Goal: Task Accomplishment & Management: Use online tool/utility

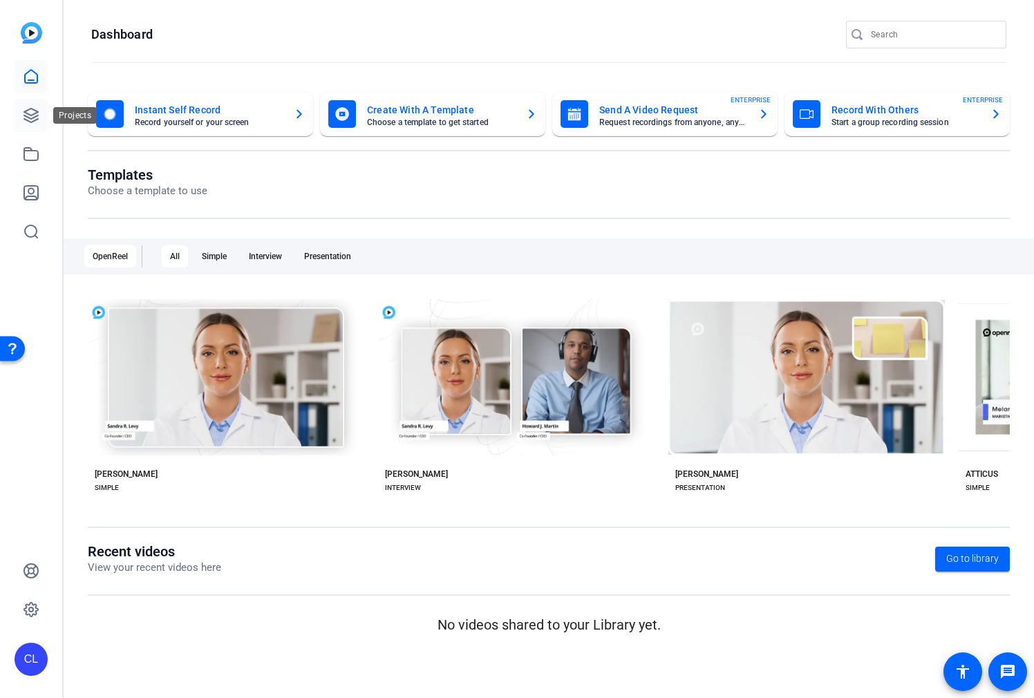
click at [32, 108] on icon at bounding box center [31, 115] width 17 height 17
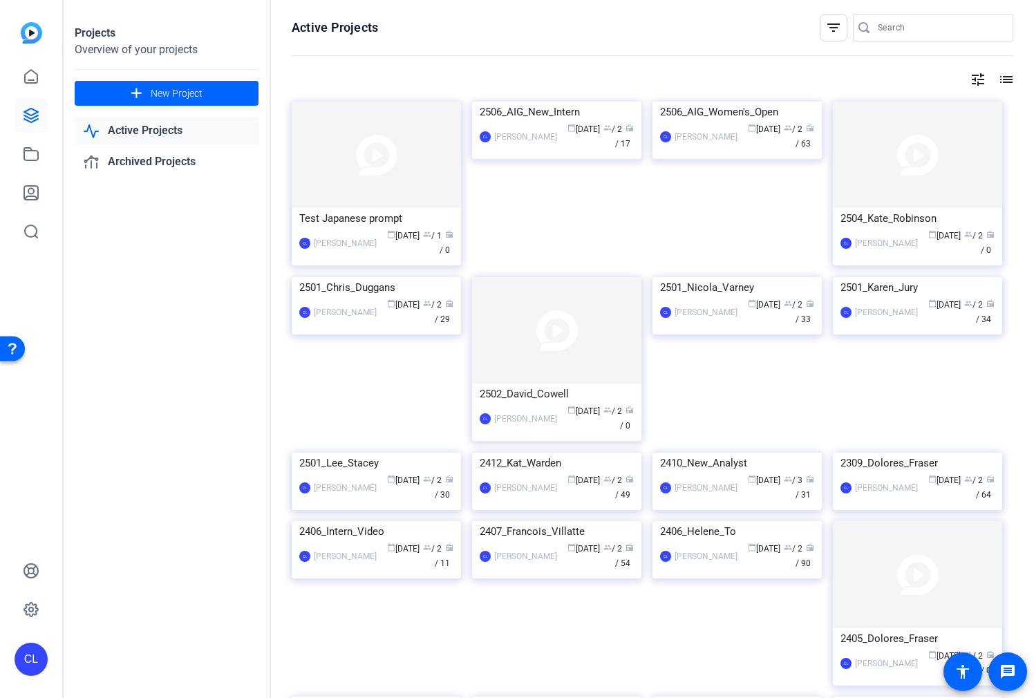
click at [386, 180] on img at bounding box center [376, 155] width 169 height 106
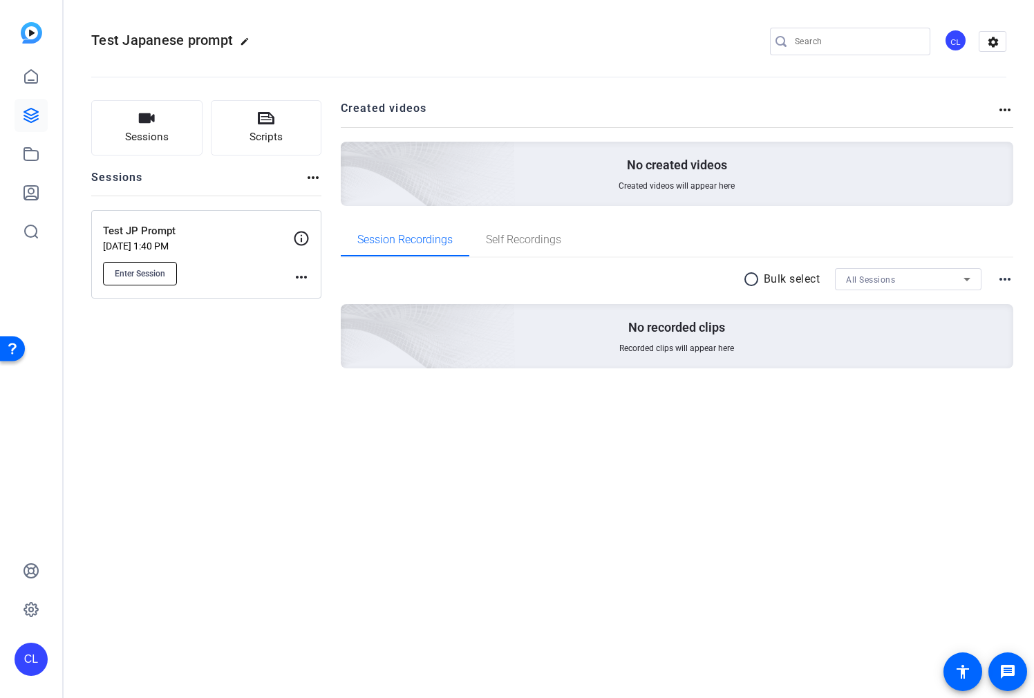
click at [157, 272] on span "Enter Session" at bounding box center [140, 273] width 50 height 11
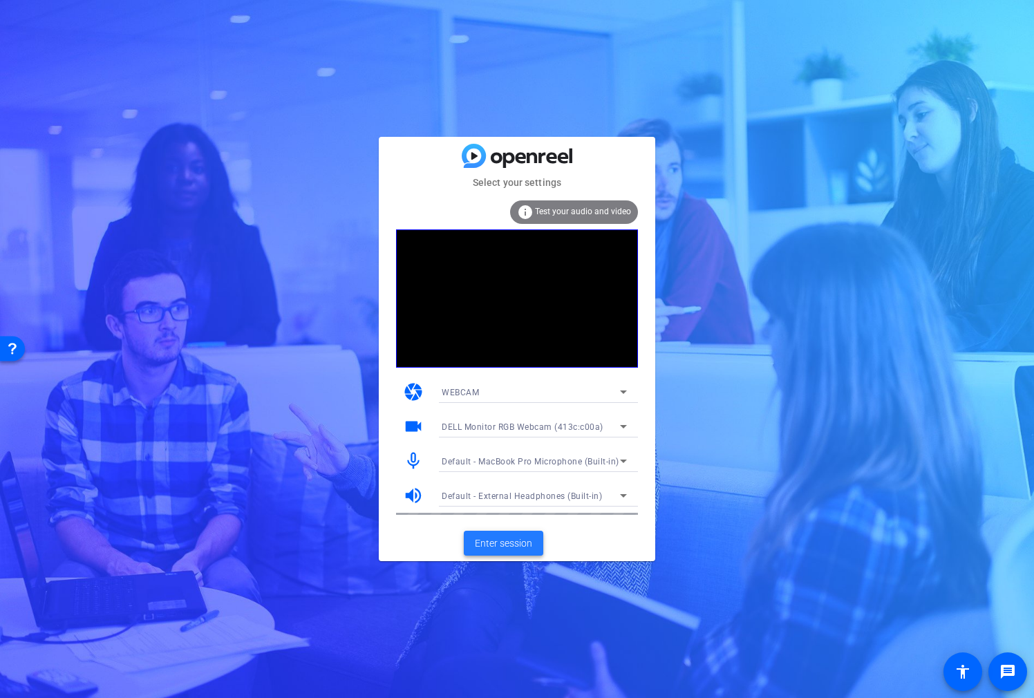
click at [516, 542] on span "Enter session" at bounding box center [503, 543] width 57 height 15
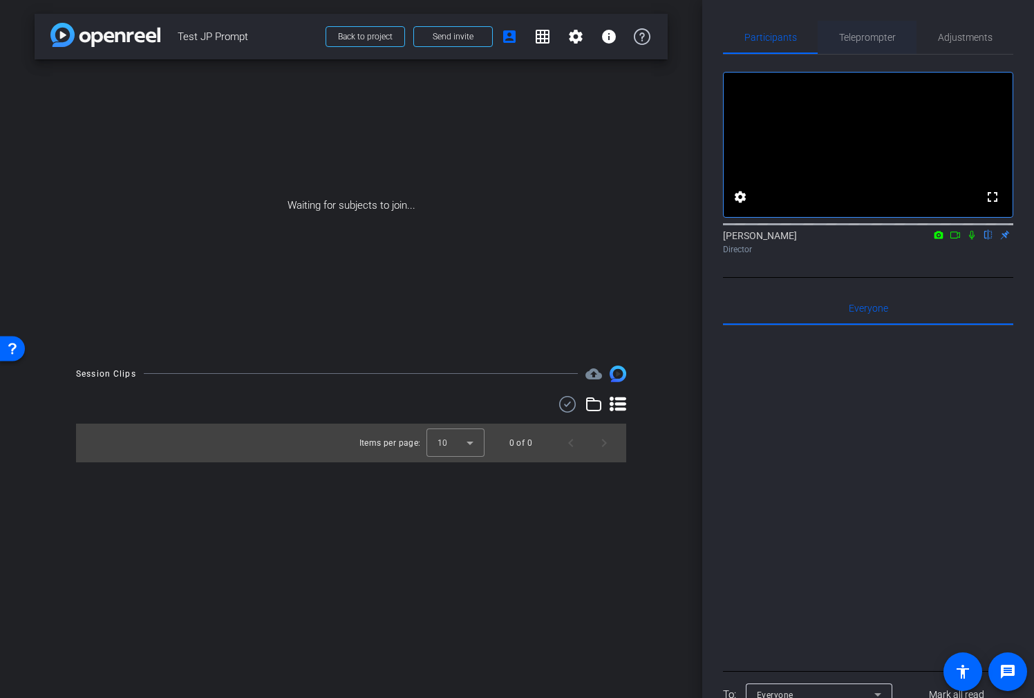
click at [895, 22] on div "Teleprompter" at bounding box center [867, 37] width 99 height 33
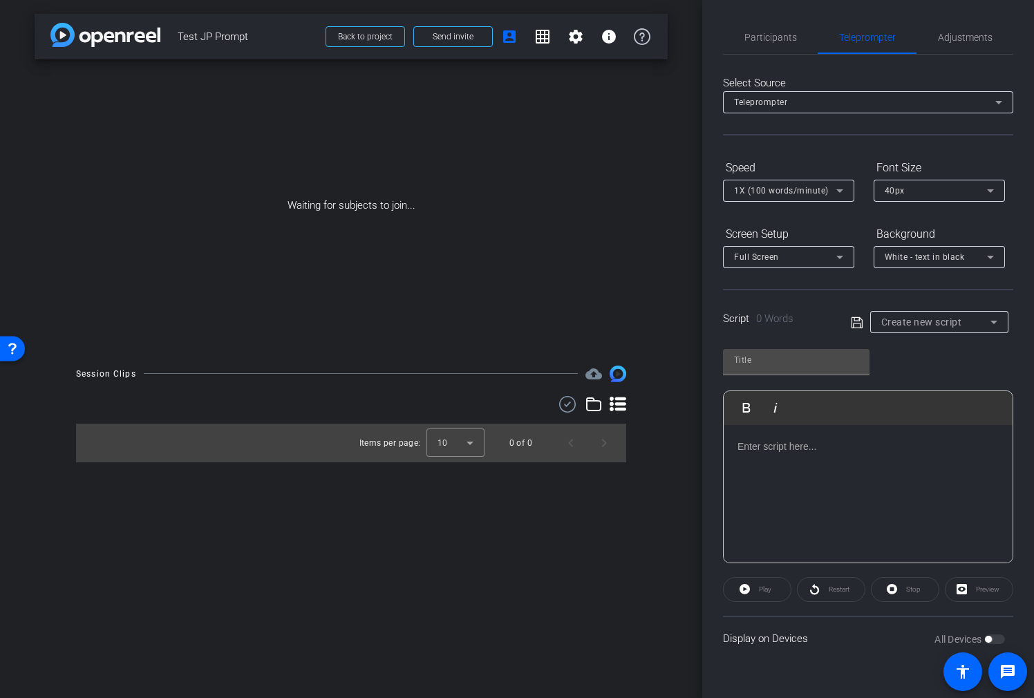
click at [951, 317] on span "Create new script" at bounding box center [921, 322] width 81 height 11
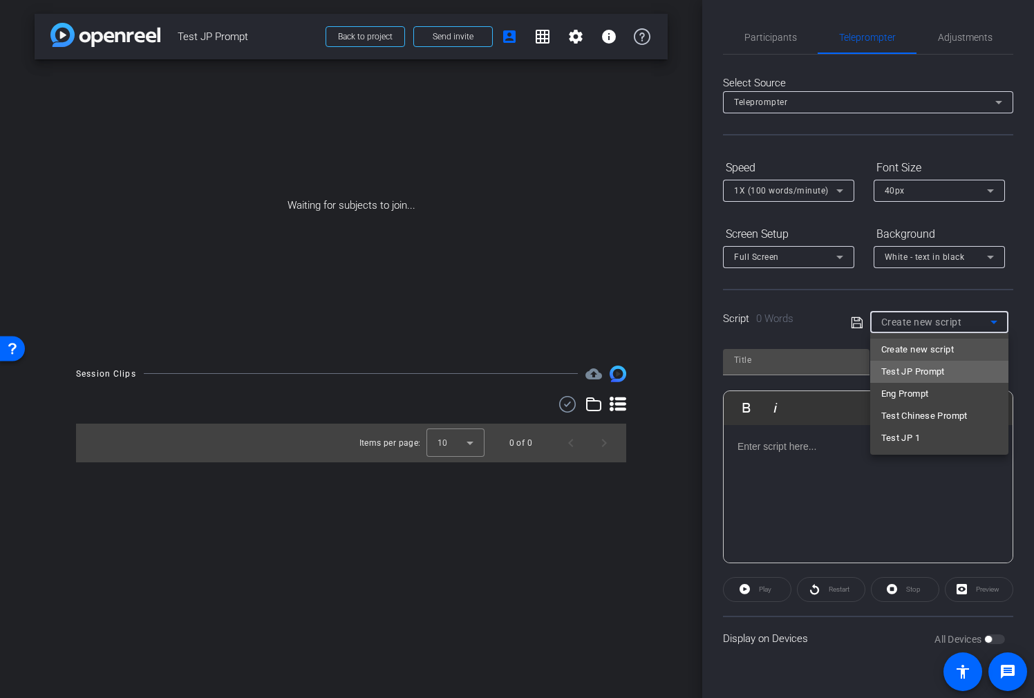
click at [941, 370] on span "Test JP Prompt" at bounding box center [913, 372] width 64 height 17
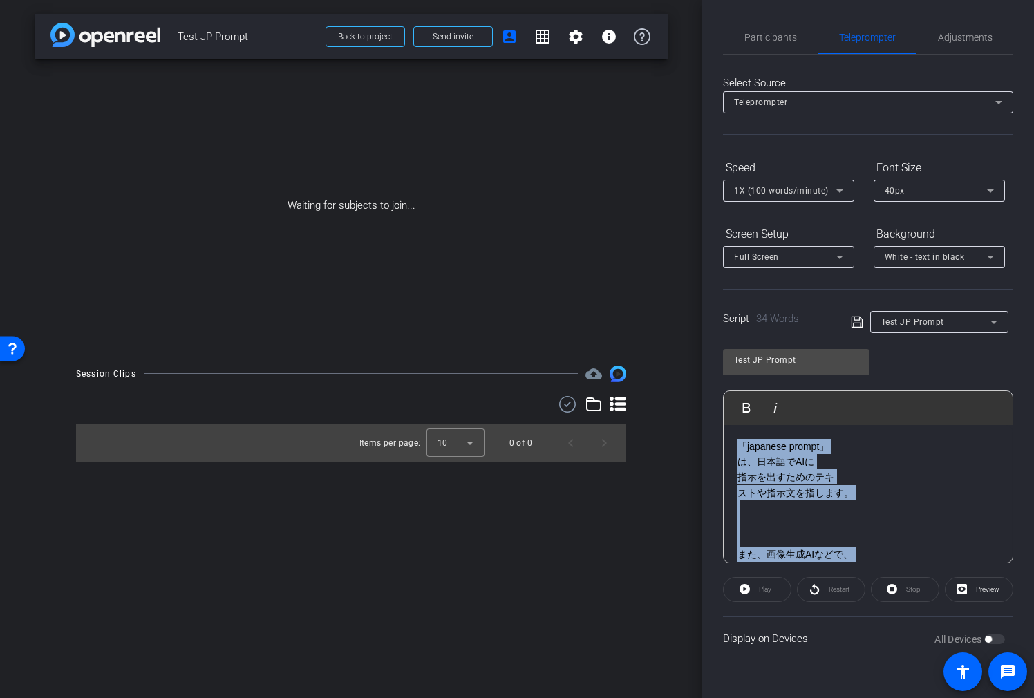
drag, startPoint x: 821, startPoint y: 527, endPoint x: 728, endPoint y: 402, distance: 156.2
click at [728, 402] on div "Play Play from this location Play Selected Play and display the selected text o…" at bounding box center [868, 476] width 290 height 173
copy div "「loremips dolors」 a、consECt adipiscing elitseddoei。 te、inciDIdun、 utlaboreetd m…"
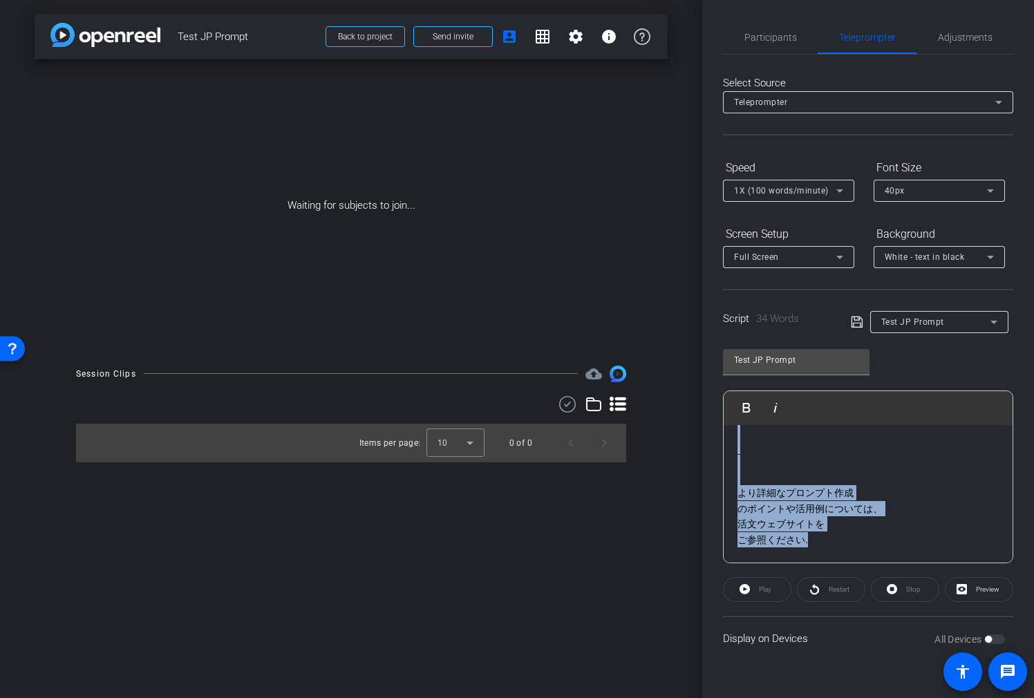
scroll to position [755, 0]
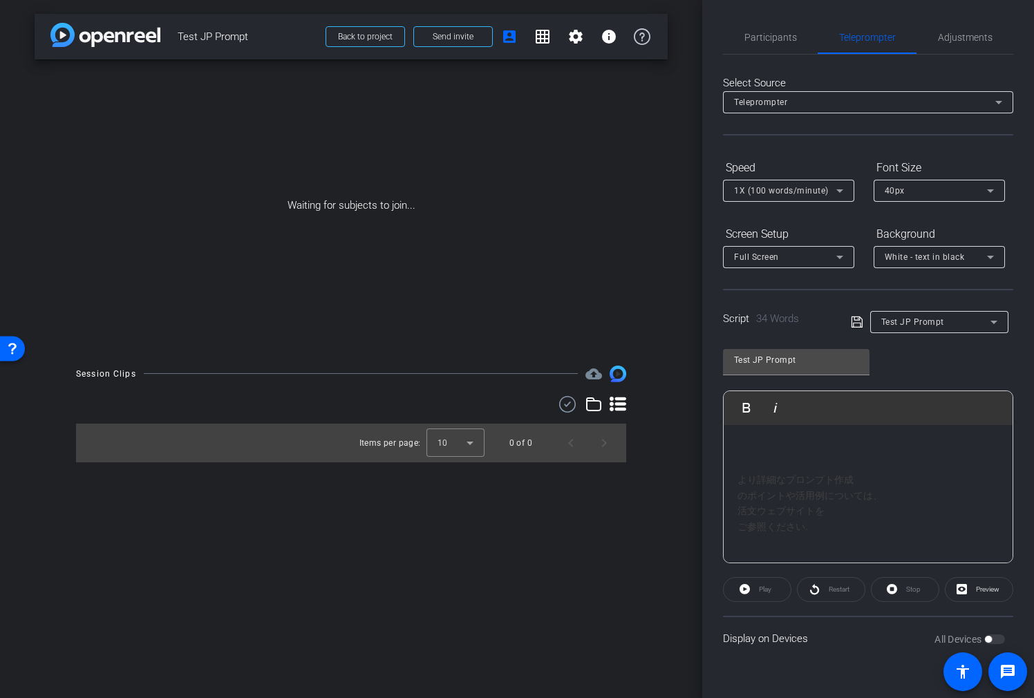
click at [830, 535] on p at bounding box center [867, 541] width 261 height 15
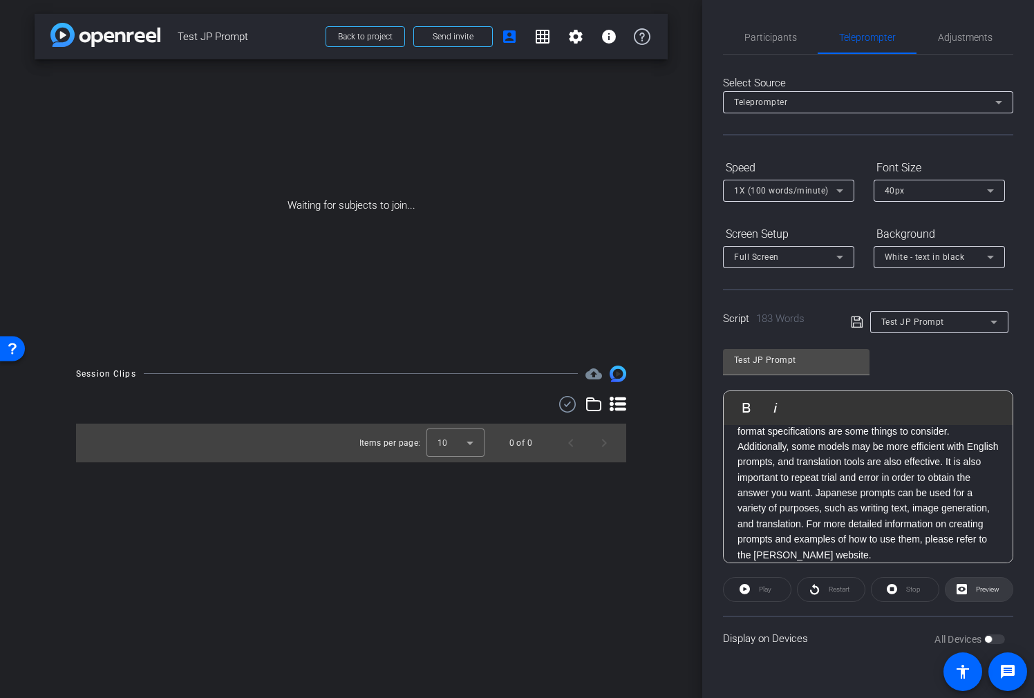
click at [980, 591] on span "Preview" at bounding box center [987, 589] width 23 height 8
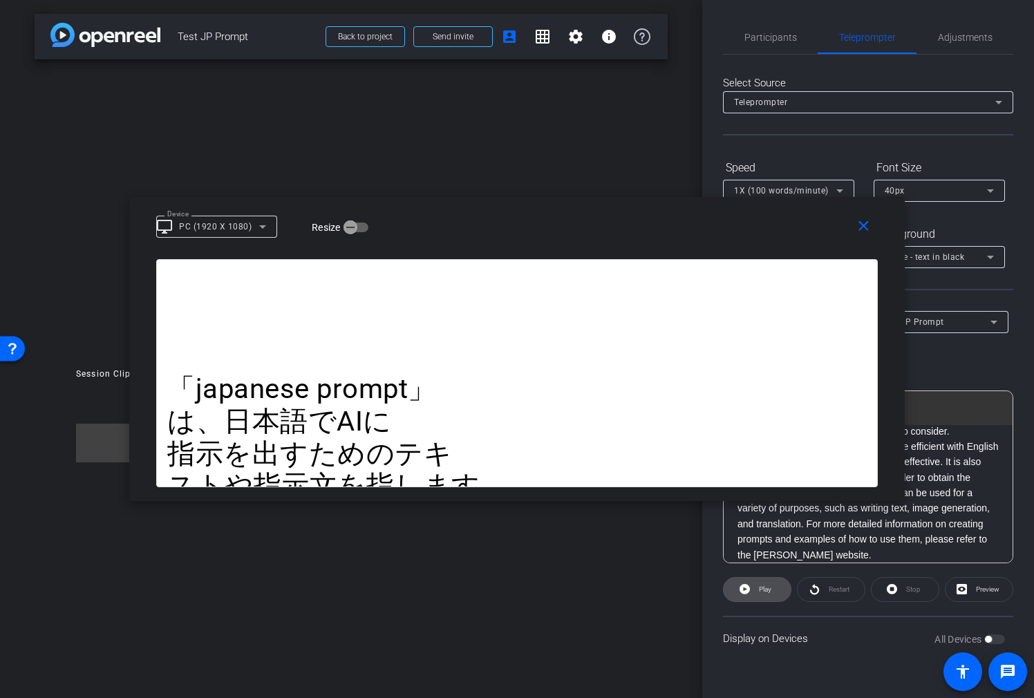
click at [750, 587] on span at bounding box center [757, 589] width 67 height 33
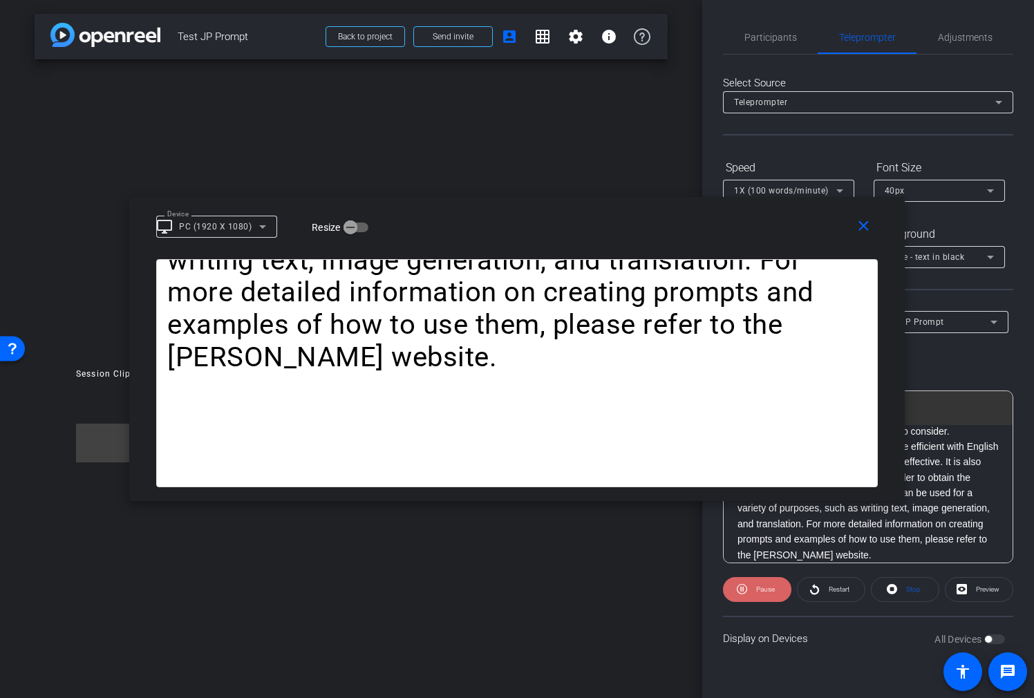
click at [766, 586] on span "Pause" at bounding box center [765, 589] width 19 height 8
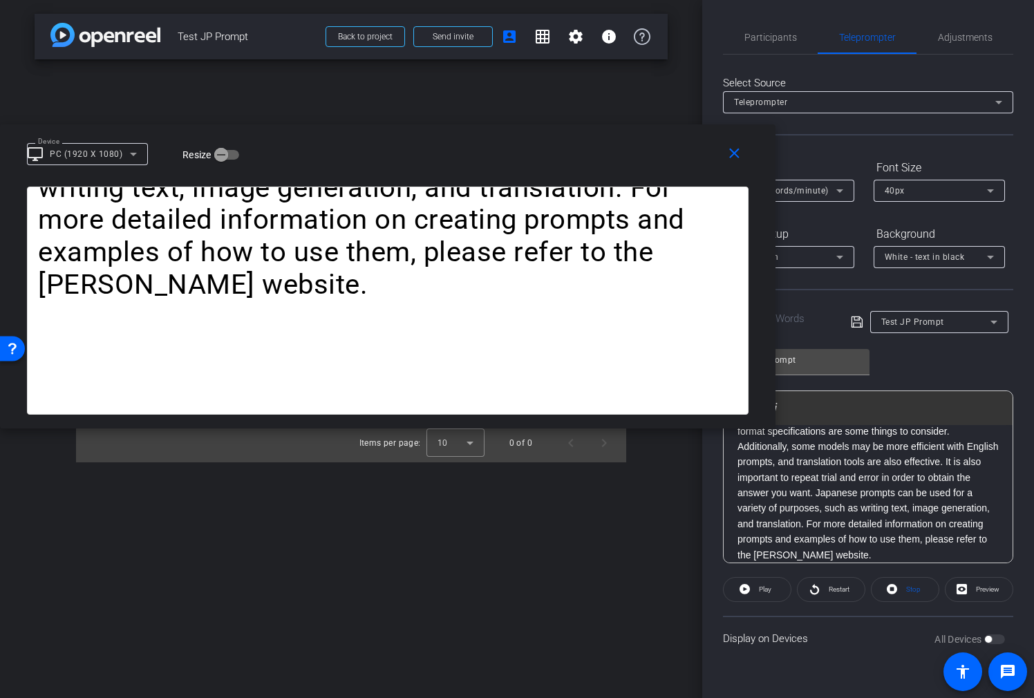
drag, startPoint x: 607, startPoint y: 181, endPoint x: 564, endPoint y: 169, distance: 44.6
click at [532, 146] on div "Device desktop_windows PC (1920 X 1080) Resize" at bounding box center [393, 153] width 732 height 24
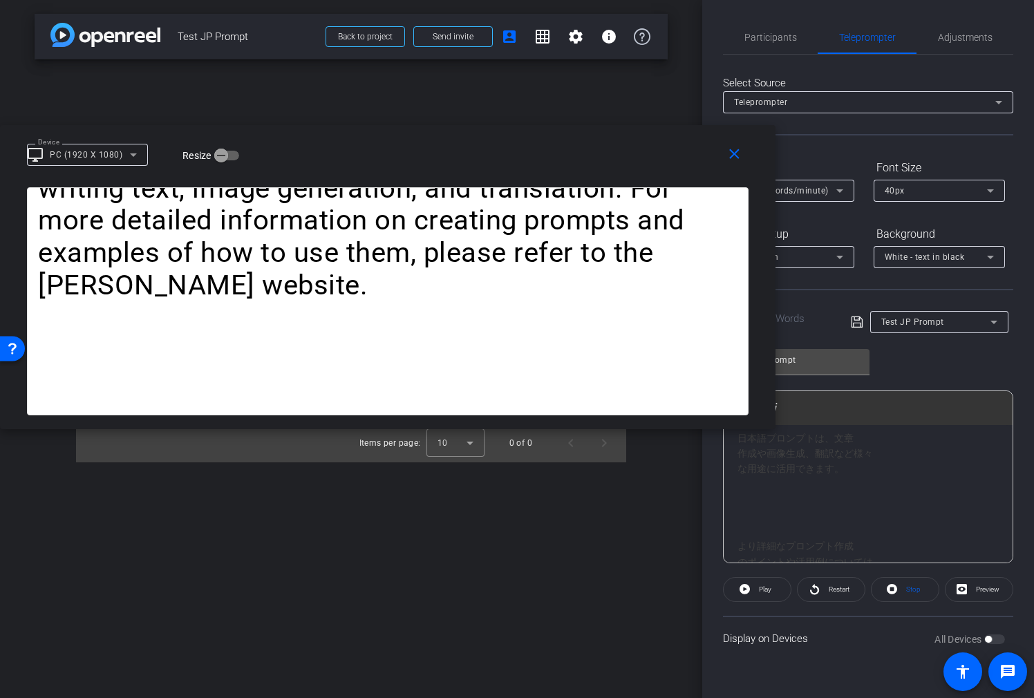
scroll to position [696, 0]
drag, startPoint x: 736, startPoint y: 534, endPoint x: 739, endPoint y: 482, distance: 52.6
click at [739, 482] on div "「japanese prompt」 は、日本語でAIに 指示を出すためのテキ ストや指示文を指します。 また、画像生成AIなどで、 日本の文化や芸術スタイ ル…" at bounding box center [868, 308] width 289 height 1158
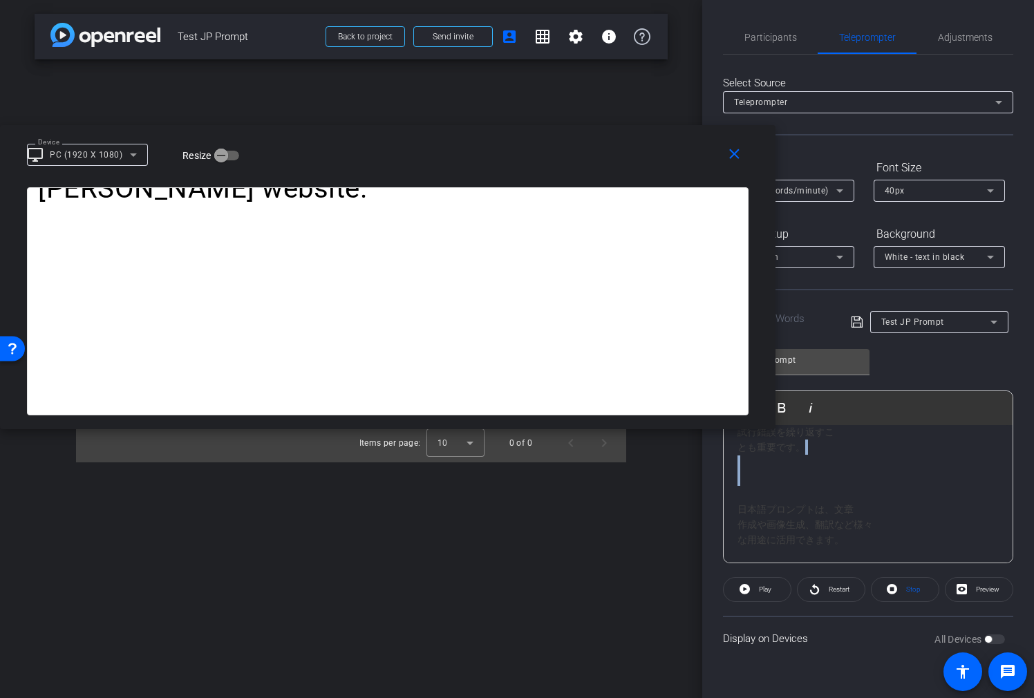
drag, startPoint x: 734, startPoint y: 500, endPoint x: 742, endPoint y: 466, distance: 34.2
click at [742, 466] on div "「japanese prompt」 は、日本語でAIに 指示を出すためのテキ ストや指示文を指します。 また、画像生成AIなどで、 日本の文化や芸術スタイ ル…" at bounding box center [868, 362] width 289 height 1111
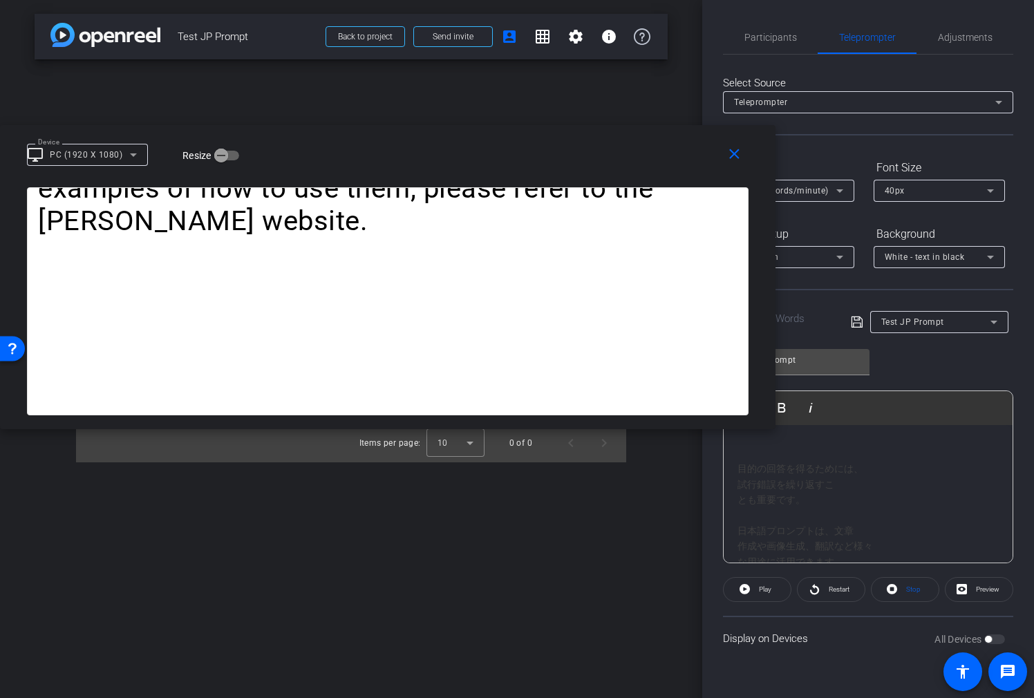
click at [736, 546] on div "「japanese prompt」 は、日本語でAIに 指示を出すためのテキ ストや指示文を指します。 また、画像生成AIなどで、 日本の文化や芸術スタイ ル…" at bounding box center [868, 400] width 289 height 1080
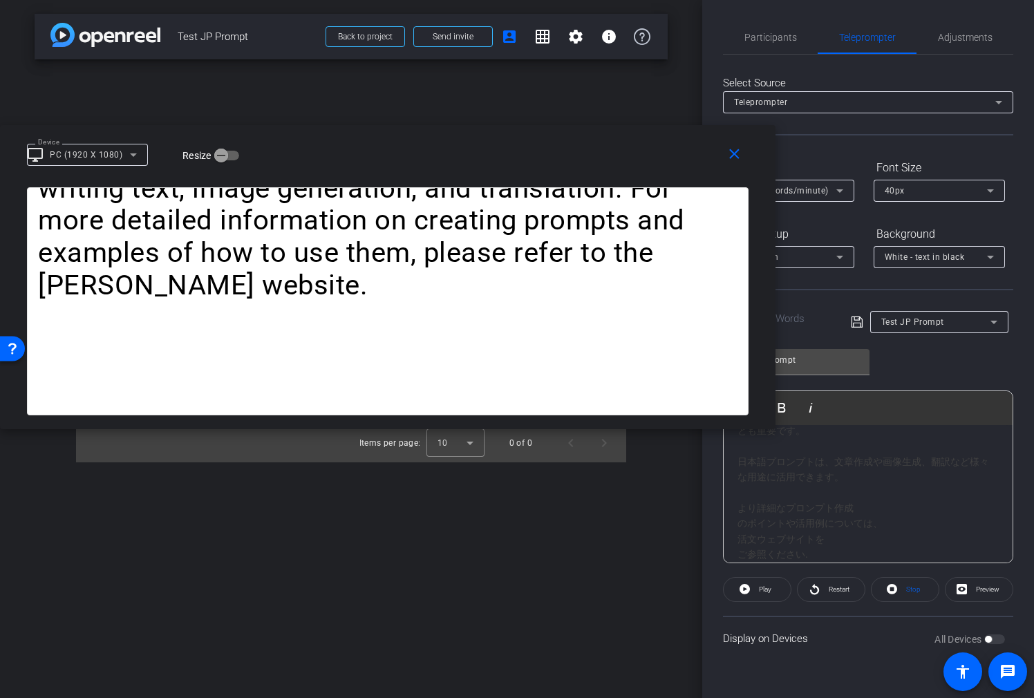
scroll to position [641, 0]
click at [741, 520] on div "より詳細なプロンプト作成 のポイントや活用例については、 活文ウェブサイト を ご参照ください." at bounding box center [867, 524] width 261 height 62
click at [739, 519] on link "活文ウェブサイト" at bounding box center [775, 516] width 77 height 11
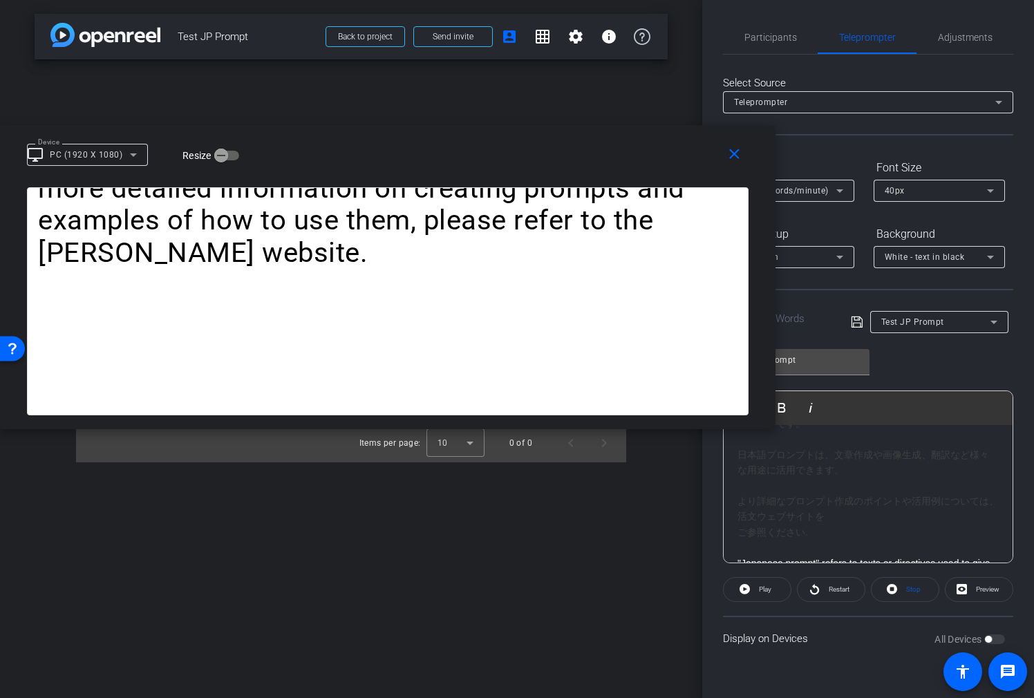
click at [738, 534] on div "より詳細なプロンプト作成のポイントや活用例については、 活文ウェブサイト を ご参照ください." at bounding box center [867, 516] width 261 height 46
click at [740, 475] on div "日本語でAIに効果的に指示を出す ためのプロンプト作成には、具体的 な指示、役割設定、出力形式の指定などが考慮すべき 点として挙げられます。 また、モデルによ…" at bounding box center [867, 390] width 261 height 310
click at [738, 499] on div "日本語でAIに効果的に指示を出す ためのプロンプト作成には、具体的 な指示、役割設定、出力形式の指定などが考慮すべき 点として挙げられます。 また、モデルによ…" at bounding box center [867, 514] width 261 height 294
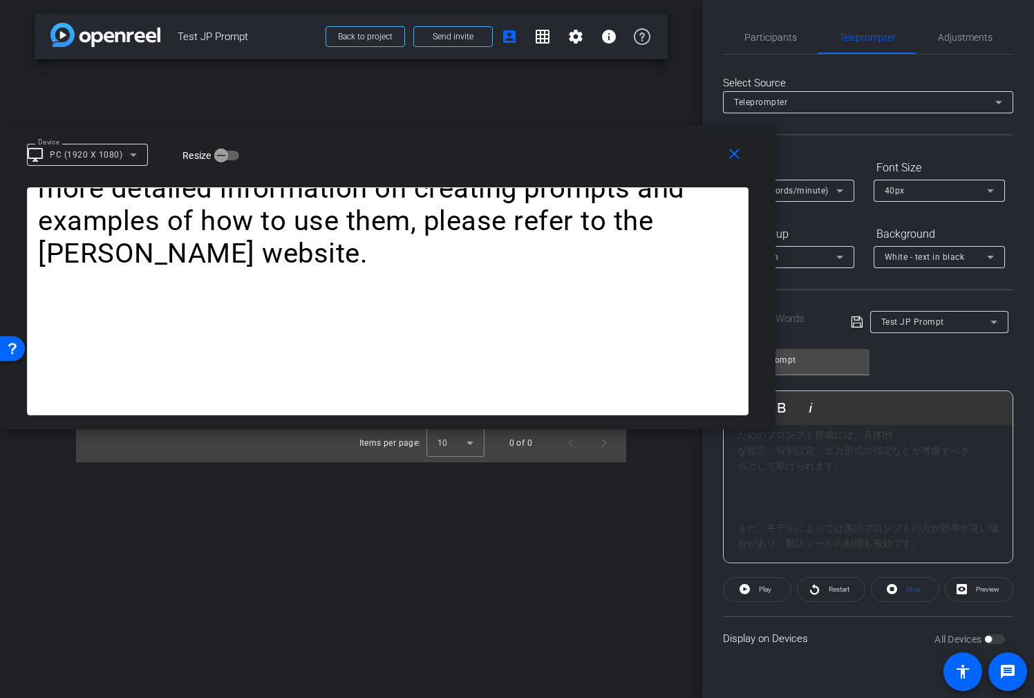
scroll to position [347, 0]
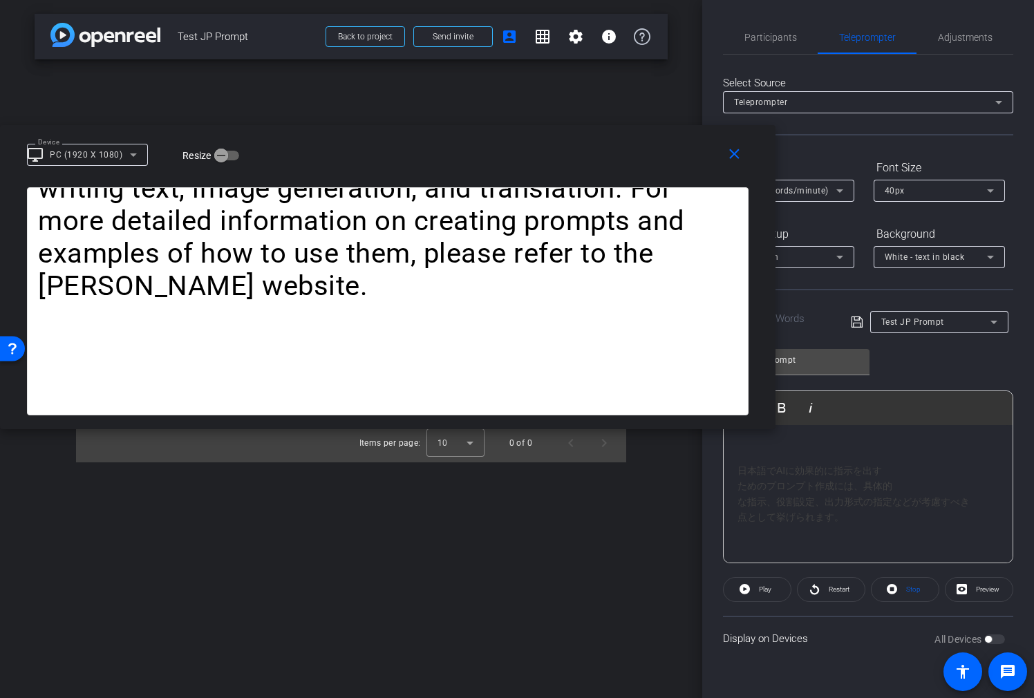
click at [737, 487] on div "日本語でAIに効果的に指示を出す ためのプロンプト作成には、具体的 な指示、役割設定、出力形式の指定などが考慮すべき 点として挙げられます。 また、モデルによ…" at bounding box center [867, 602] width 261 height 279
click at [742, 498] on div "日本語でAIに効果的に指示を出すためのプロンプト作成には、具体的 な指示、役割設定、出力形式の指定などが考慮すべき 点として挙げられます。 また、モデルによっ…" at bounding box center [867, 602] width 261 height 279
click at [742, 520] on div "日本語でAIに効果的に指示を出すためのプロンプト作成には、具体的な指示、役割設定、出力形式の指定などが考慮すべき 点として挙げられます。 また、モデルによって…" at bounding box center [867, 602] width 261 height 279
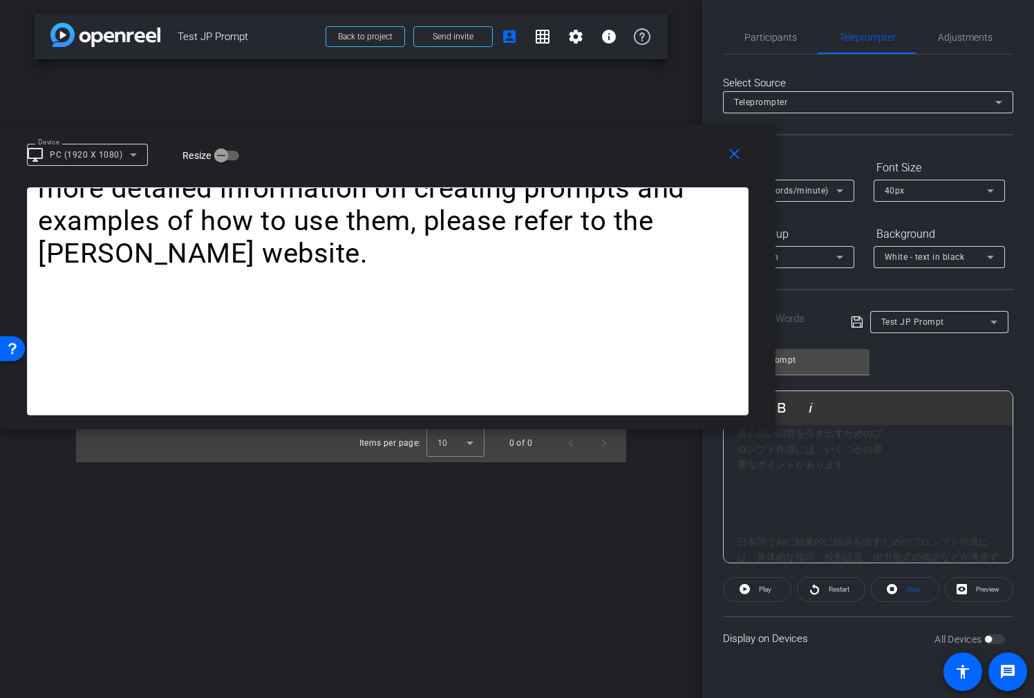
scroll to position [276, 0]
drag, startPoint x: 757, startPoint y: 521, endPoint x: 762, endPoint y: 478, distance: 43.0
click at [762, 478] on div "「japanese prompt」 は、日本語でAIに 指示を出すためのテキ ストや指示文を指します。 また、画像生成AIなどで、 日本の文化や芸術スタイ ル…" at bounding box center [868, 642] width 289 height 987
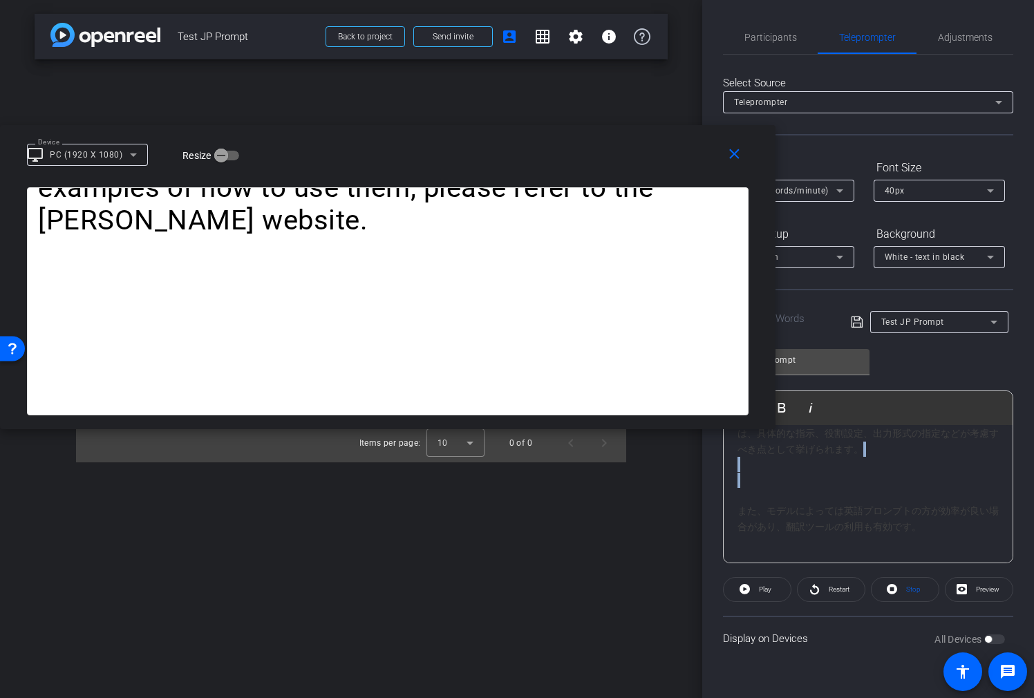
drag, startPoint x: 766, startPoint y: 498, endPoint x: 768, endPoint y: 466, distance: 31.9
click at [768, 466] on div "日本語でAIに効果的に指示を出すためのプロンプト作成には、具体的な指示、役割設定、出力形式の指定などが考慮すべき点として挙げられます。 また、モデルによっては…" at bounding box center [867, 542] width 261 height 263
drag, startPoint x: 762, startPoint y: 531, endPoint x: 759, endPoint y: 482, distance: 48.5
click at [759, 482] on div "日本語でAIに効果的に指示を出すためのプロンプト作成には、具体的な指示、役割設定、出力形式の指定などが考慮すべき点として挙げられます。 また、モデルによっては…" at bounding box center [867, 499] width 261 height 232
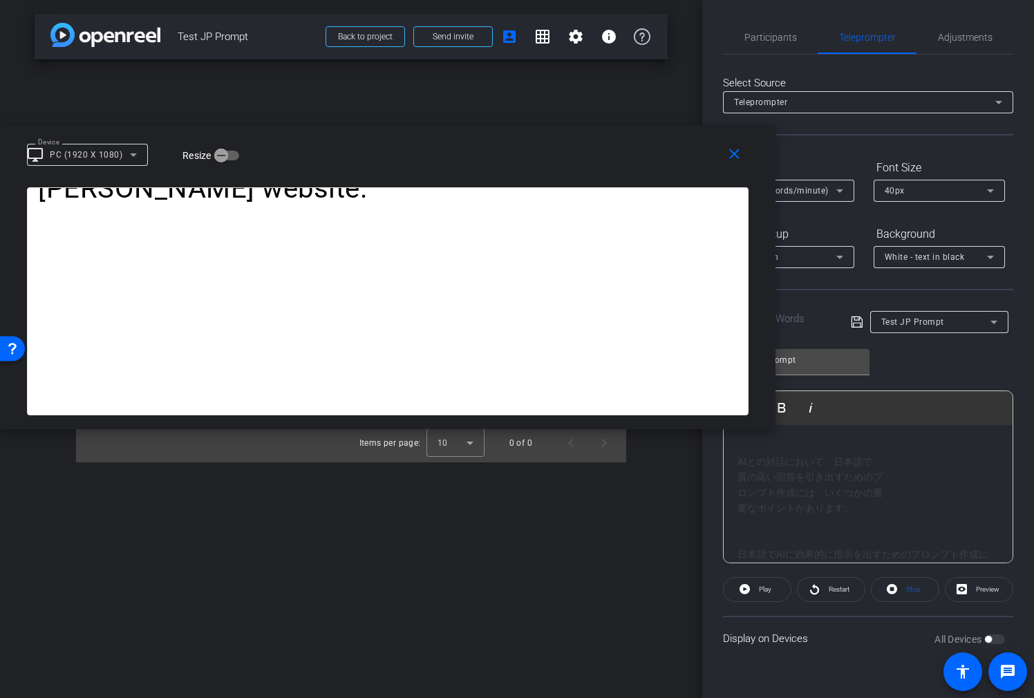
scroll to position [199, 0]
click at [737, 511] on div "AIとの対話において、日本語で 質の高い回答を引き出すためのプ ロンプト作成には、いくつかの重 要なポイントがあります。" at bounding box center [867, 518] width 261 height 62
click at [737, 527] on div "AIとの対話において、日本語で質の高い回答を引き出すためのプ ロンプト作成には、いくつかの重 要なポイントがあります。" at bounding box center [867, 518] width 261 height 62
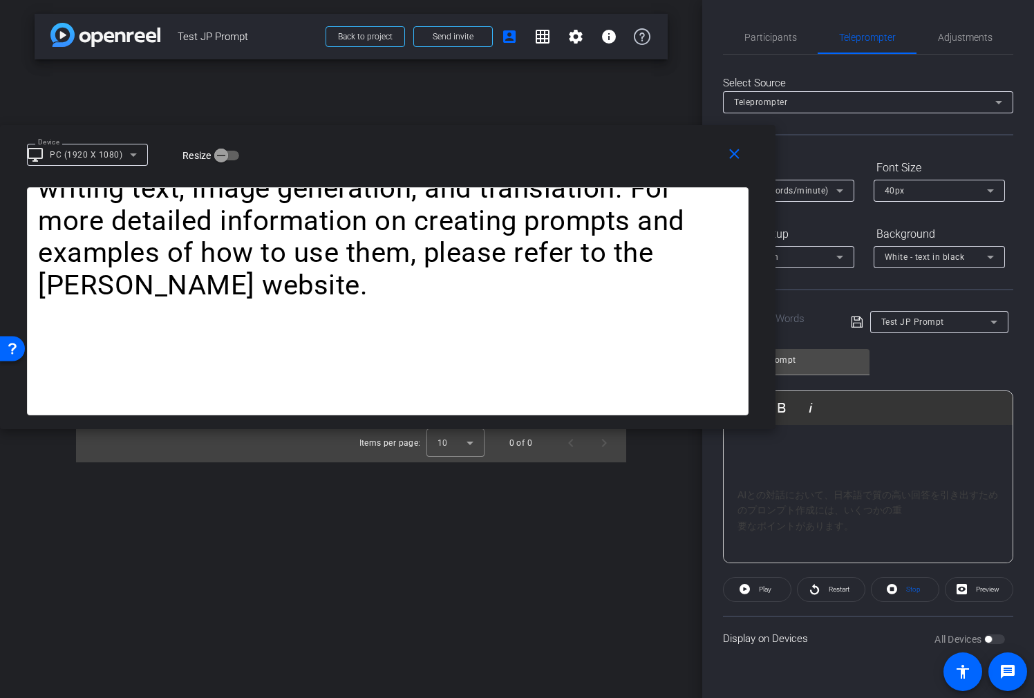
click at [738, 525] on div "AIとの対話において、日本語で質の高い回答を引き出すためのプロンプト作成には、いくつかの重 要なポイントがあります。" at bounding box center [867, 510] width 261 height 46
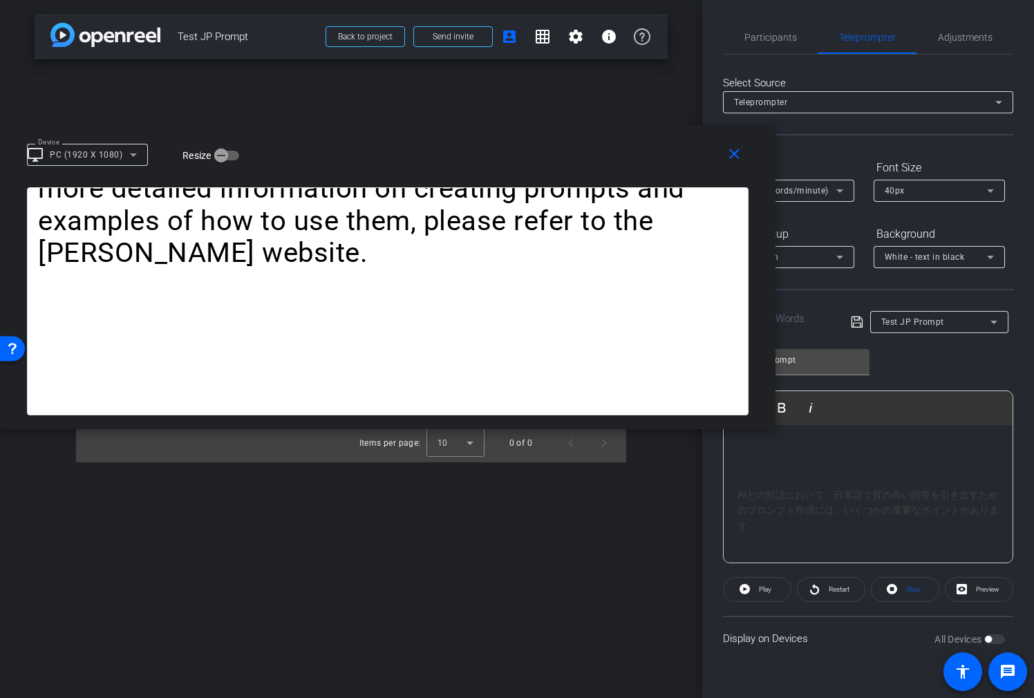
scroll to position [237, 0]
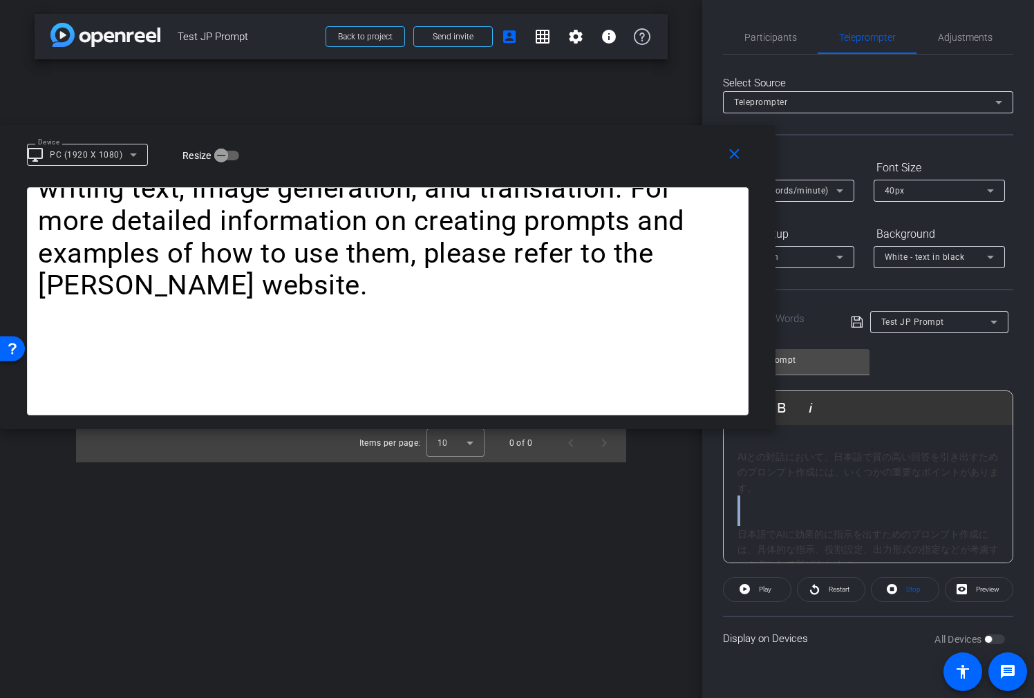
drag, startPoint x: 748, startPoint y: 509, endPoint x: 748, endPoint y: 500, distance: 9.7
click at [748, 500] on div "「japanese prompt」 は、日本語でAIに 指示を出すためのテキ ストや指示文を指します。 また、画像生成AIなどで、 日本の文化や芸術スタイ ル…" at bounding box center [868, 619] width 289 height 863
drag, startPoint x: 757, startPoint y: 507, endPoint x: 759, endPoint y: 471, distance: 36.7
click at [759, 471] on div "「japanese prompt」 は、日本語でAIに 指示を出すためのテキ ストや指示文を指します。 また、画像生成AIなどで、 日本の文化や芸術スタイ ル…" at bounding box center [868, 685] width 289 height 863
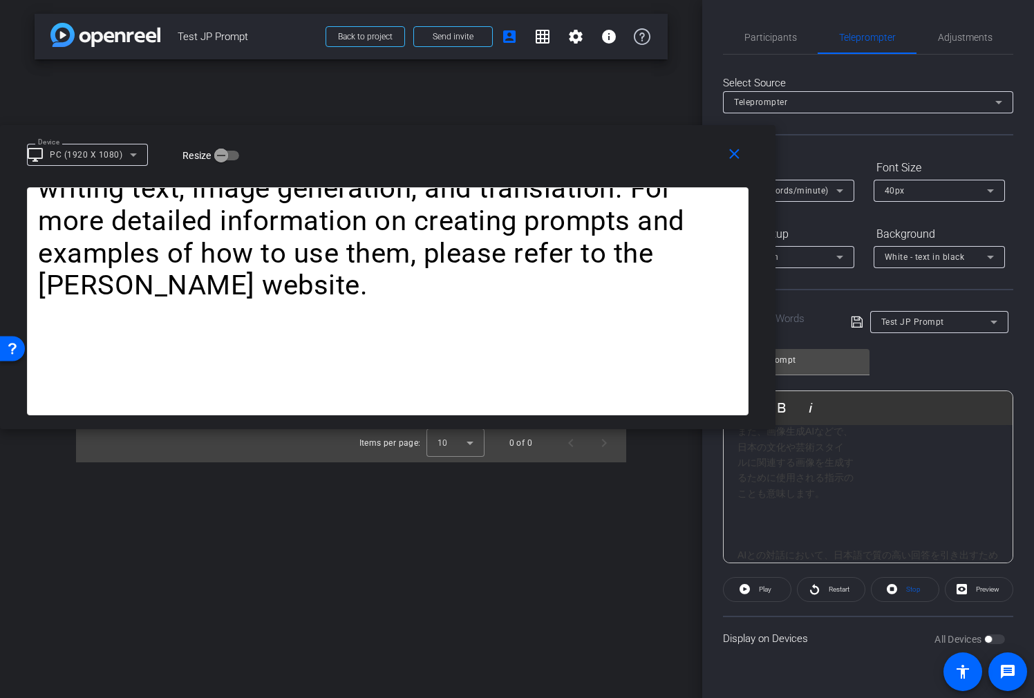
scroll to position [93, 0]
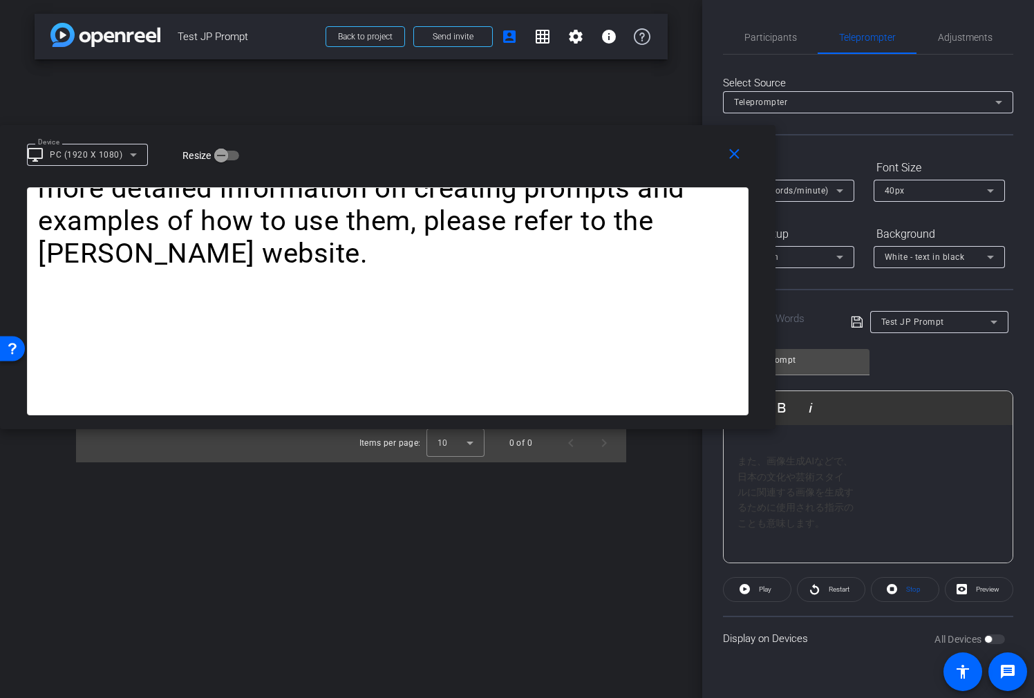
click at [737, 474] on div "「japanese prompt」 は、日本語でAIに 指示を出すためのテキ ストや指示文を指します。 また、画像生成AIなどで、 日本の文化や芸術スタイ ル…" at bounding box center [867, 439] width 261 height 186
click at [742, 478] on div "「japanese prompt」 は、日本語でAIに 指示を出すためのテキ ストや指示文を指します。 また、画像生成AIなどで、日本の文化や芸術スタイ ルに…" at bounding box center [867, 431] width 261 height 170
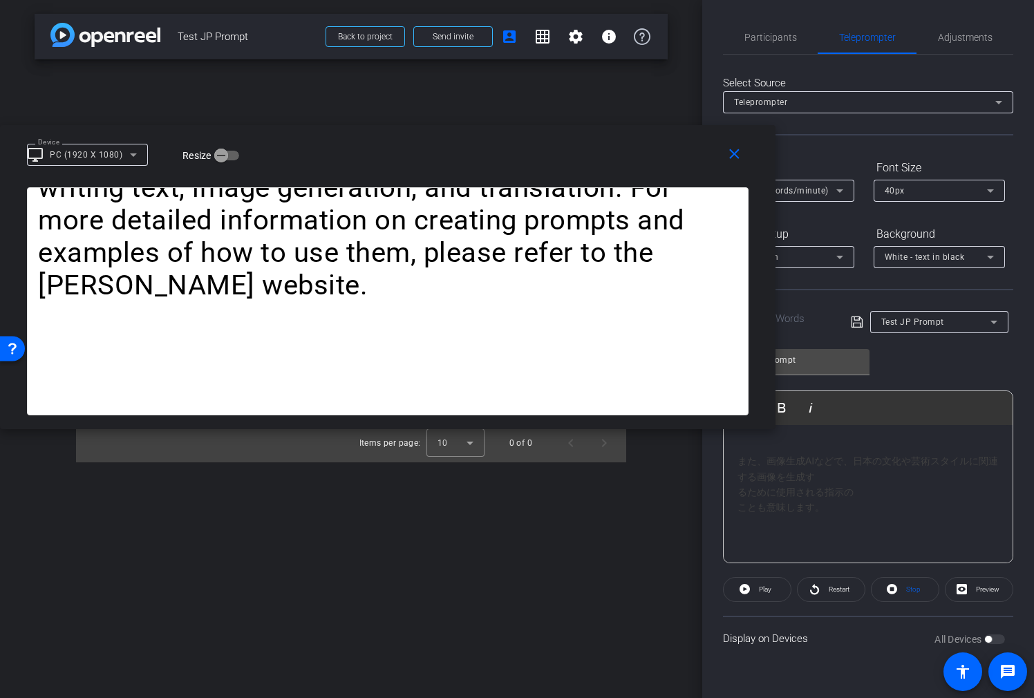
click at [739, 491] on div "「japanese prompt」 は、日本語でAIに 指示を出すためのテキ ストや指示文を指します。 また、画像生成AIなどで、日本の文化や芸術スタイルに関…" at bounding box center [867, 431] width 261 height 170
click at [739, 496] on div "「japanese prompt」 は、日本語でAIに 指示を出すためのテキ ストや指示文を指します。 また、画像生成AIなどで、日本の文化や芸術スタイルに関…" at bounding box center [867, 423] width 261 height 155
drag, startPoint x: 744, startPoint y: 532, endPoint x: 746, endPoint y: 508, distance: 24.3
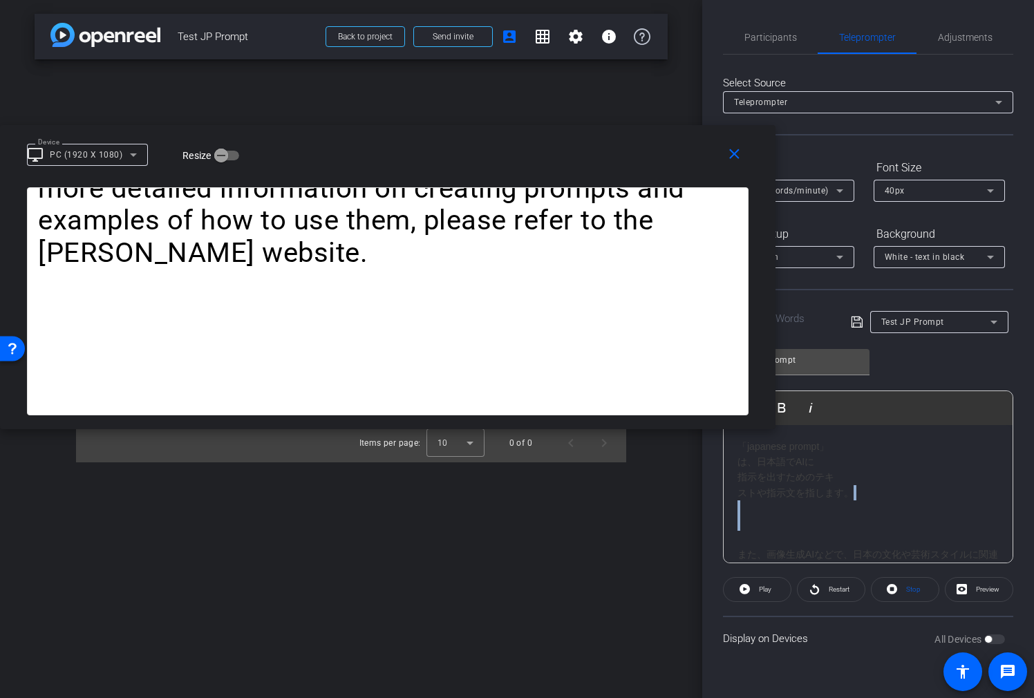
drag, startPoint x: 755, startPoint y: 532, endPoint x: 754, endPoint y: 504, distance: 28.3
click at [756, 513] on div "「japanese prompt」 は、日本語でAIに 指示を出すためのテキ ストや指示文を指します。 また、画像生成AIなどで、日本の文化や芸術スタイルに関…" at bounding box center [867, 516] width 261 height 155
click at [739, 462] on div "「japanese prompt」 は、日本語でAIに 指示を出すためのテキ ストや指示文を指します。 また、画像生成AIなどで、日本の文化や芸術スタイルに関…" at bounding box center [867, 501] width 261 height 124
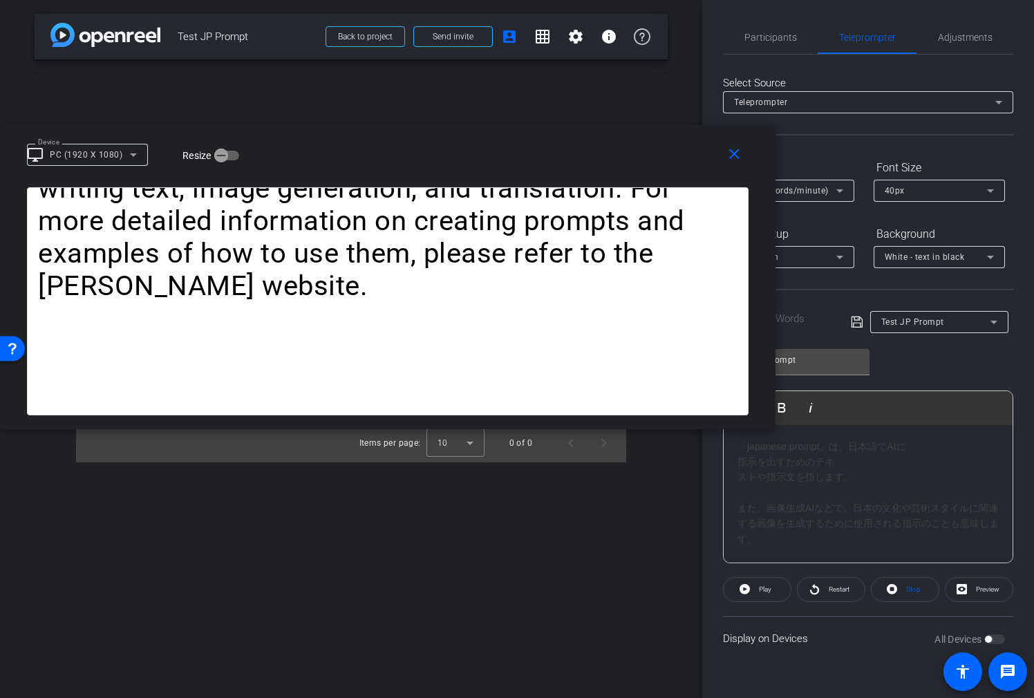
click at [740, 462] on div "「japanese prompt」は、日本語でAIに 指示を出すためのテキ ストや指示文を指します。 また、画像生成AIなどで、日本の文化や芸術スタイルに関連…" at bounding box center [867, 493] width 261 height 108
click at [739, 479] on div "「japanese prompt」は、日本語でAIに指示を出すためのテキ ストや指示文を指します。 また、画像生成AIなどで、日本の文化や芸術スタイルに関連す…" at bounding box center [867, 493] width 261 height 108
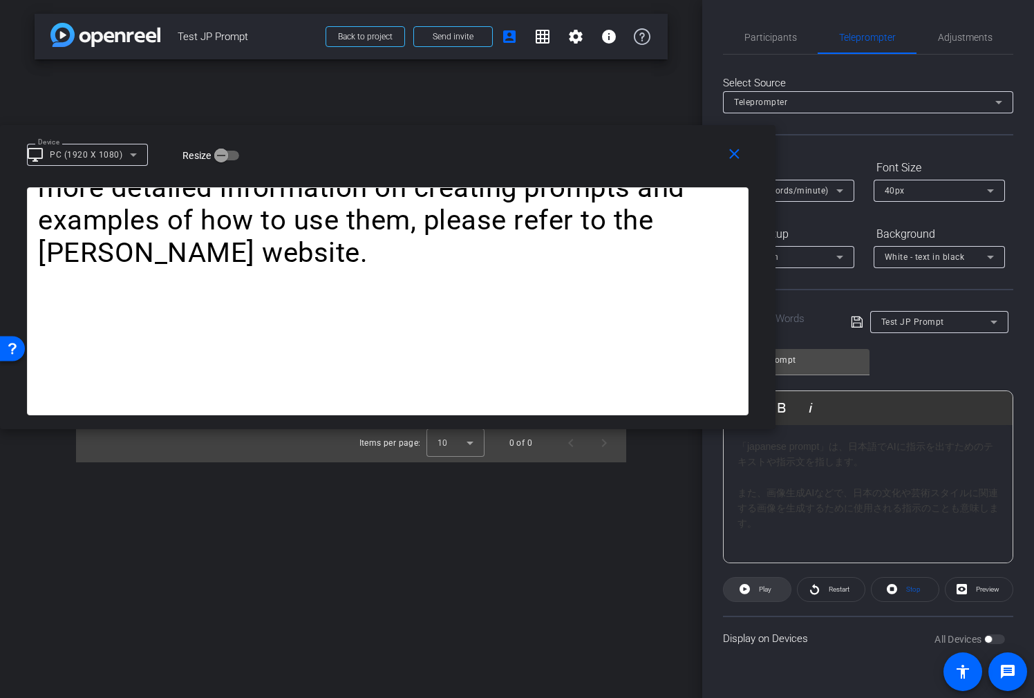
click at [764, 587] on span "Play" at bounding box center [765, 589] width 12 height 8
click at [762, 585] on span "Pause" at bounding box center [765, 589] width 19 height 8
click at [838, 191] on icon at bounding box center [839, 190] width 17 height 17
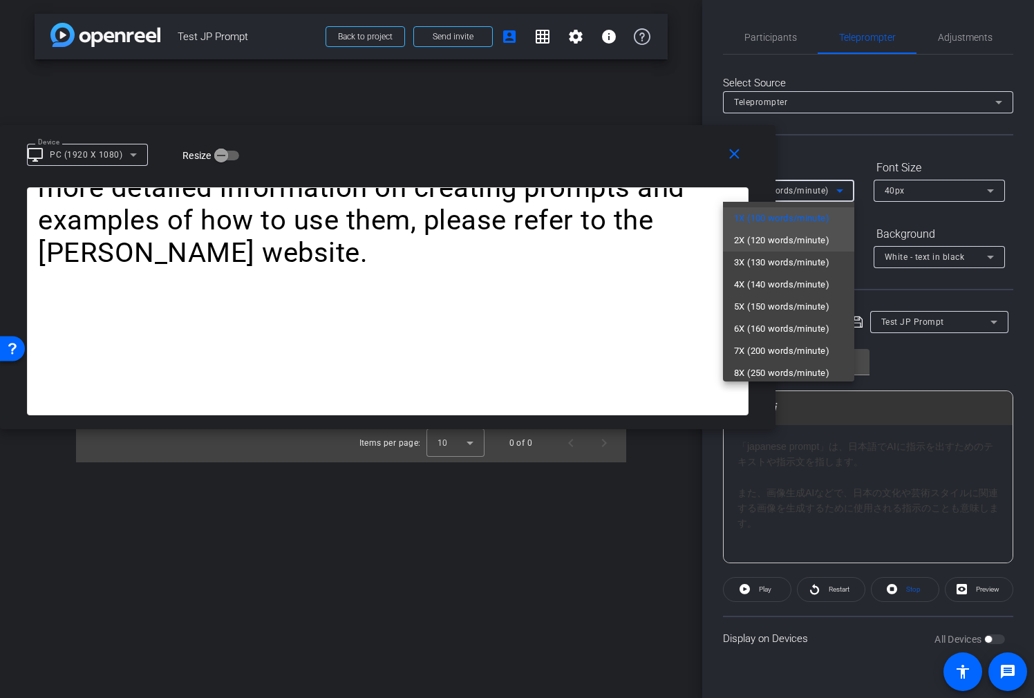
click at [814, 236] on span "2X (120 words/minute)" at bounding box center [781, 240] width 95 height 17
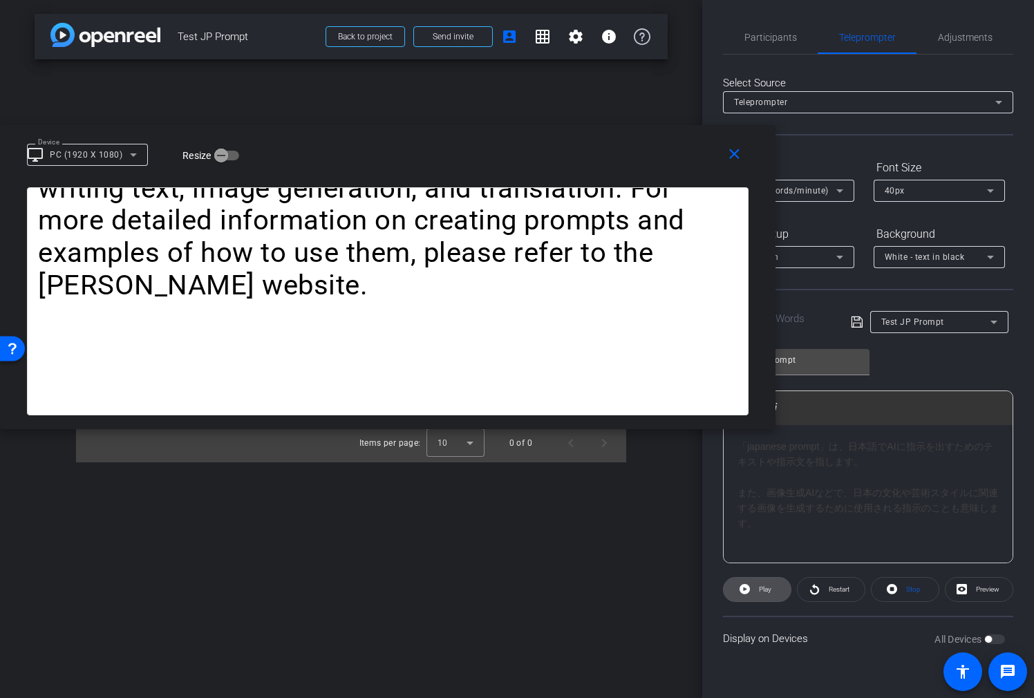
click at [766, 589] on span "Play" at bounding box center [765, 589] width 12 height 8
click at [766, 589] on span "Pause" at bounding box center [765, 589] width 19 height 8
click at [983, 315] on div "Test JP Prompt" at bounding box center [935, 321] width 109 height 17
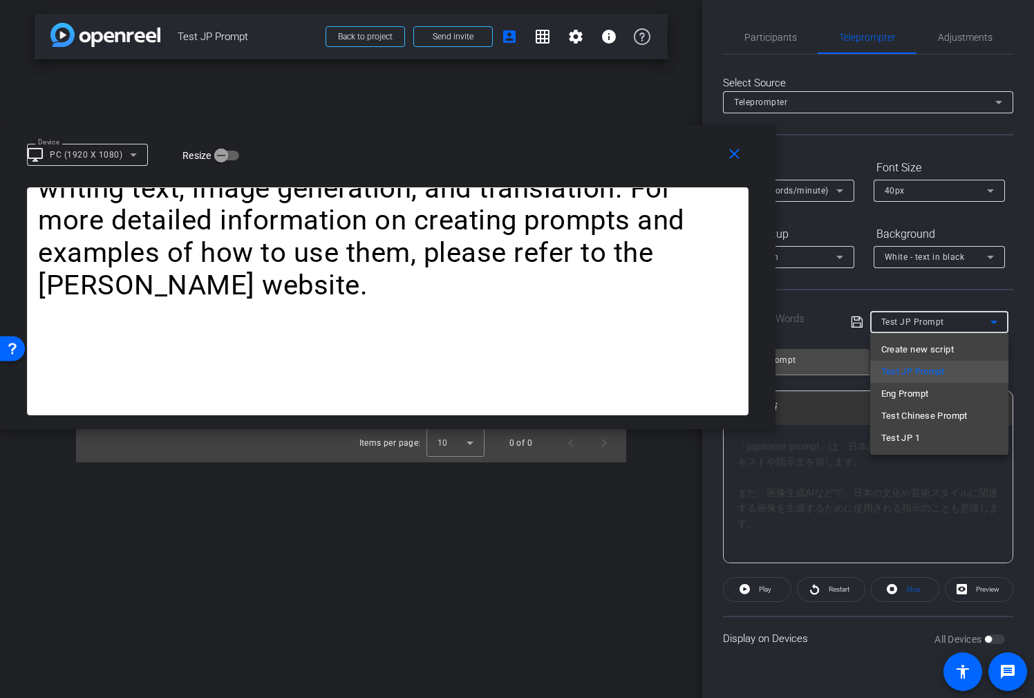
click at [936, 428] on mat-option "Test JP 1" at bounding box center [939, 438] width 138 height 22
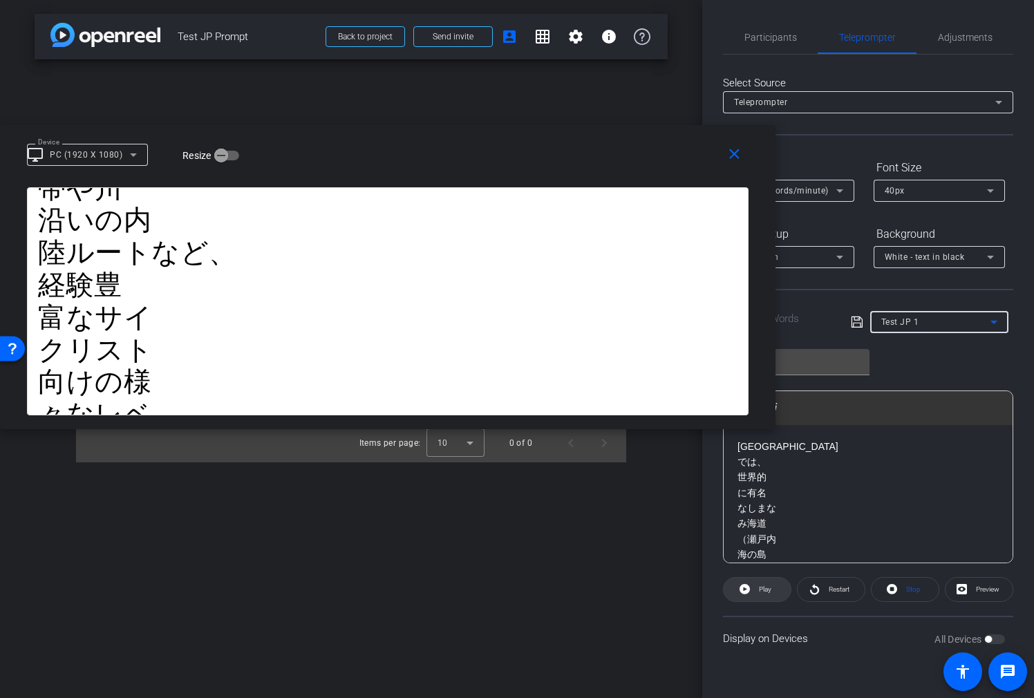
click at [759, 587] on span "Play" at bounding box center [765, 589] width 12 height 8
click at [757, 587] on span "Pause" at bounding box center [765, 589] width 19 height 8
click at [841, 182] on icon at bounding box center [839, 190] width 17 height 17
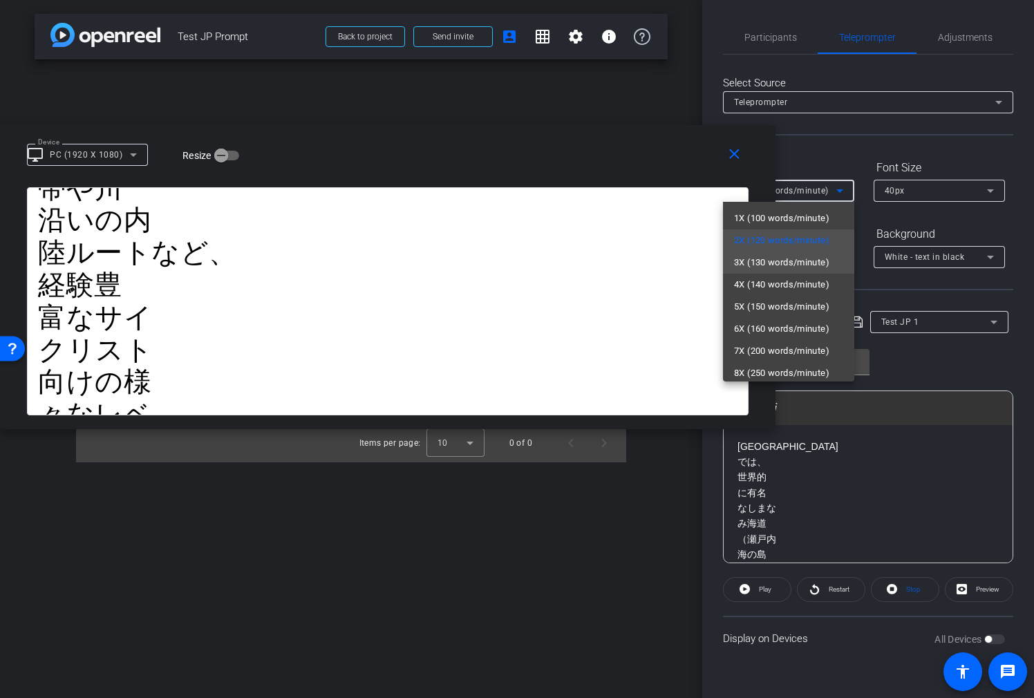
click at [815, 252] on mat-option "3X (130 words/minute)" at bounding box center [788, 263] width 131 height 22
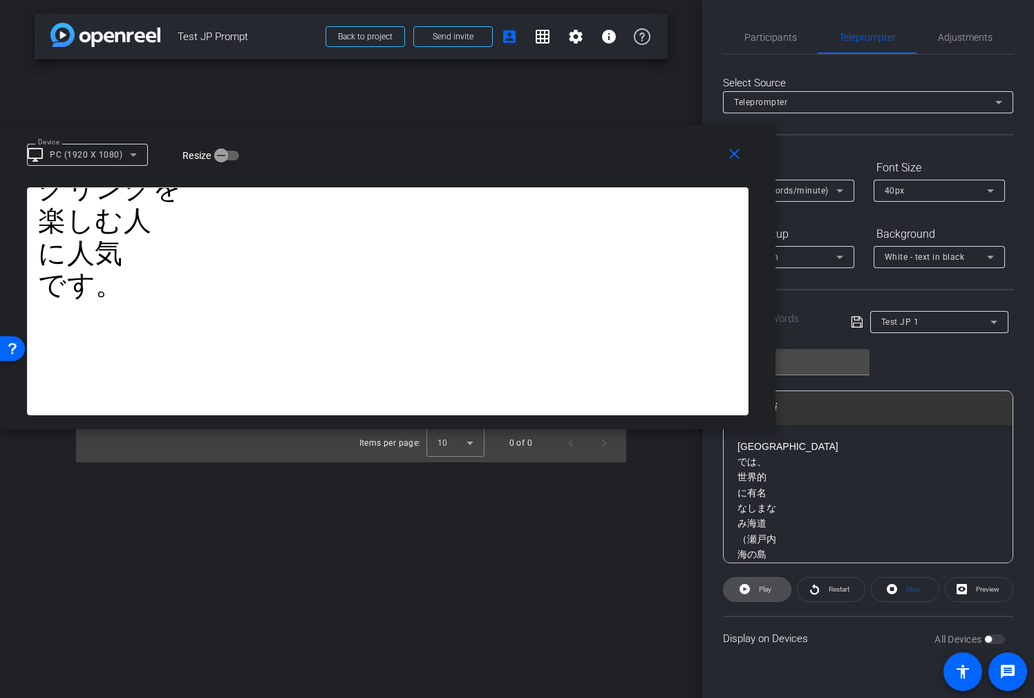
click at [743, 594] on icon at bounding box center [744, 589] width 10 height 10
click at [746, 592] on icon at bounding box center [742, 589] width 10 height 17
click at [927, 315] on div "Test JP 1" at bounding box center [935, 321] width 109 height 17
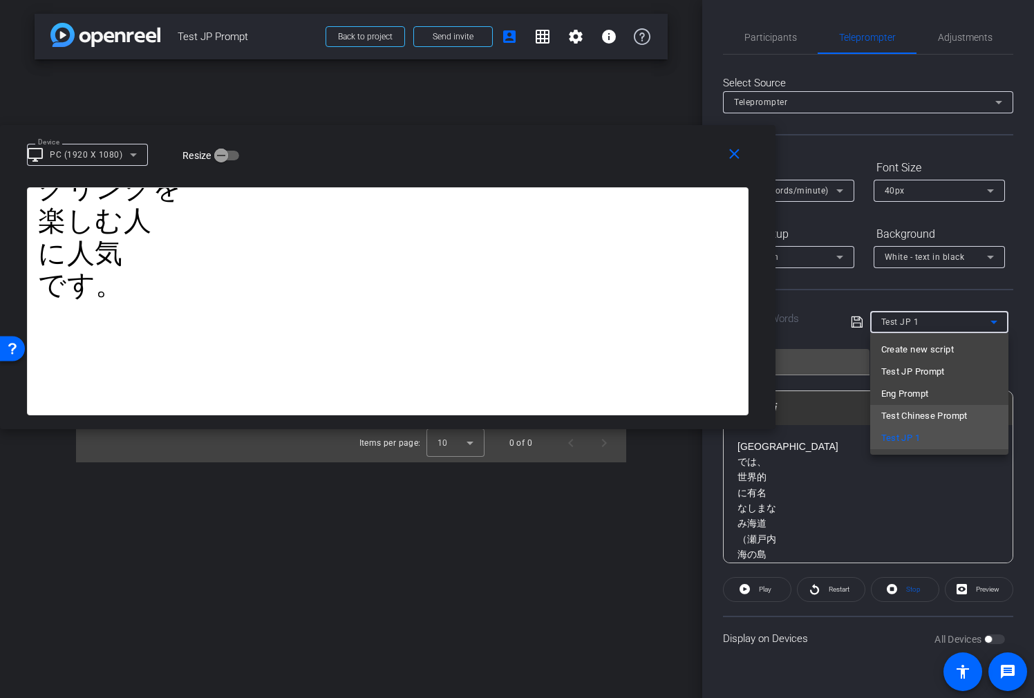
click at [907, 408] on span "Test Chinese Prompt" at bounding box center [924, 416] width 86 height 17
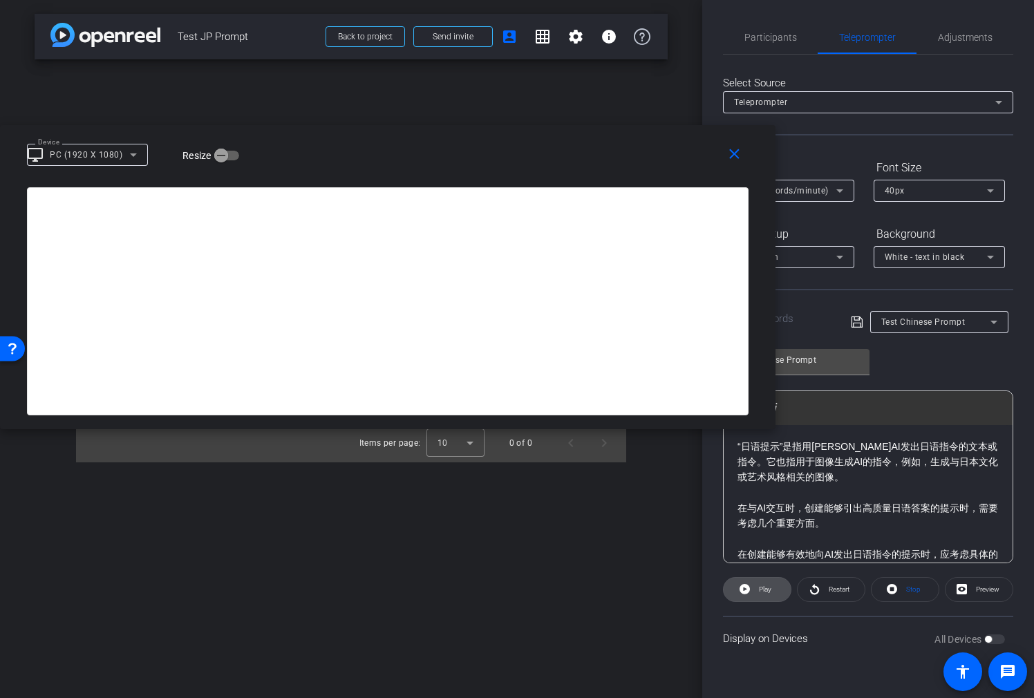
click at [753, 583] on span at bounding box center [757, 589] width 67 height 33
click at [838, 194] on icon at bounding box center [839, 190] width 17 height 17
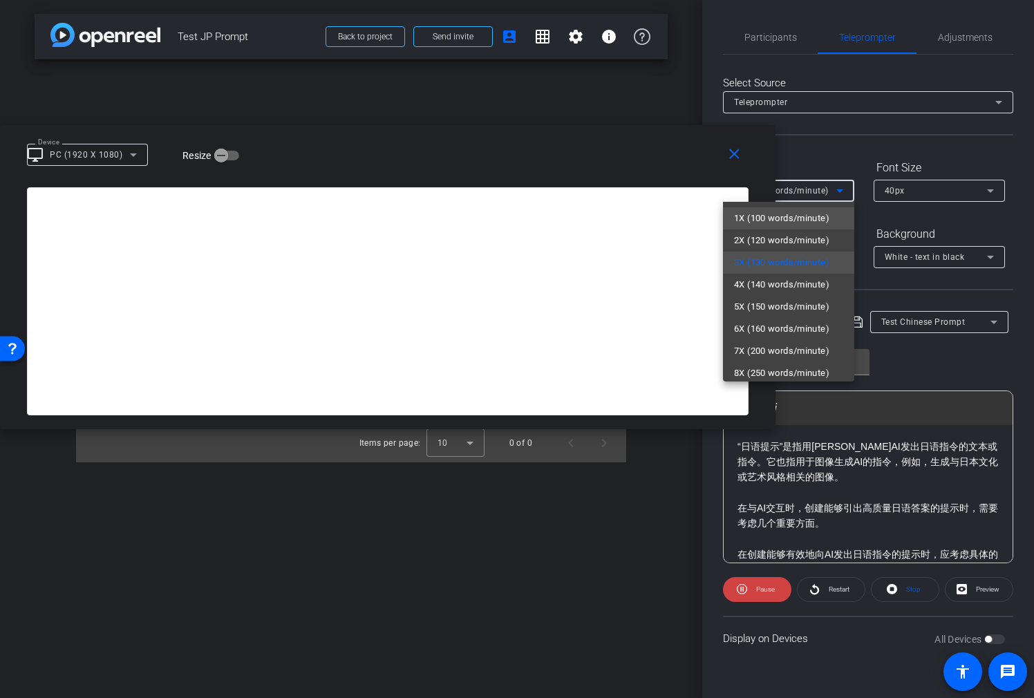
click at [813, 212] on span "1X (100 words/minute)" at bounding box center [781, 218] width 95 height 17
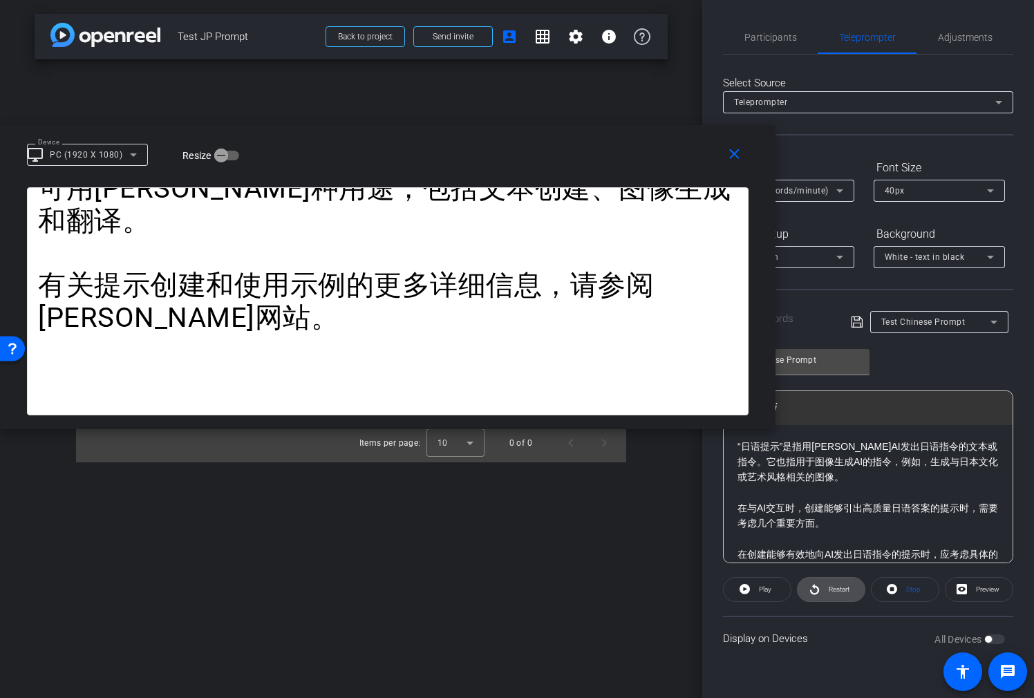
click at [826, 587] on span "Restart" at bounding box center [837, 589] width 24 height 19
click at [766, 587] on span "Pause" at bounding box center [765, 589] width 19 height 8
click at [821, 186] on span "1X (100 words/minute)" at bounding box center [781, 191] width 95 height 10
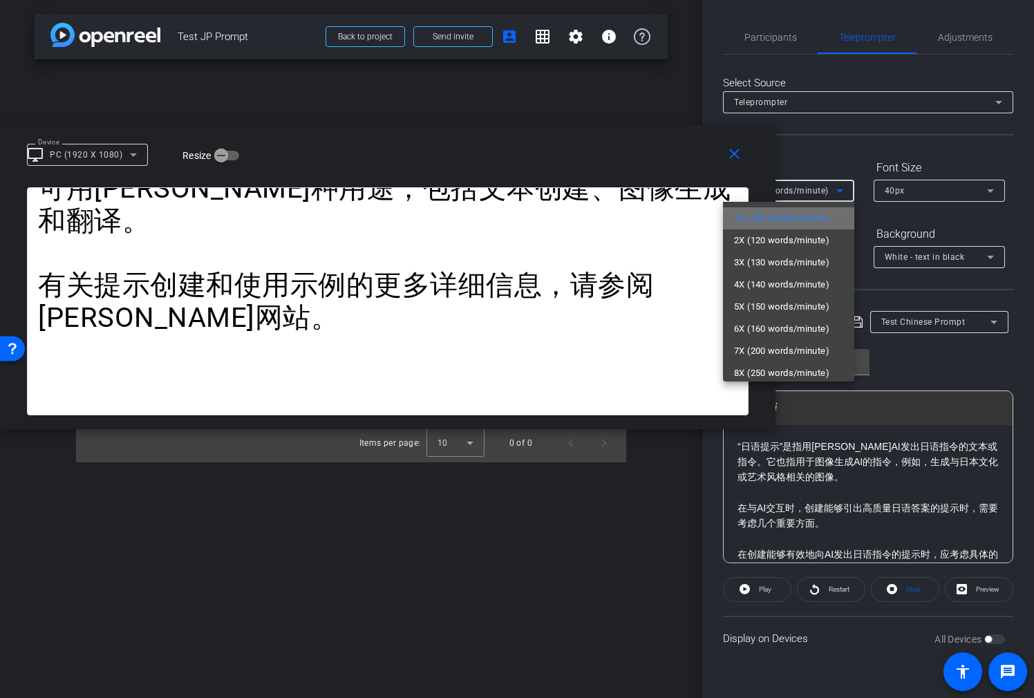
click at [804, 212] on span "1X (100 words/minute)" at bounding box center [781, 218] width 95 height 17
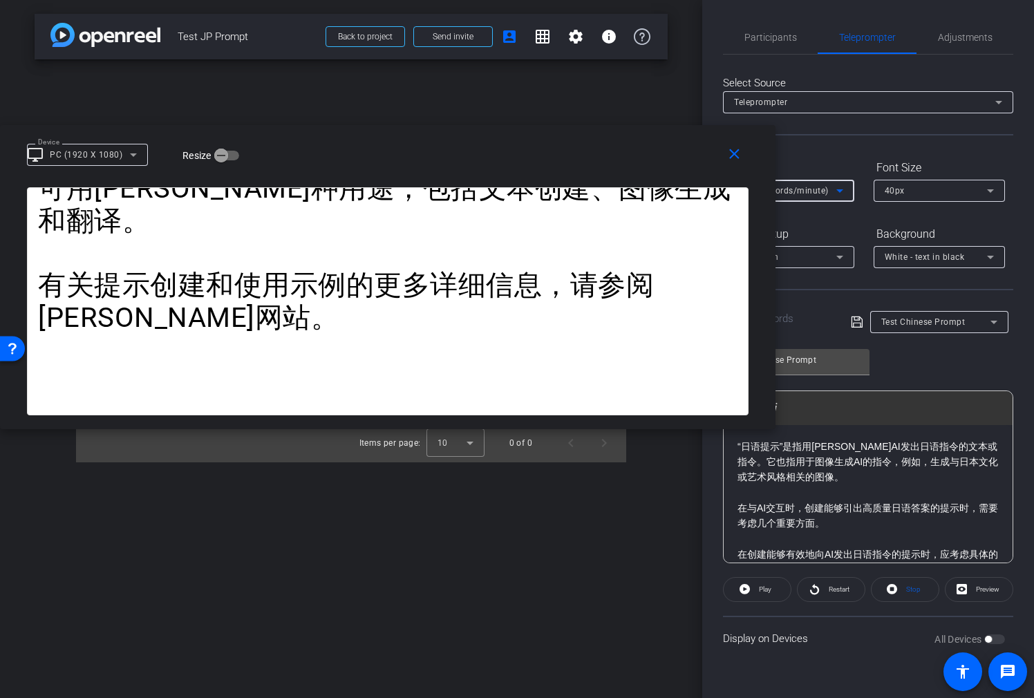
scroll to position [121, 0]
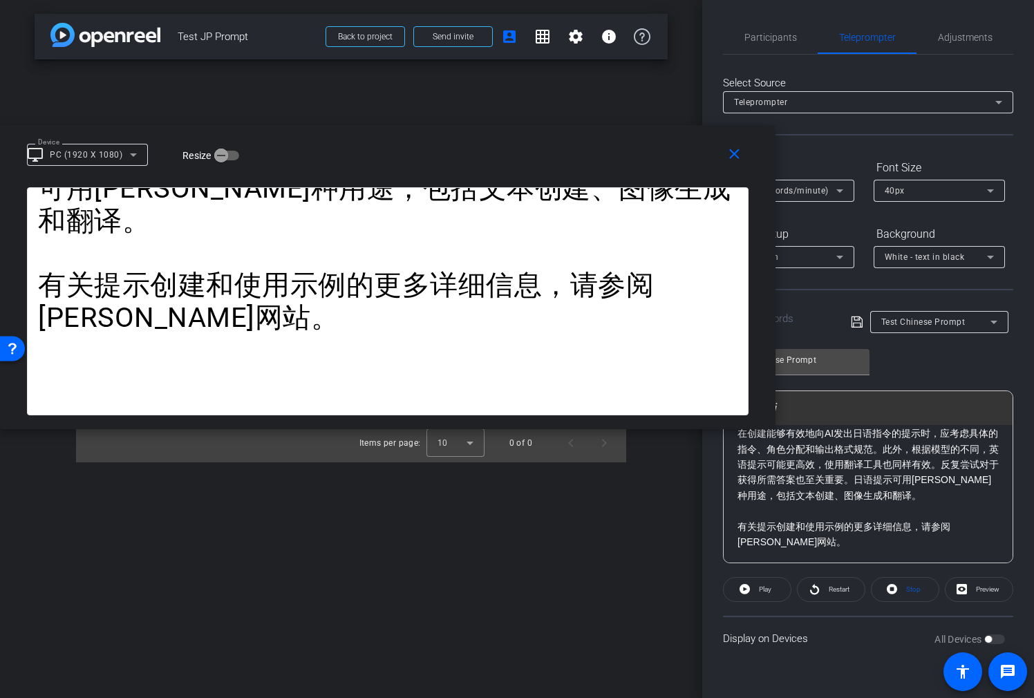
click at [816, 539] on p "有关提示创建和使用示例的更多详细信息，请参阅[PERSON_NAME]网站。" at bounding box center [867, 534] width 261 height 31
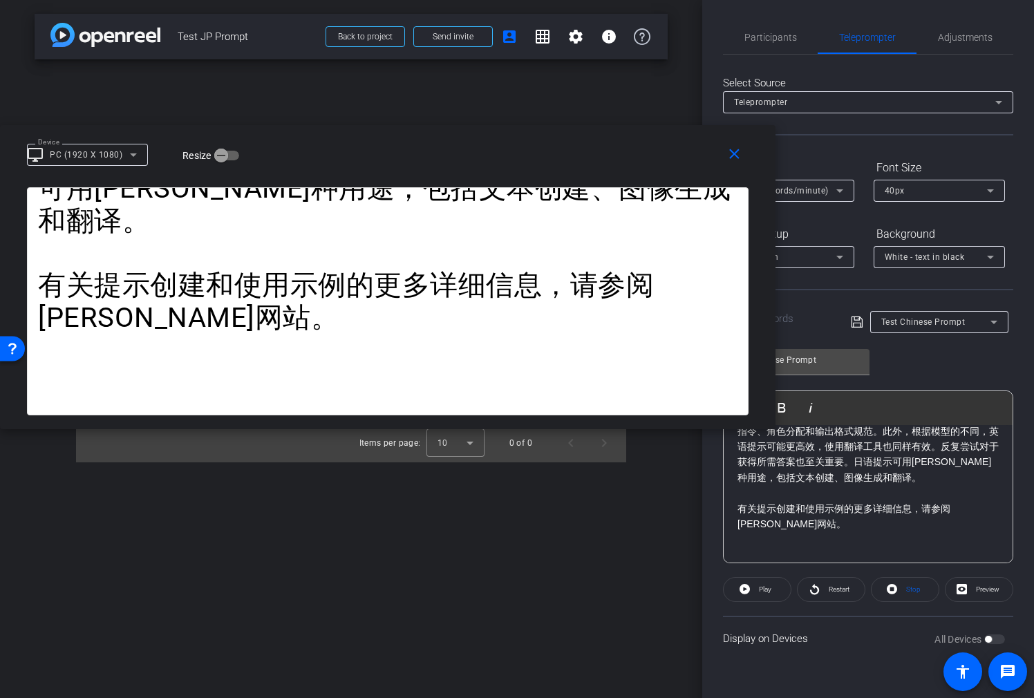
scroll to position [387, 0]
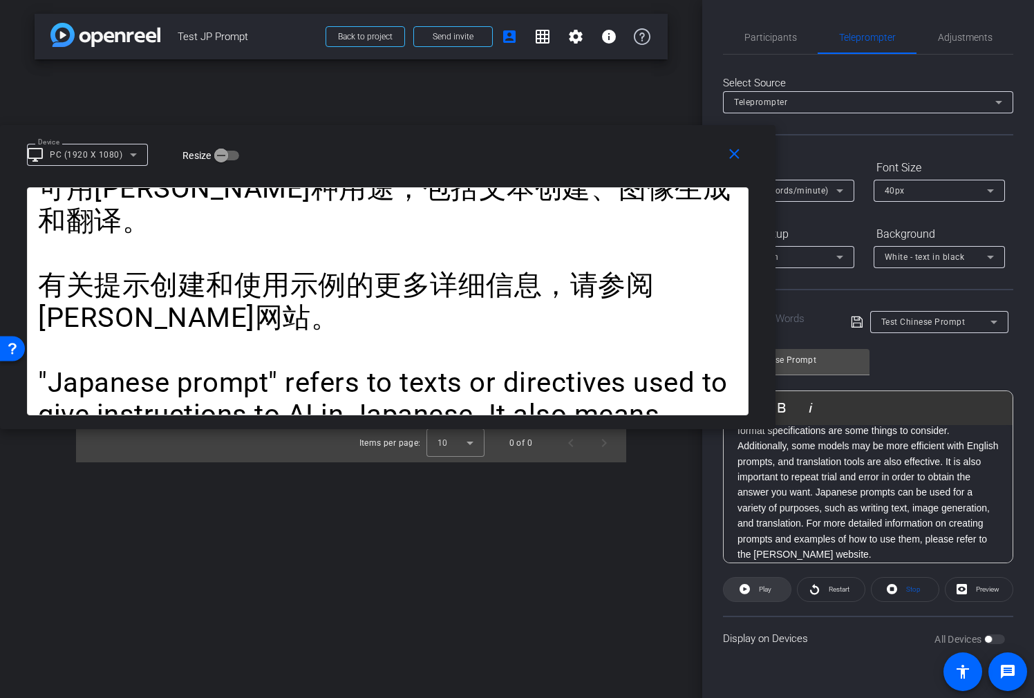
click at [746, 589] on icon at bounding box center [744, 589] width 10 height 17
click at [754, 589] on span "Pause" at bounding box center [764, 589] width 22 height 19
click at [820, 596] on span at bounding box center [831, 589] width 67 height 33
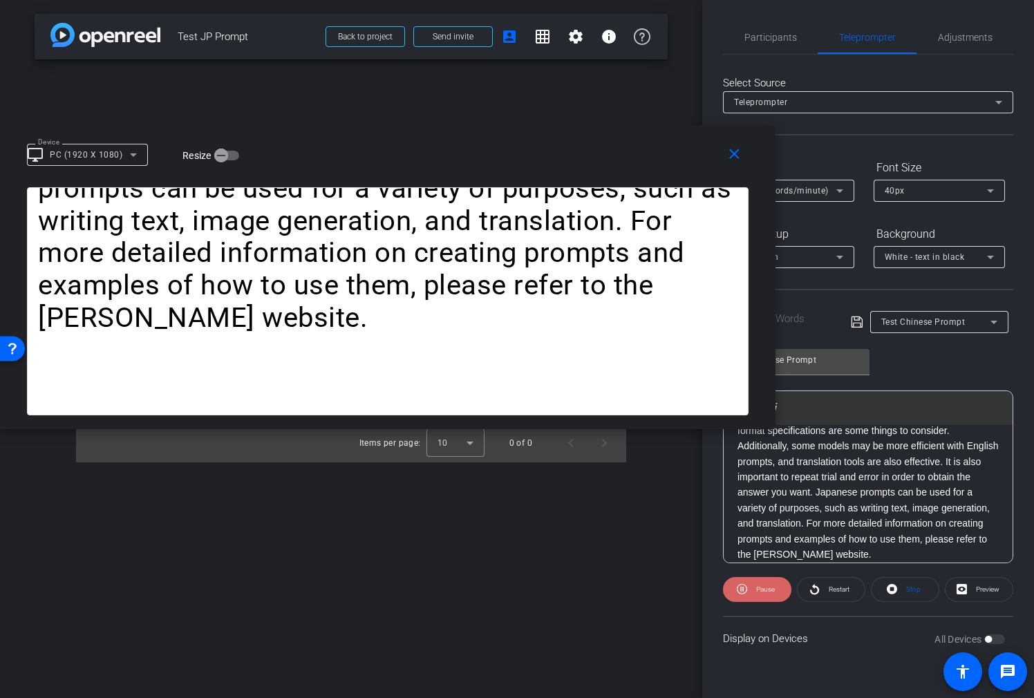
click at [782, 585] on span at bounding box center [757, 589] width 68 height 33
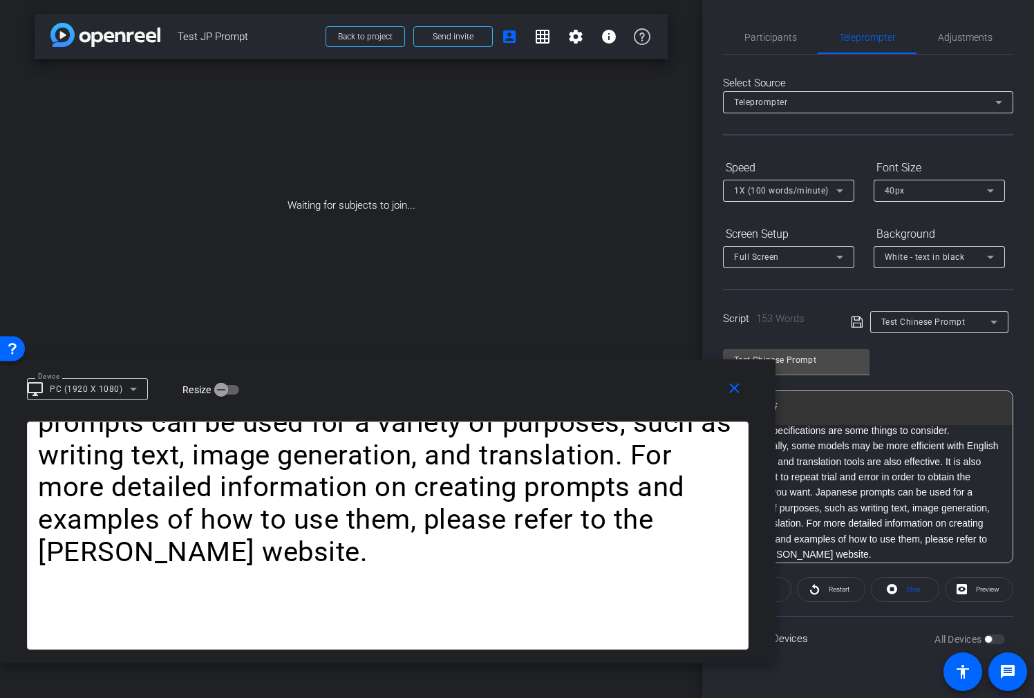
drag, startPoint x: 600, startPoint y: 130, endPoint x: 191, endPoint y: 380, distance: 479.0
click at [190, 382] on div "Device desktop_windows PC (1920 X 1080) Resize" at bounding box center [393, 388] width 732 height 24
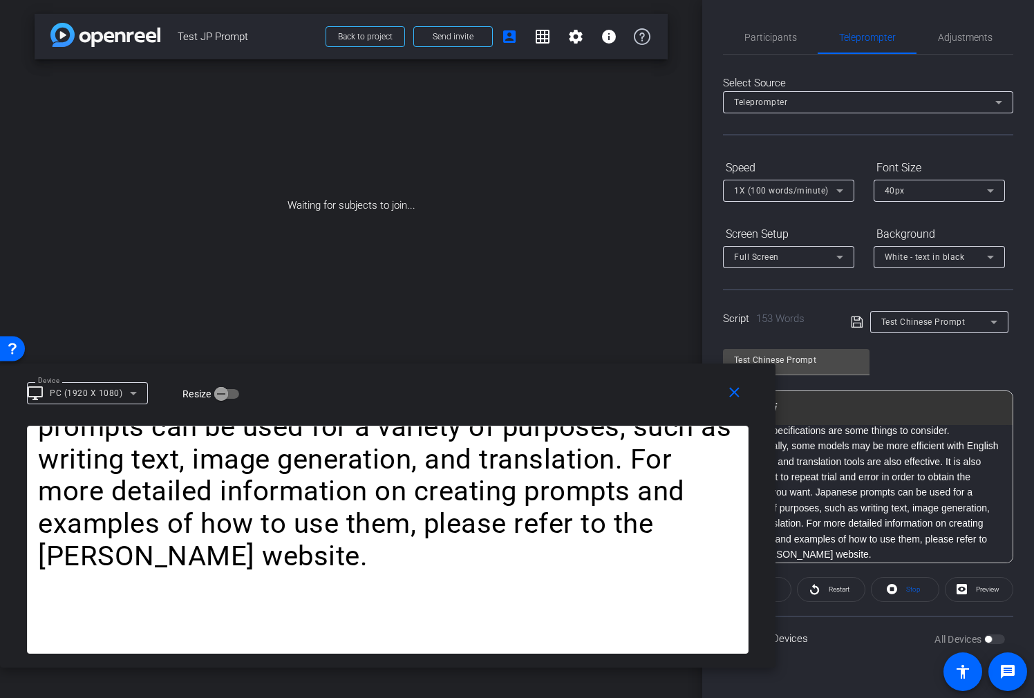
click at [917, 480] on p ""Japanese prompt" refers to texts or directives used to give instructions to AI…" at bounding box center [867, 430] width 261 height 263
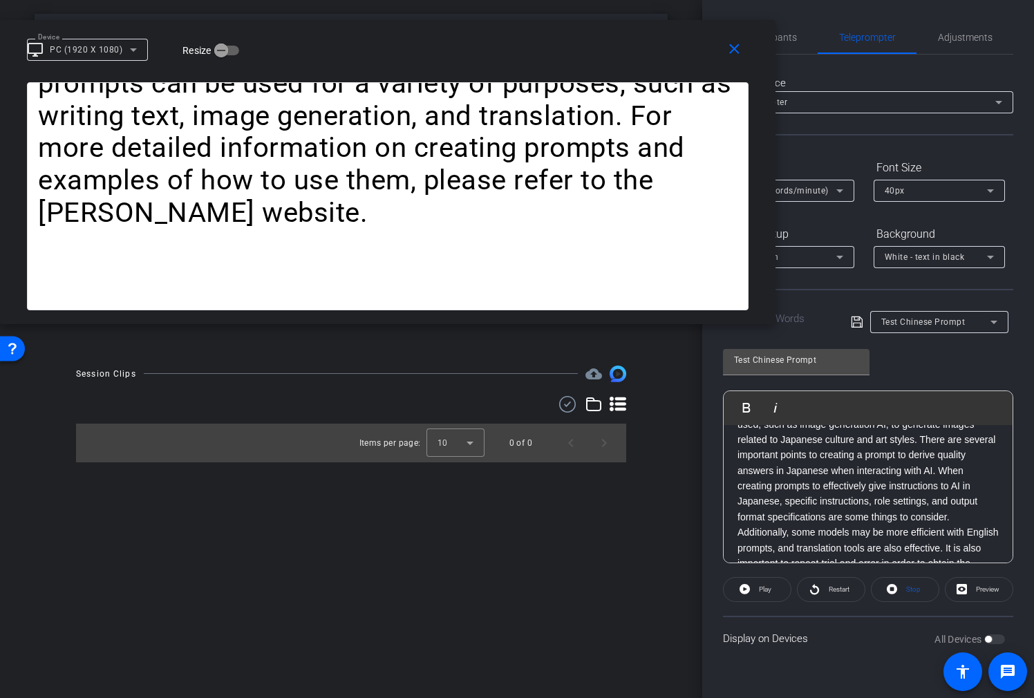
drag, startPoint x: 637, startPoint y: 398, endPoint x: 513, endPoint y: 63, distance: 357.5
click at [499, 55] on div "Device desktop_windows PC (1920 X 1080) Resize" at bounding box center [393, 49] width 732 height 24
click at [816, 196] on div "1X (100 words/minute)" at bounding box center [785, 190] width 102 height 17
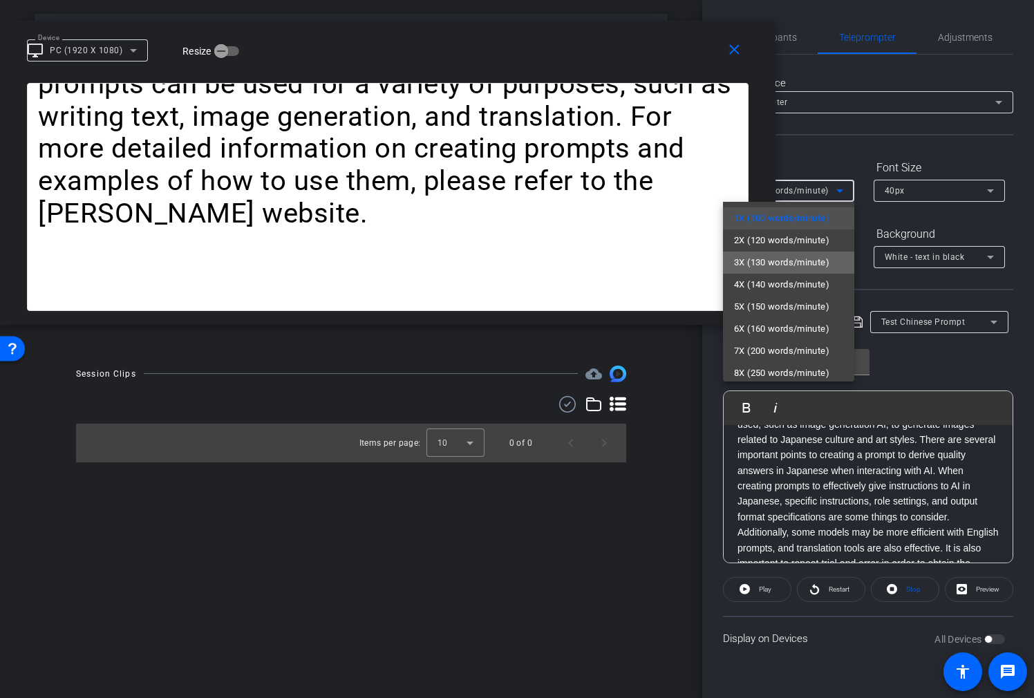
click at [774, 254] on span "3X (130 words/minute)" at bounding box center [781, 262] width 95 height 17
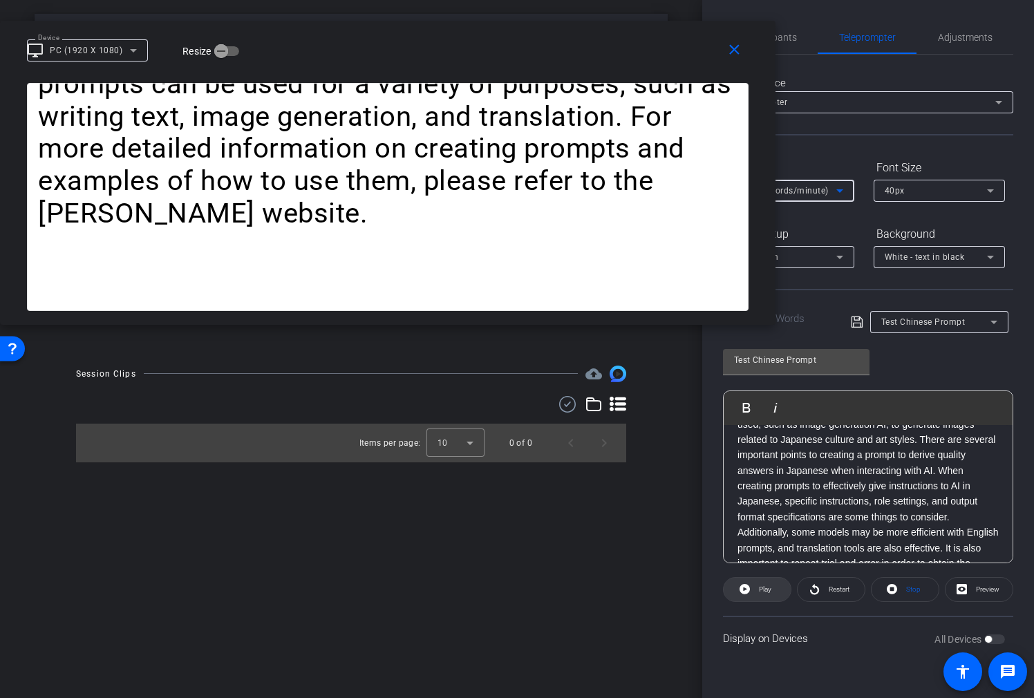
click at [760, 599] on span at bounding box center [757, 589] width 67 height 33
click at [760, 592] on span "Pause" at bounding box center [765, 589] width 19 height 8
click at [831, 194] on icon at bounding box center [839, 190] width 17 height 17
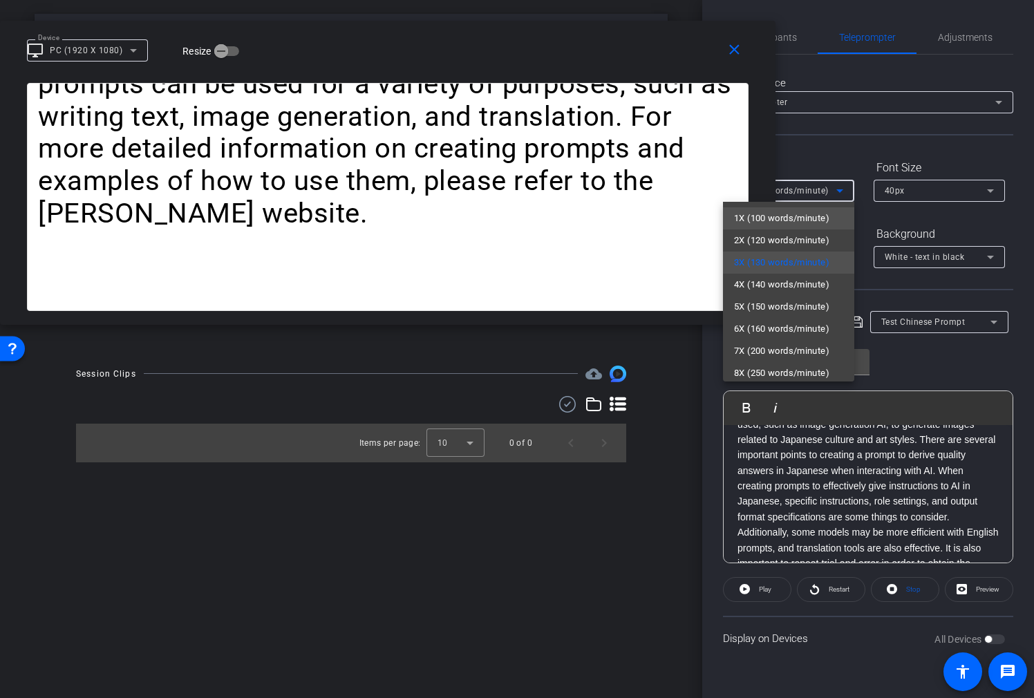
click at [813, 220] on span "1X (100 words/minute)" at bounding box center [781, 218] width 95 height 17
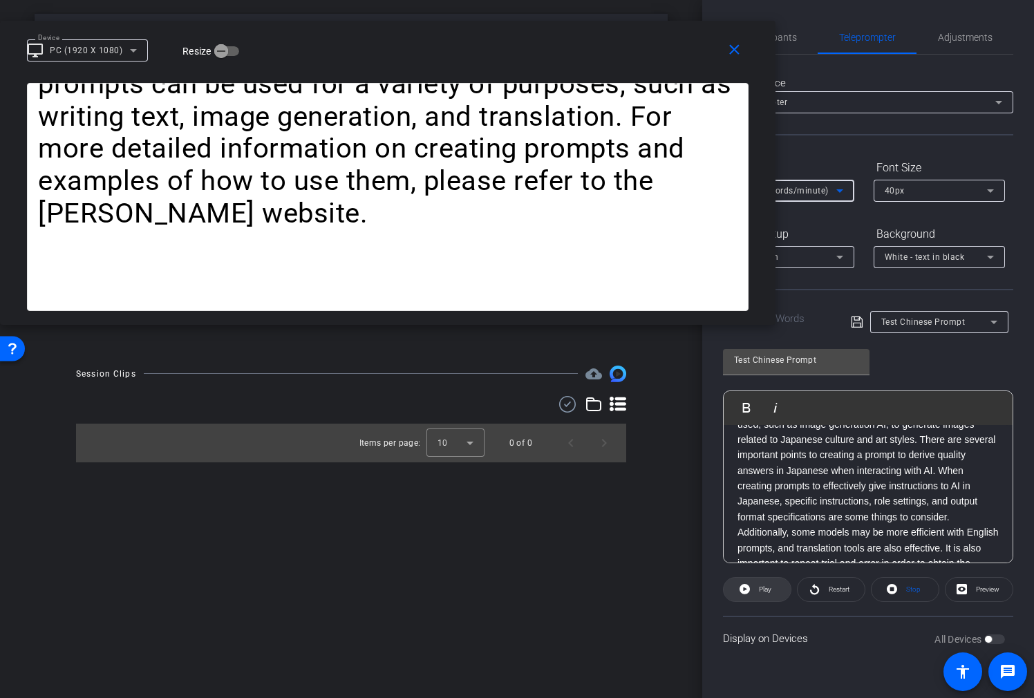
click at [766, 581] on span "Play" at bounding box center [763, 589] width 16 height 19
click at [746, 588] on icon at bounding box center [742, 589] width 10 height 10
click at [942, 312] on div "Test Chinese Prompt" at bounding box center [939, 322] width 116 height 22
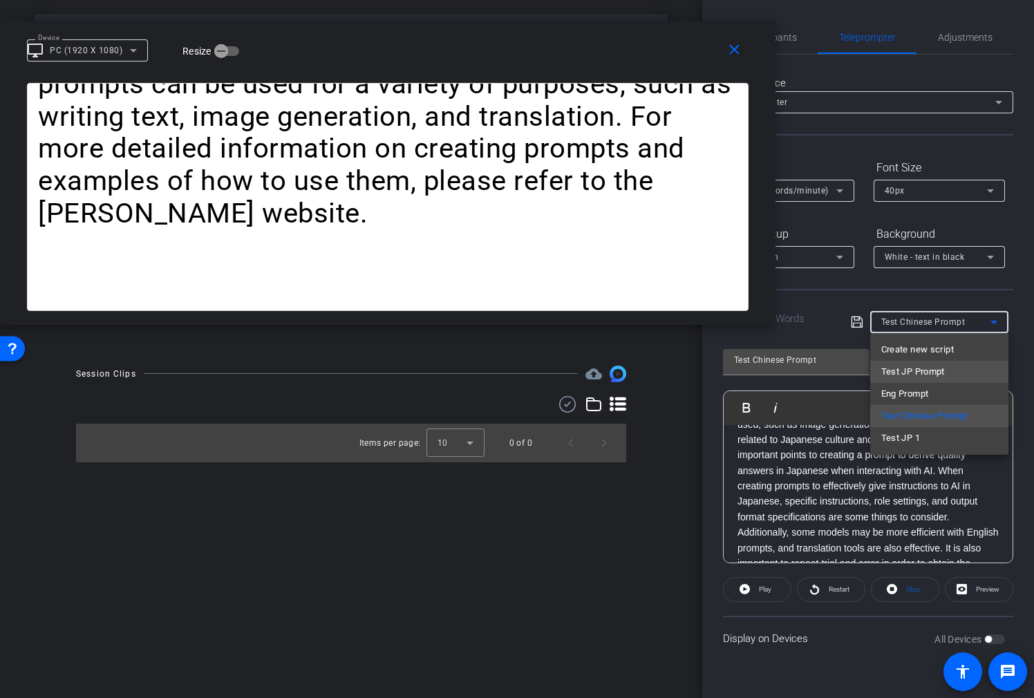
click at [930, 375] on span "Test JP Prompt" at bounding box center [913, 372] width 64 height 17
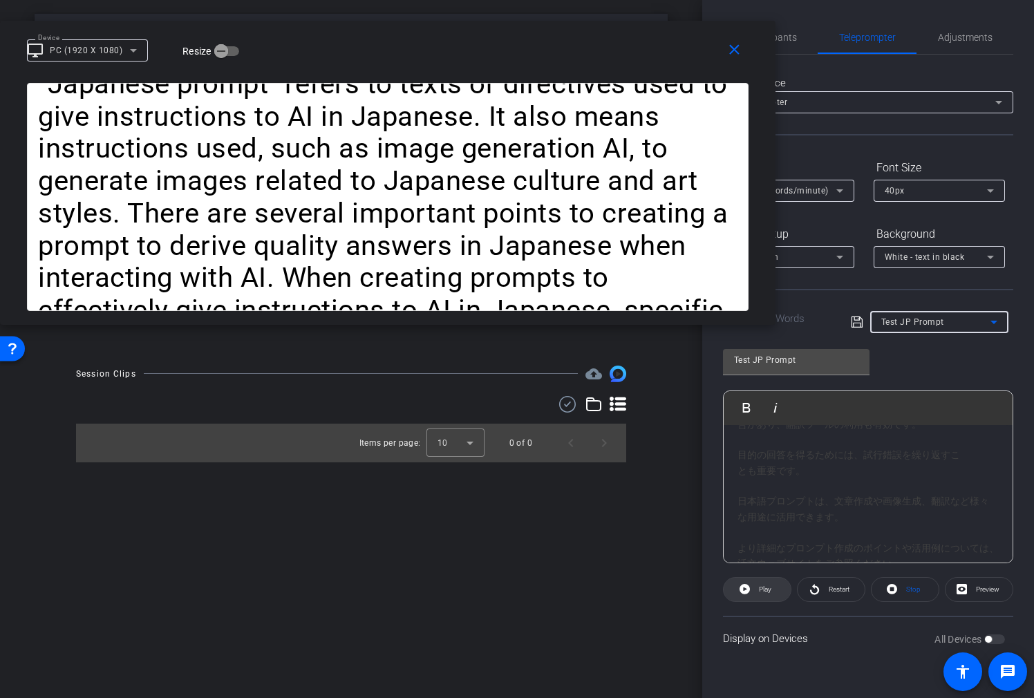
click at [751, 596] on span at bounding box center [757, 589] width 67 height 33
click at [775, 590] on span at bounding box center [757, 589] width 68 height 33
click at [767, 592] on span "Play" at bounding box center [765, 589] width 12 height 8
click at [759, 593] on span "Pause" at bounding box center [764, 589] width 22 height 19
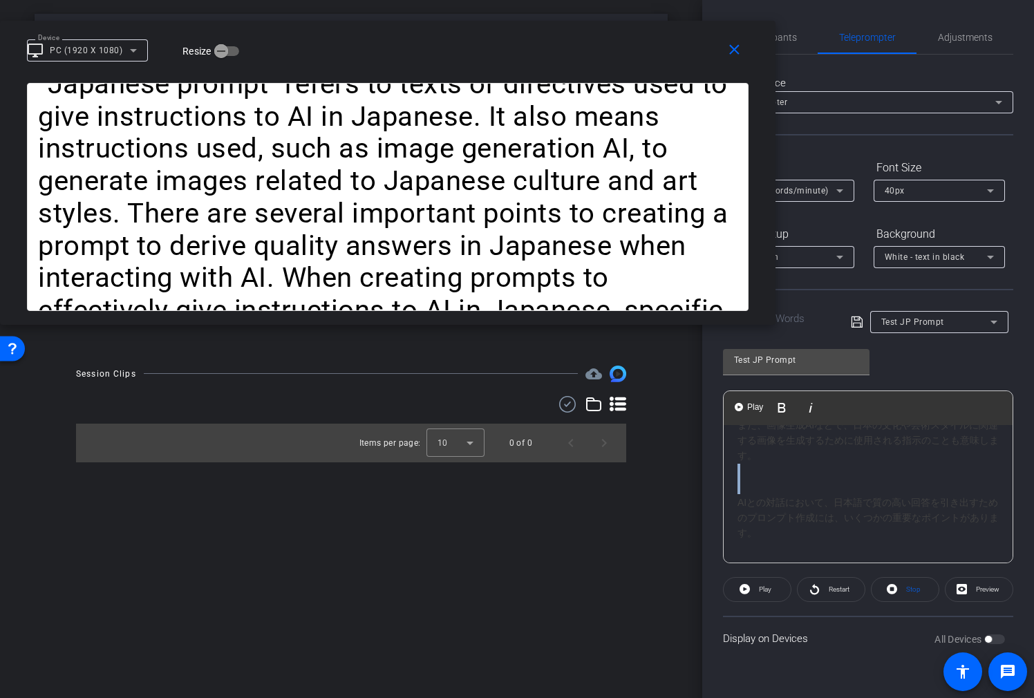
drag, startPoint x: 739, startPoint y: 503, endPoint x: 751, endPoint y: 469, distance: 35.6
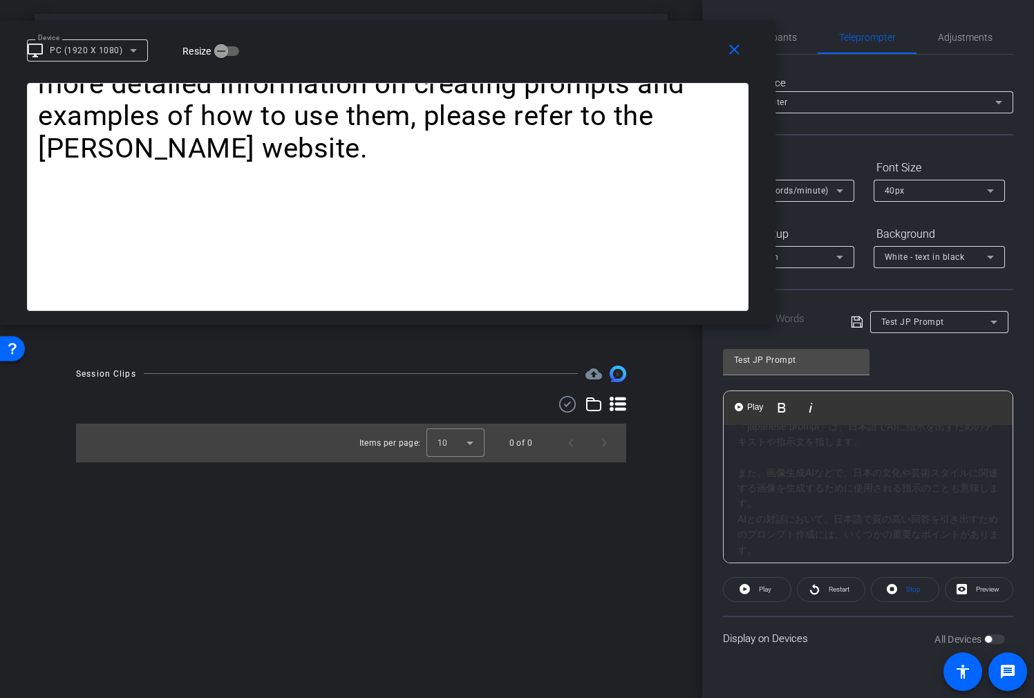
scroll to position [16, 0]
drag, startPoint x: 736, startPoint y: 520, endPoint x: 979, endPoint y: 546, distance: 244.7
drag, startPoint x: 739, startPoint y: 476, endPoint x: 751, endPoint y: 478, distance: 11.8
click at [739, 476] on div "「japanese prompt」は、日本語でAIに指示を出すためのテキストや指示文を指します。 また、画像生成AIなどで、日本の文化や芸術スタイルに関連する…" at bounding box center [867, 485] width 261 height 124
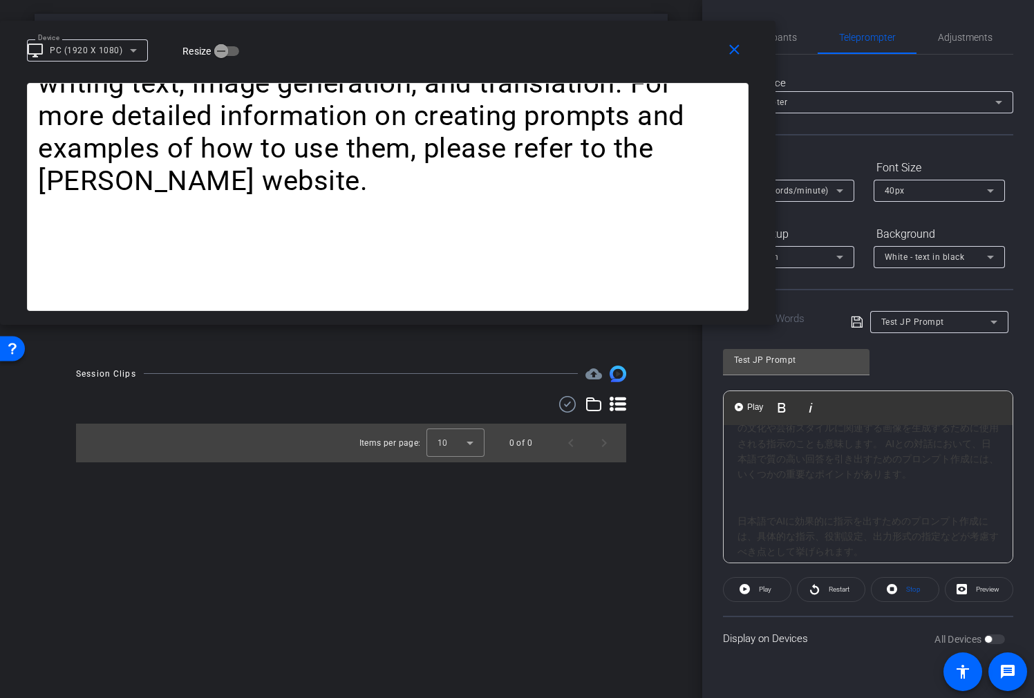
scroll to position [65, 0]
click at [741, 500] on div "日本語でAIに効果的に指示を出すためのプロンプト作成には、具体的な指示、役割設定、出力形式の指定などが考慮すべき点として挙げられます。 また、モデルによっては…" at bounding box center [867, 591] width 261 height 186
click at [739, 535] on div "「japanese prompt」は、日本語でAIに指示を出すためのテキストや指示文を指します。また、画像生成AIなどで、日本の文化や芸術スタイルに関連する画…" at bounding box center [867, 513] width 261 height 279
click at [739, 520] on div "「japanese prompt」は、日本語でAIに指示を出すためのテキストや指示文を指します。また、画像生成AIなどで、日本の文化や芸術スタイルに関連する画…" at bounding box center [867, 485] width 261 height 263
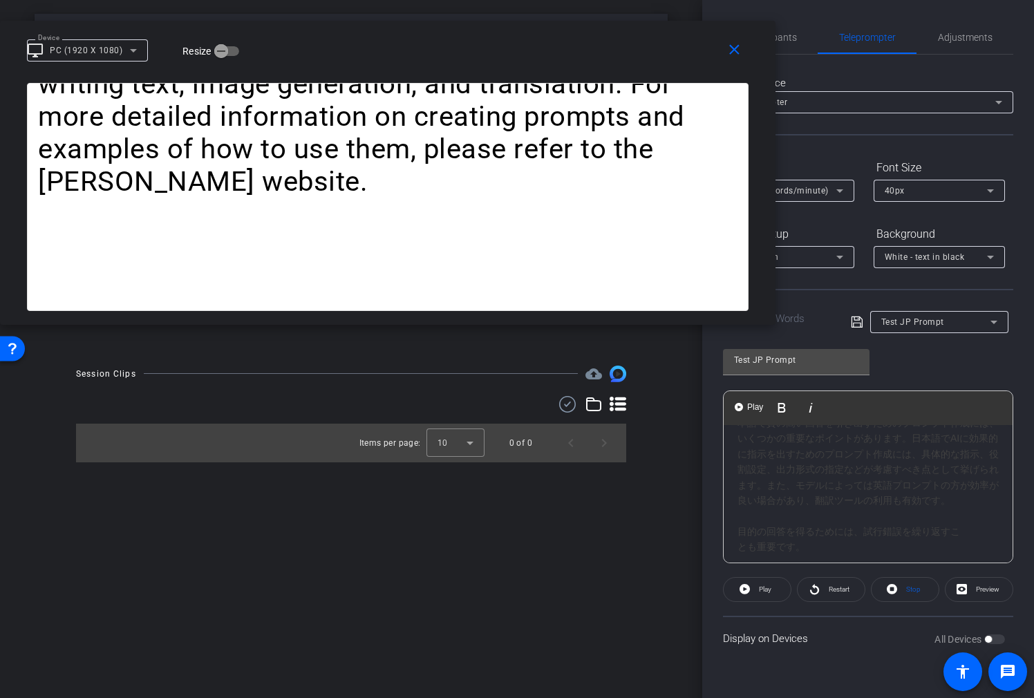
click at [739, 532] on div "「japanese prompt」は、日本語でAIに指示を出すためのテキストや指示文を指します。また、画像生成AIなどで、日本の文化や芸術スタイルに関連する画…" at bounding box center [867, 477] width 261 height 247
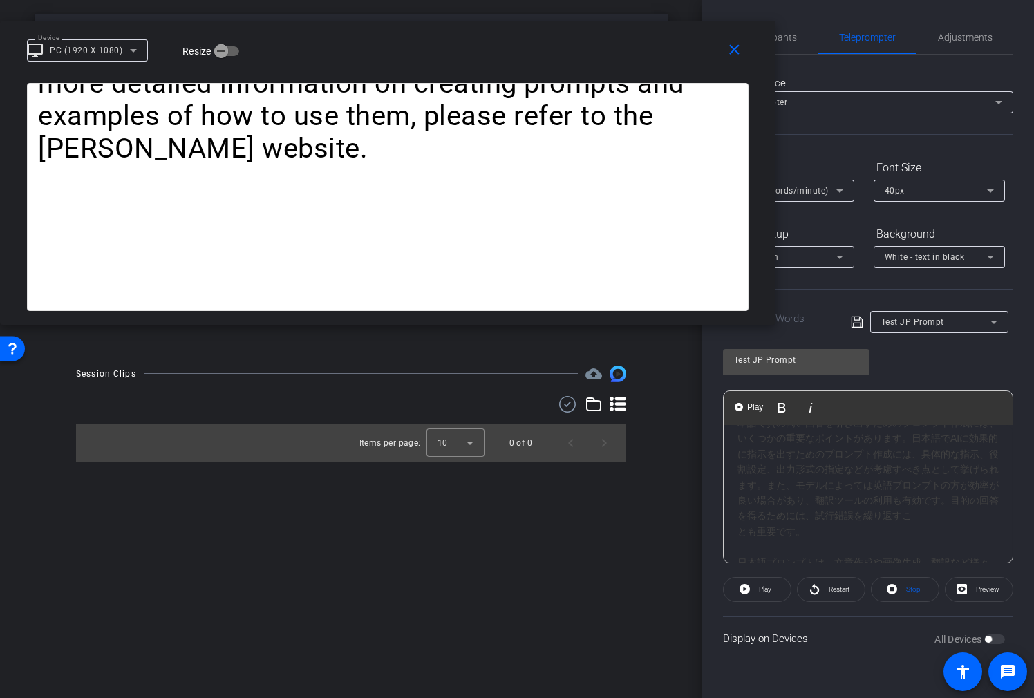
scroll to position [117, 0]
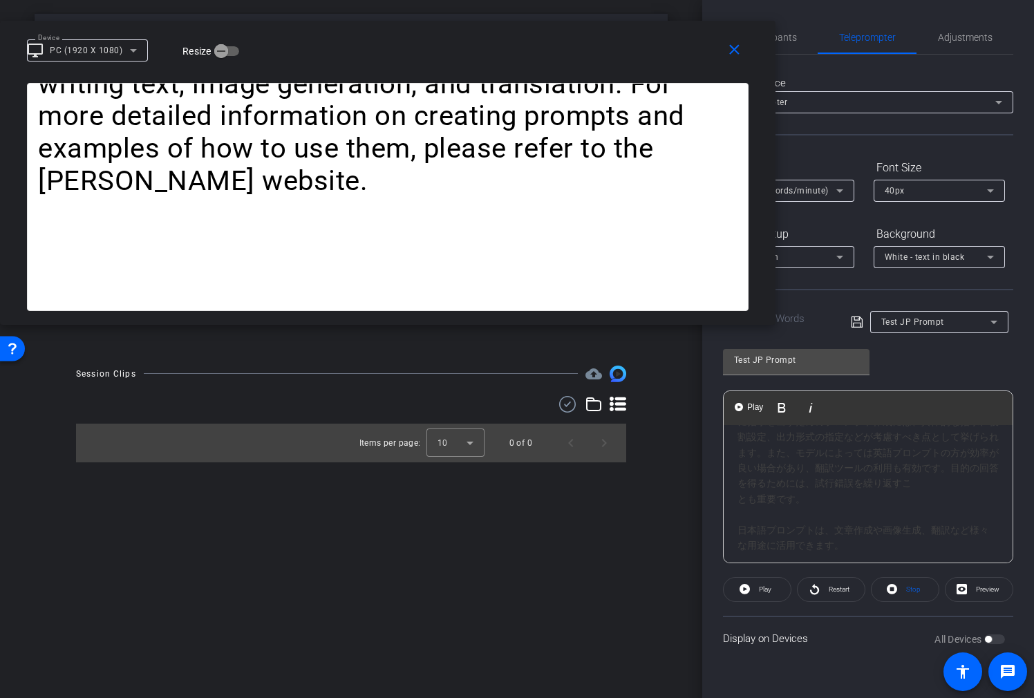
click at [742, 530] on div "「japanese prompt」は、日本語でAIに指示を出すためのテキストや指示文を指します。また、画像生成AIなどで、日本の文化や芸術スタイルに関連する画…" at bounding box center [867, 437] width 261 height 232
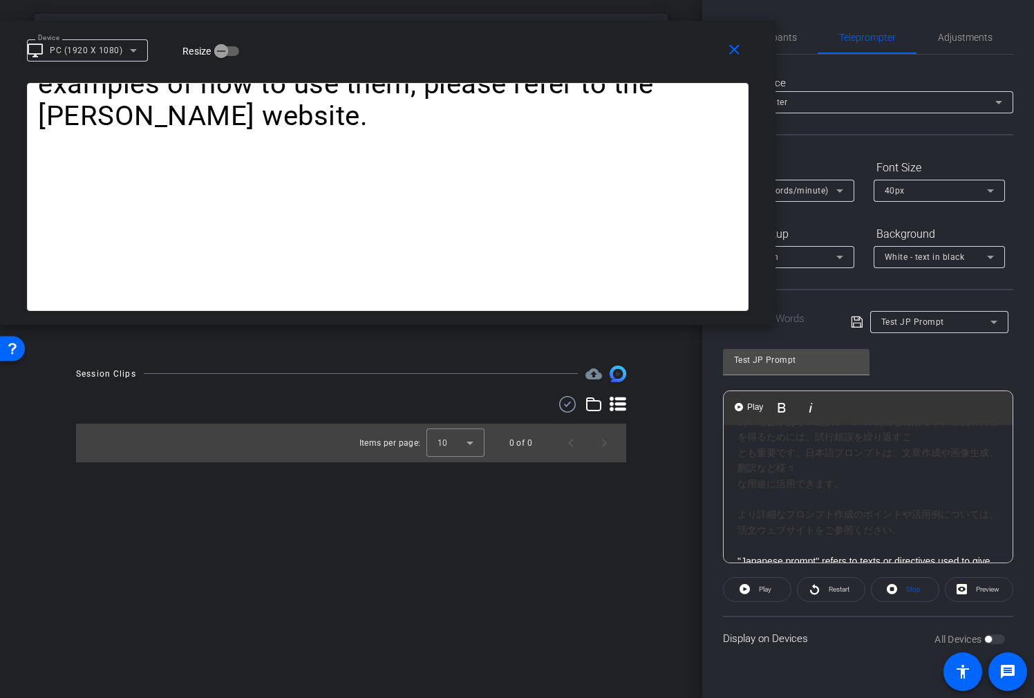
click at [738, 484] on div "「japanese prompt」は、日本語でAIに指示を出すためのテキストや指示文を指します。また、画像生成AIなどで、日本の文化や芸術スタイルに関連する画…" at bounding box center [867, 383] width 261 height 216
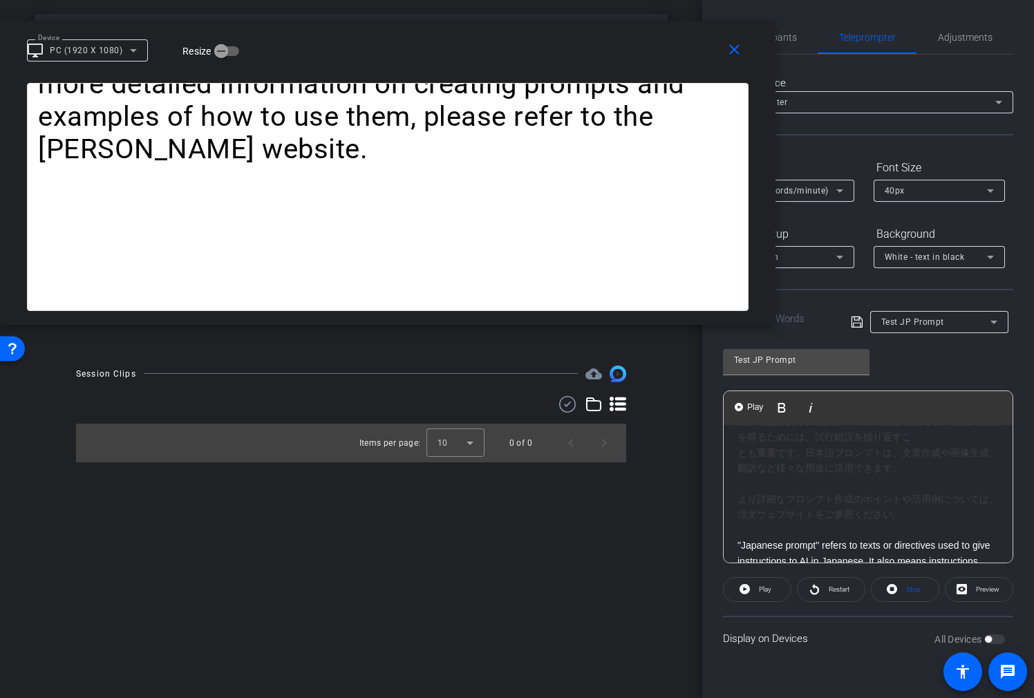
click at [738, 499] on div "より詳細なプロンプト作成のポイントや活用例については、 活文ウェブサイト をご参照ください." at bounding box center [867, 506] width 261 height 31
click at [757, 590] on span "Play" at bounding box center [763, 589] width 16 height 19
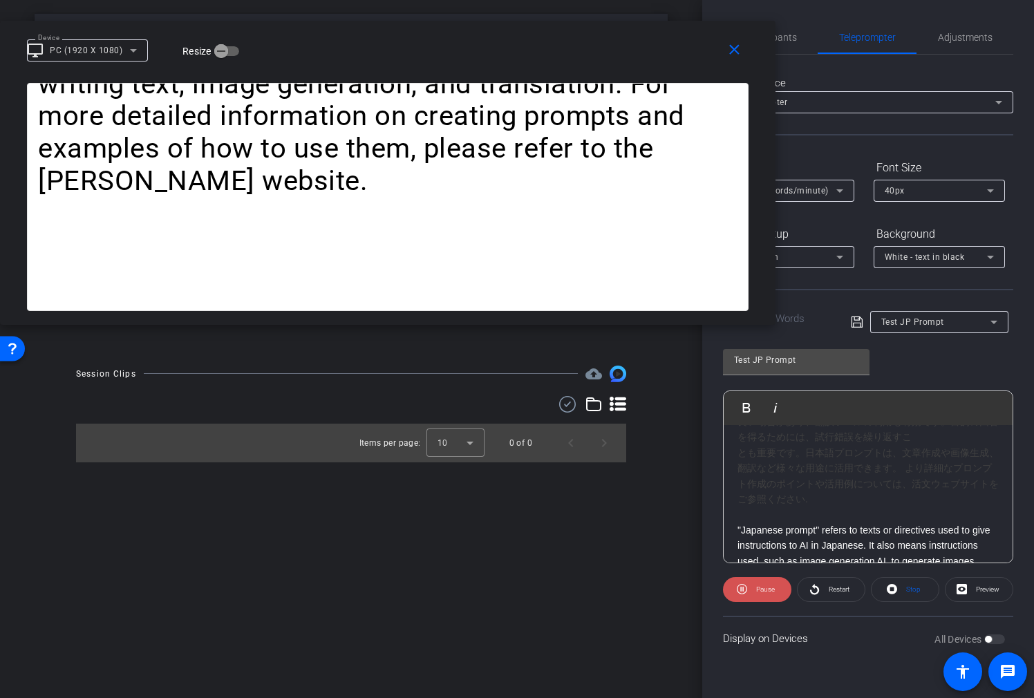
click at [767, 587] on span "Pause" at bounding box center [765, 589] width 19 height 8
click at [861, 321] on icon at bounding box center [856, 322] width 11 height 11
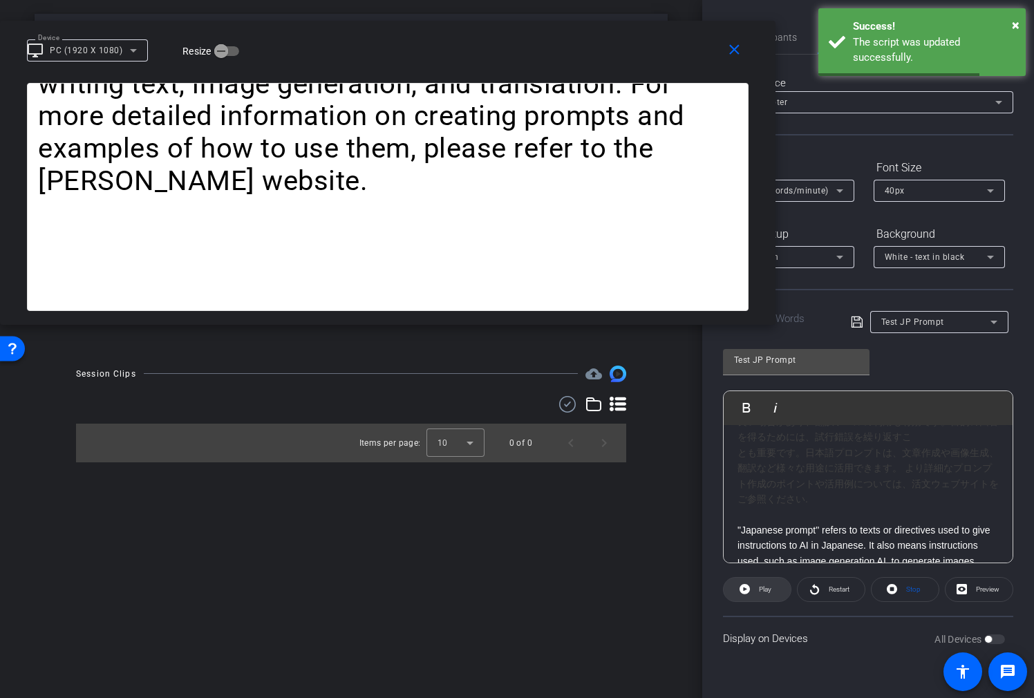
click at [753, 588] on span at bounding box center [757, 589] width 67 height 33
click at [753, 587] on span "Pause" at bounding box center [764, 589] width 22 height 19
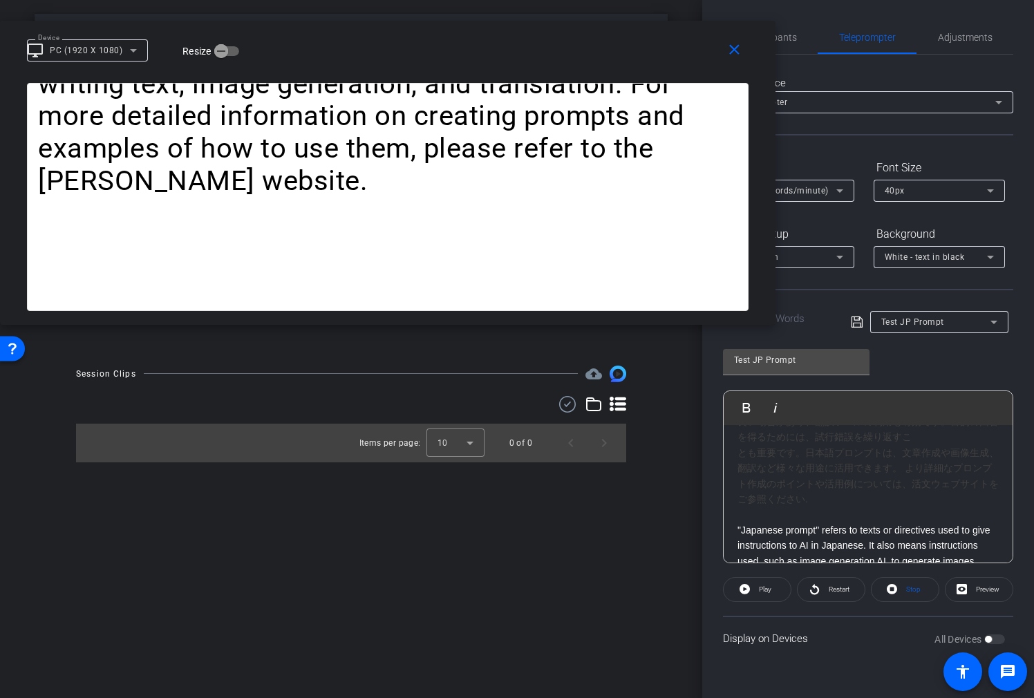
click at [739, 452] on div "「japanese prompt」は、日本語でAIに指示を出すためのテキストや指示文を指します。また、画像生成AIなどで、日本の文化や芸術スタイルに関連する画…" at bounding box center [867, 391] width 261 height 232
click at [767, 584] on span "Play" at bounding box center [763, 589] width 16 height 19
click at [766, 585] on span "Pause" at bounding box center [765, 589] width 19 height 8
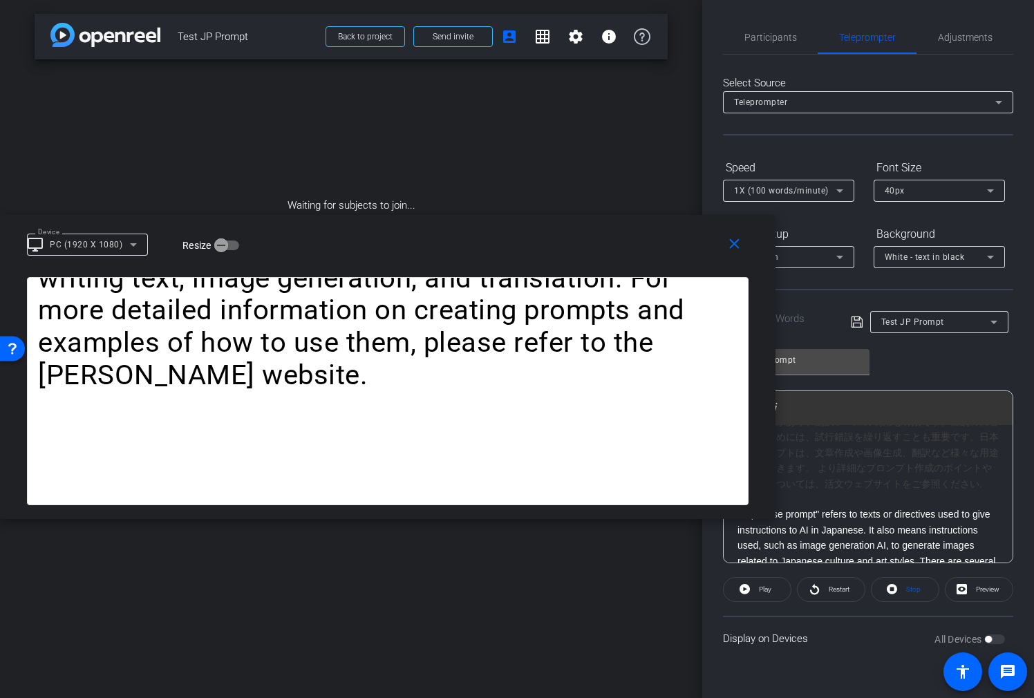
drag, startPoint x: 693, startPoint y: 69, endPoint x: 623, endPoint y: 252, distance: 196.2
click at [609, 263] on div "close Device desktop_windows PC (1920 X 1080) Resize" at bounding box center [387, 246] width 775 height 62
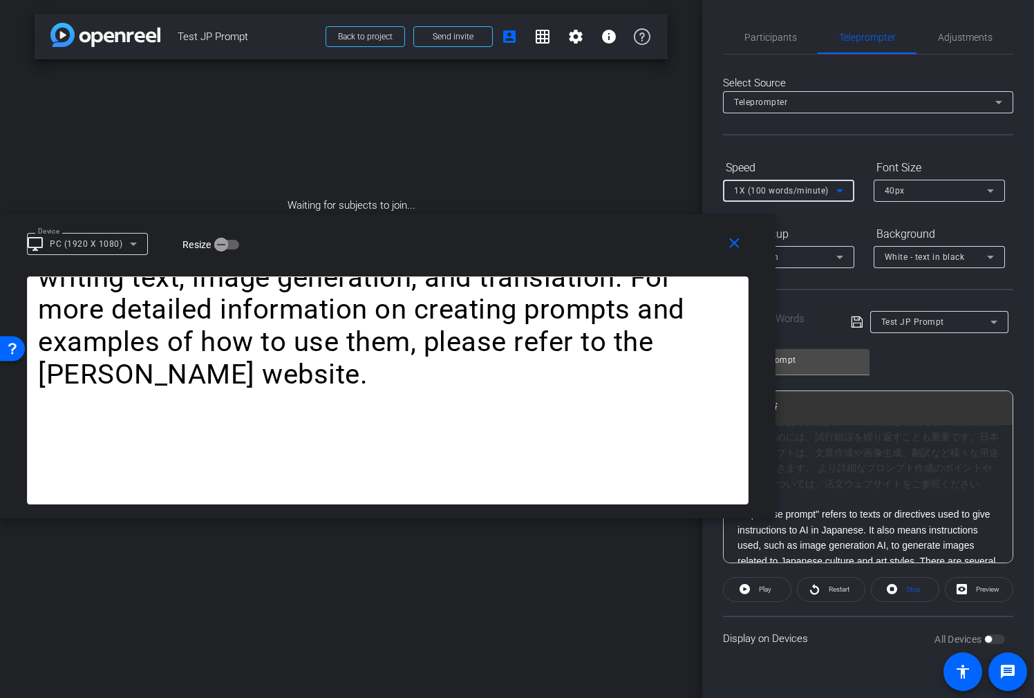
click at [792, 191] on span "1X (100 words/minute)" at bounding box center [781, 191] width 95 height 10
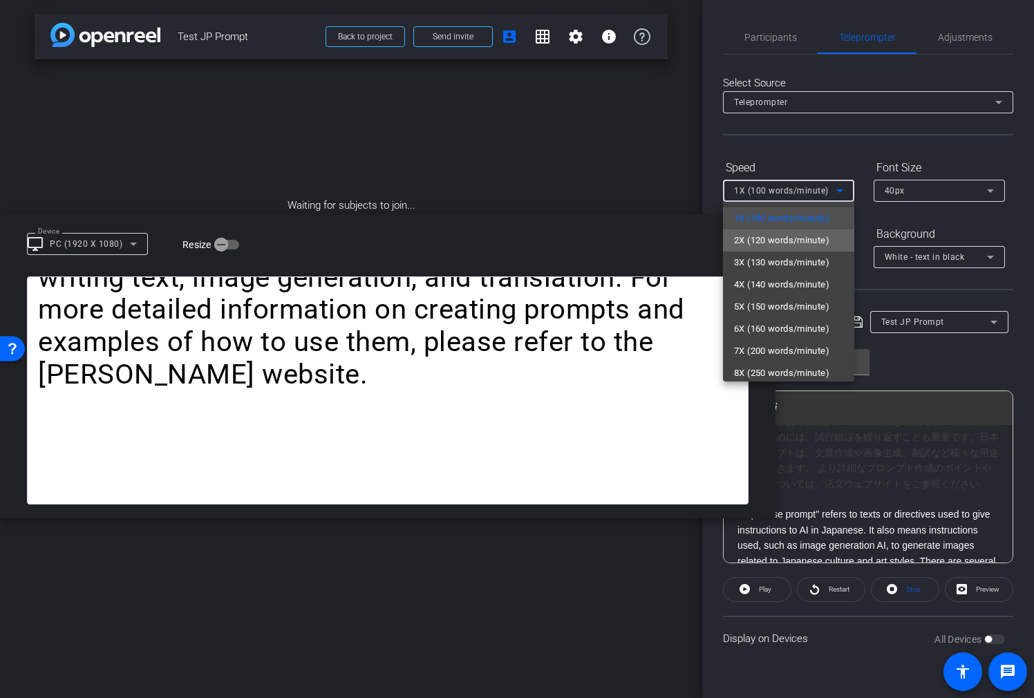
click at [792, 240] on span "2X (120 words/minute)" at bounding box center [781, 240] width 95 height 17
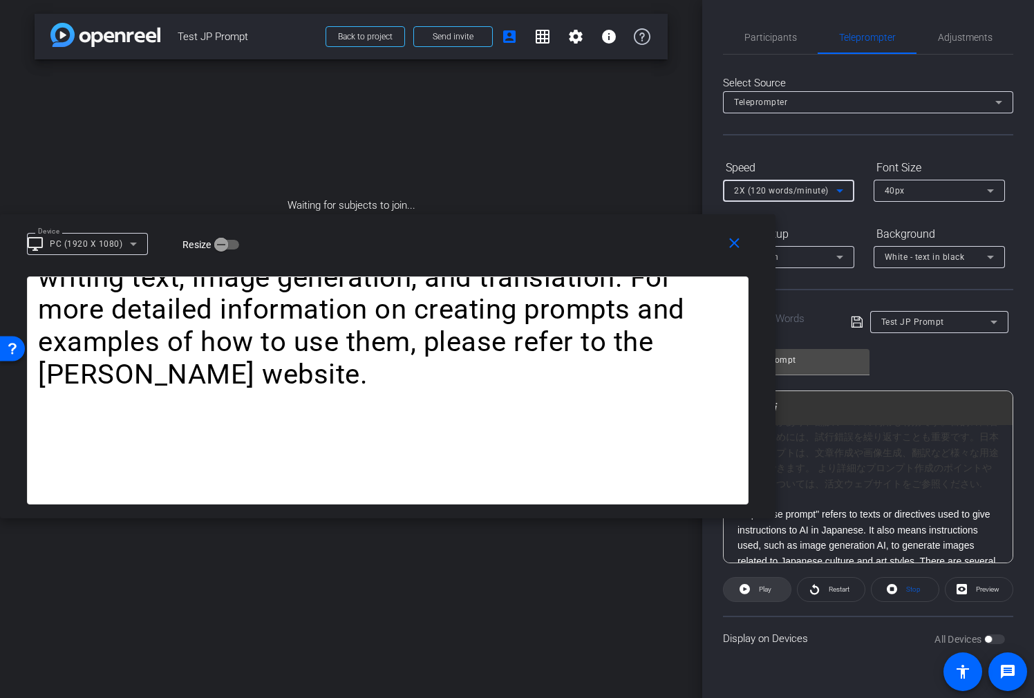
click at [765, 588] on span "Play" at bounding box center [765, 589] width 12 height 8
click at [764, 588] on span "Pause" at bounding box center [765, 589] width 19 height 8
click at [809, 192] on span "2X (120 words/minute)" at bounding box center [781, 191] width 95 height 10
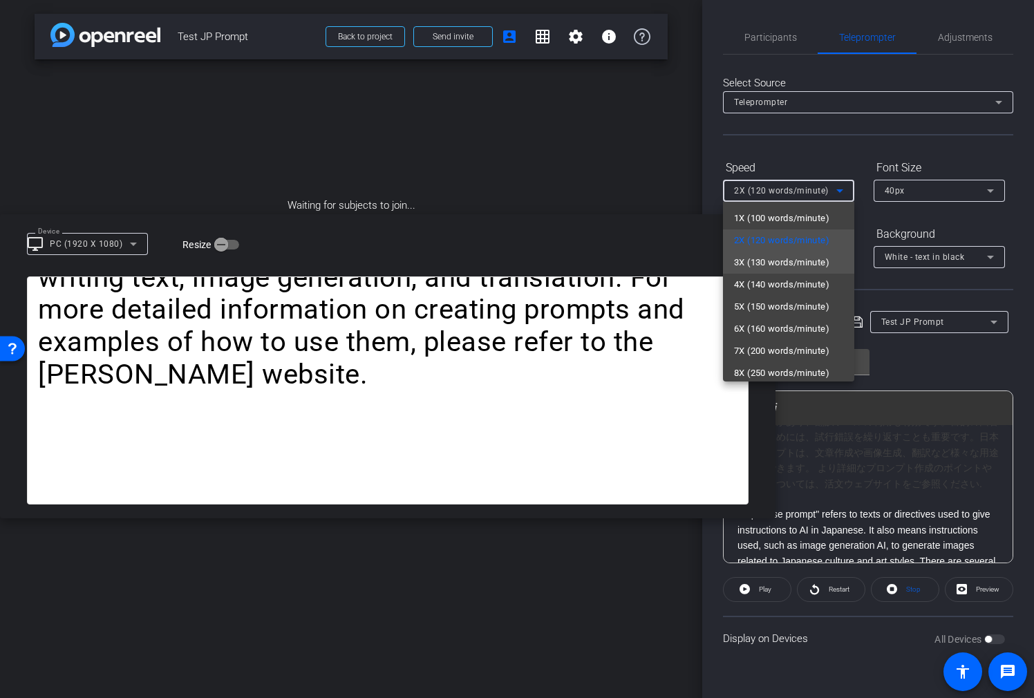
click at [790, 261] on span "3X (130 words/minute)" at bounding box center [781, 262] width 95 height 17
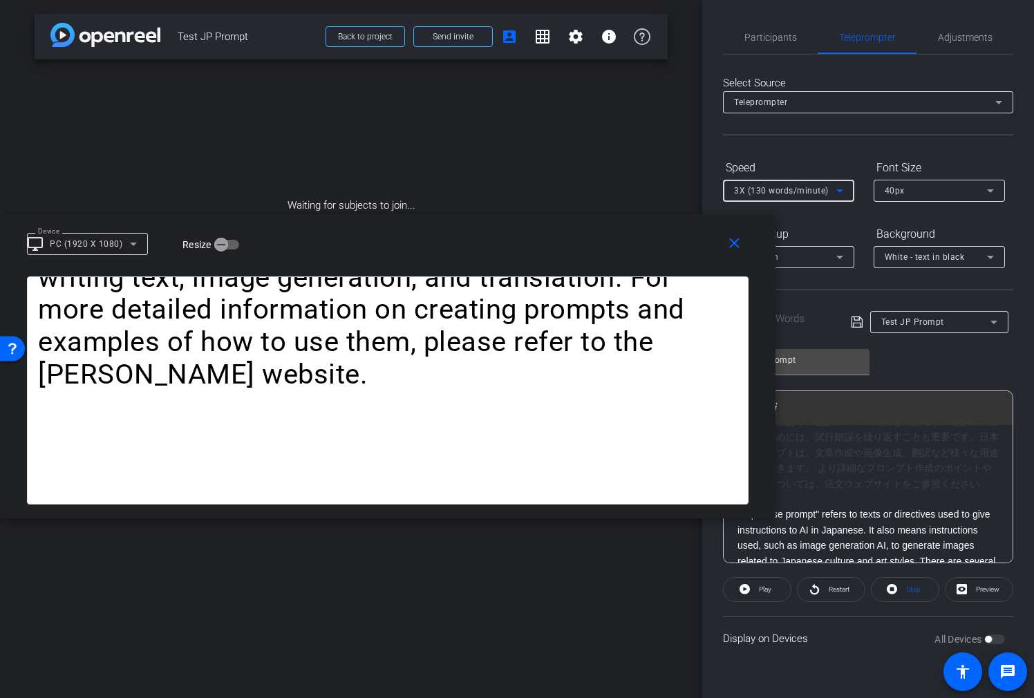
click at [761, 603] on openreel-capture-teleprompter "Speed 3X (130 words/minute) Font Size 40px Screen Setup Full Screen Background …" at bounding box center [868, 408] width 290 height 504
click at [759, 592] on span "Play" at bounding box center [765, 589] width 12 height 8
drag, startPoint x: 757, startPoint y: 585, endPoint x: 753, endPoint y: 569, distance: 16.4
click at [755, 583] on span "Pause" at bounding box center [764, 589] width 22 height 19
click at [780, 191] on span "3X (130 words/minute)" at bounding box center [781, 191] width 95 height 10
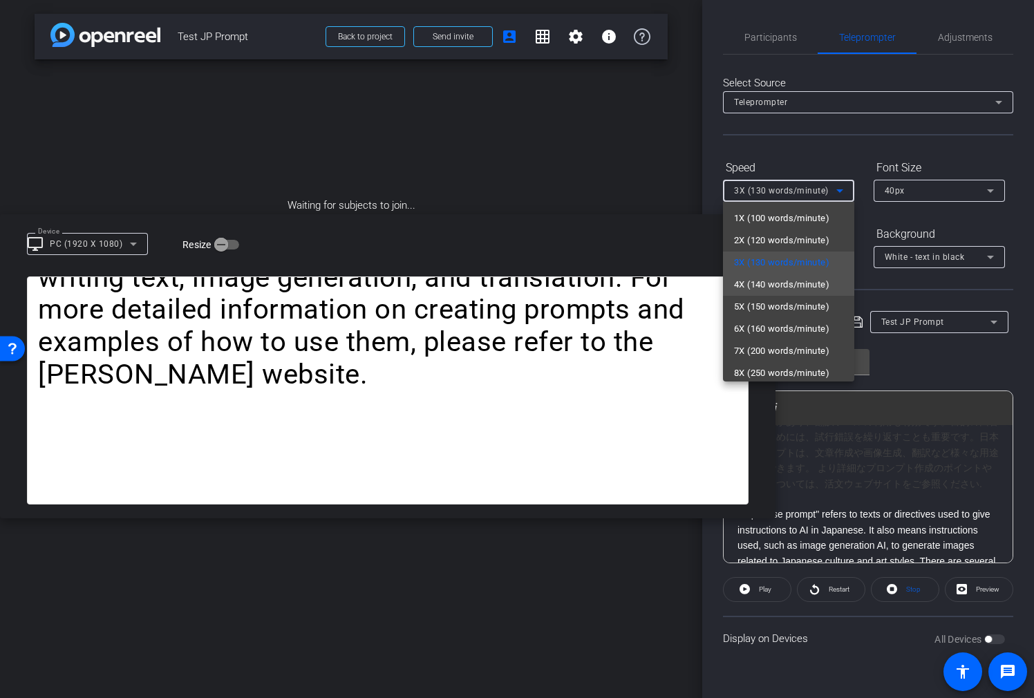
scroll to position [30, 0]
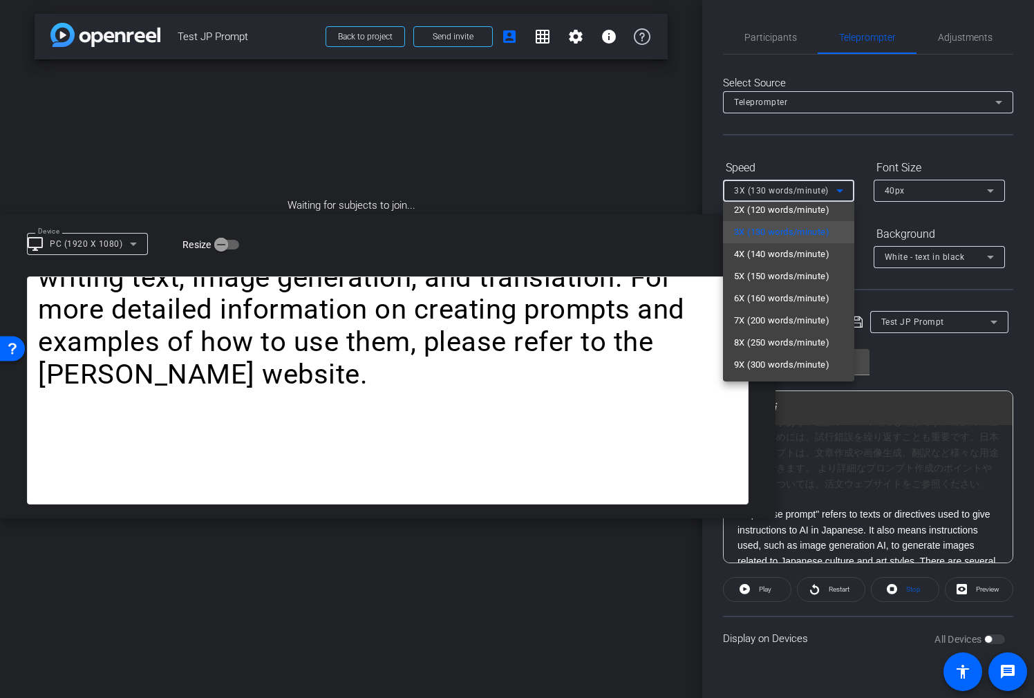
click at [765, 352] on mat-option "8X (250 words/minute)" at bounding box center [788, 343] width 131 height 22
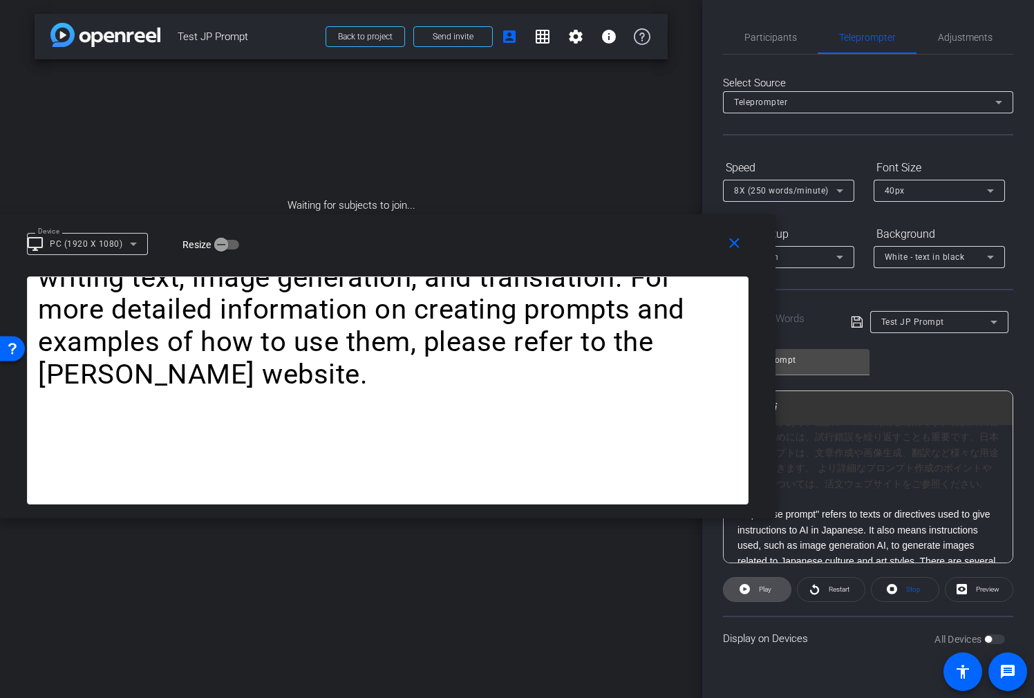
click at [768, 581] on span "Play" at bounding box center [763, 589] width 16 height 19
click at [768, 583] on span "Pause" at bounding box center [764, 589] width 22 height 19
click at [968, 183] on div "40px" at bounding box center [936, 190] width 102 height 17
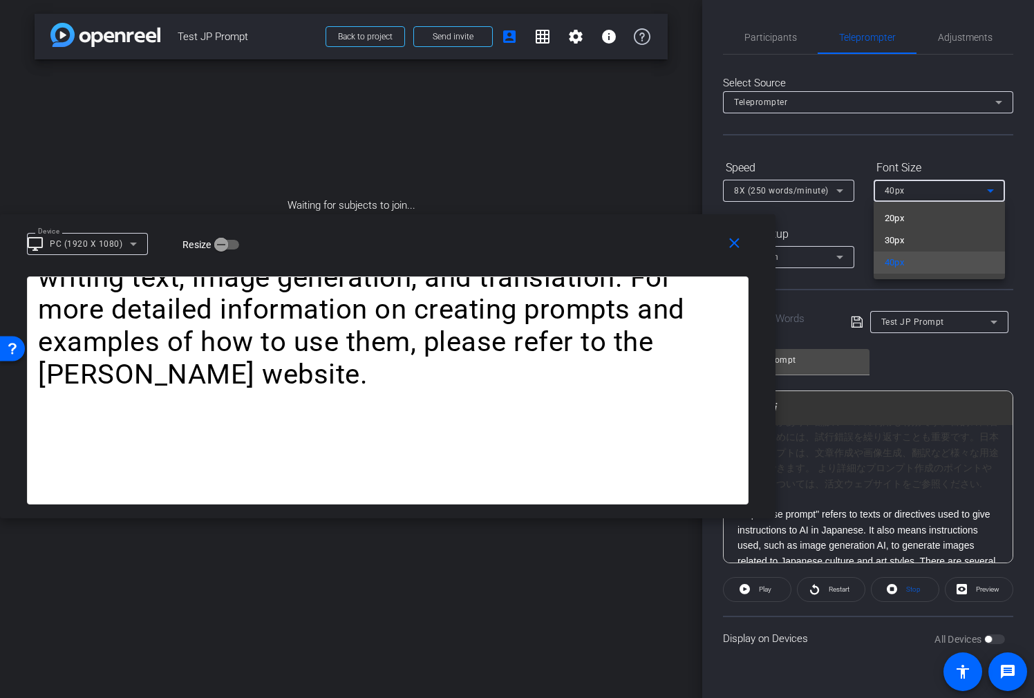
click at [923, 245] on mat-option "30px" at bounding box center [939, 240] width 131 height 22
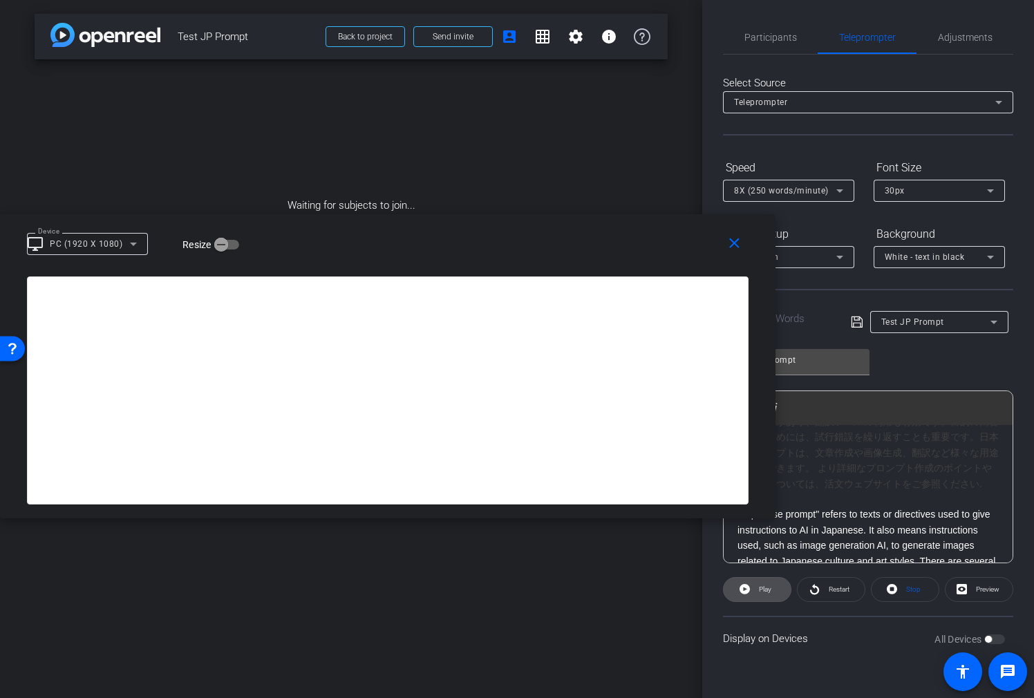
click at [759, 598] on span "Play" at bounding box center [763, 589] width 16 height 19
click at [759, 593] on span "Pause" at bounding box center [764, 589] width 22 height 19
click at [830, 194] on div "8X (250 words/minute)" at bounding box center [785, 190] width 102 height 17
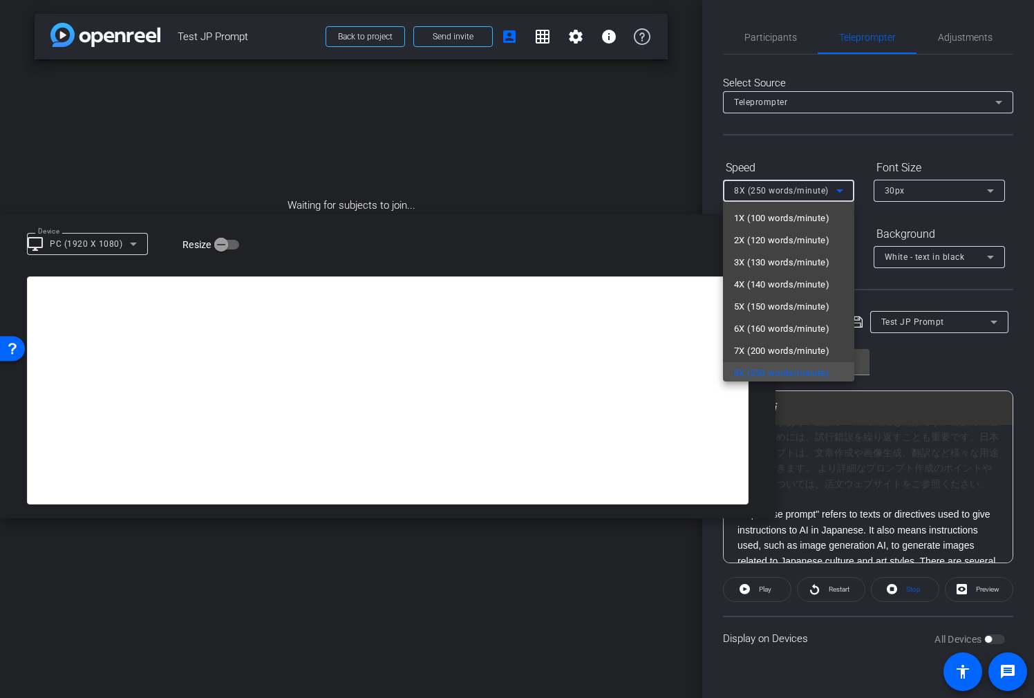
scroll to position [3, 0]
click at [784, 291] on mat-option "4X (140 words/minute)" at bounding box center [788, 282] width 131 height 22
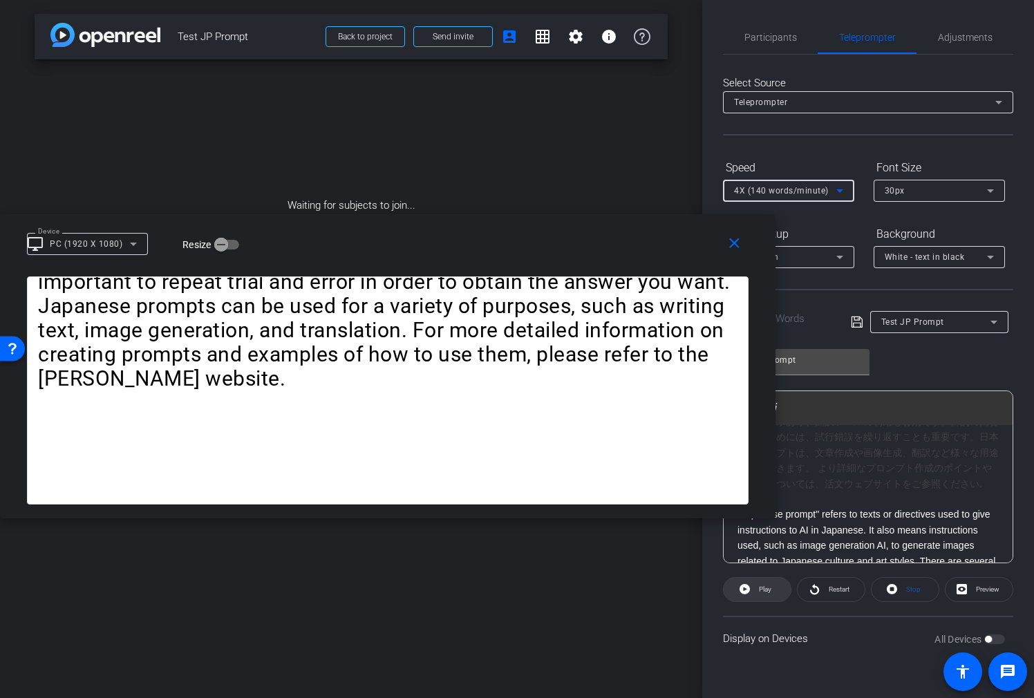
click at [751, 594] on span at bounding box center [757, 589] width 67 height 33
click at [753, 592] on span "Pause" at bounding box center [764, 589] width 22 height 19
click at [830, 532] on p ""Japanese prompt" refers to texts or directives used to give instructions to AI…" at bounding box center [867, 638] width 261 height 263
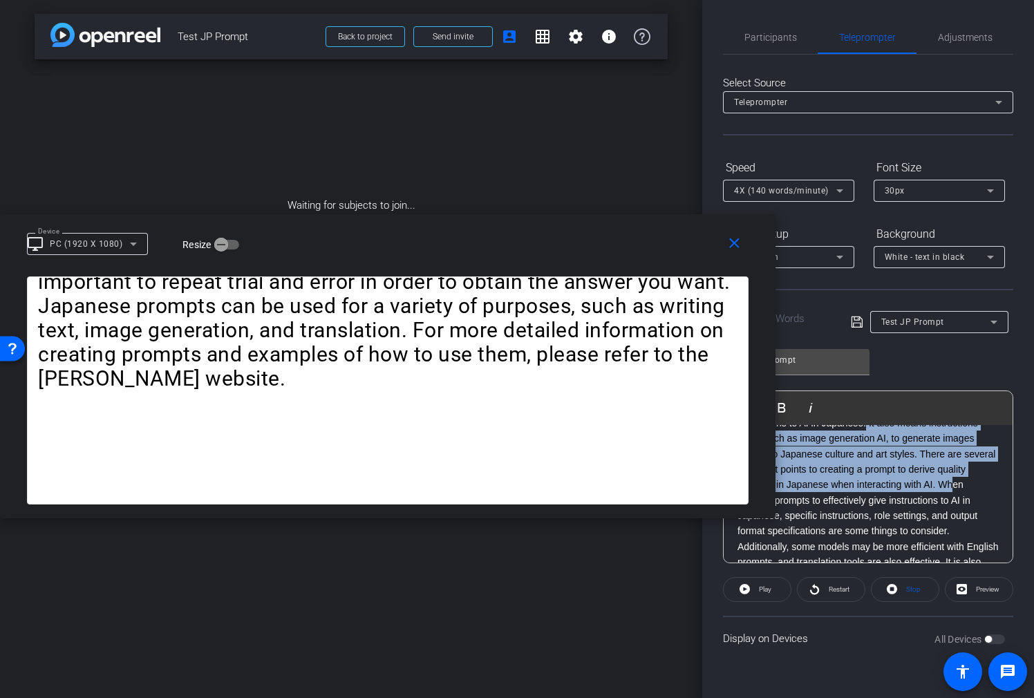
scroll to position [385, 0]
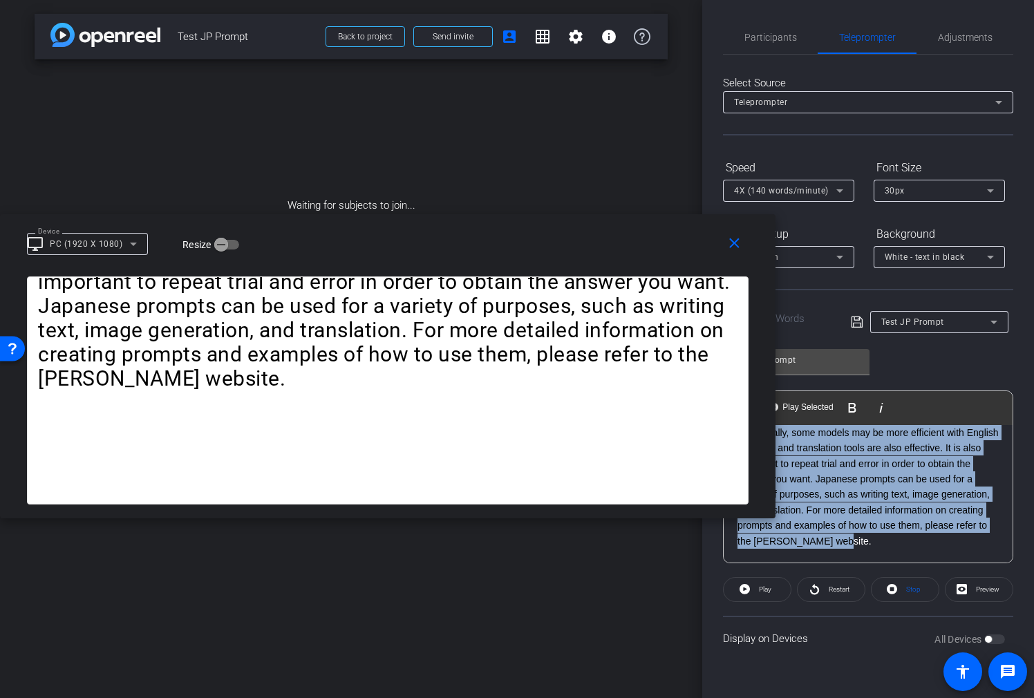
drag, startPoint x: 868, startPoint y: 513, endPoint x: 970, endPoint y: 535, distance: 104.0
click at [970, 535] on p ""Japanese prompt" refers to texts or directives used to give instructions to AI…" at bounding box center [867, 416] width 261 height 263
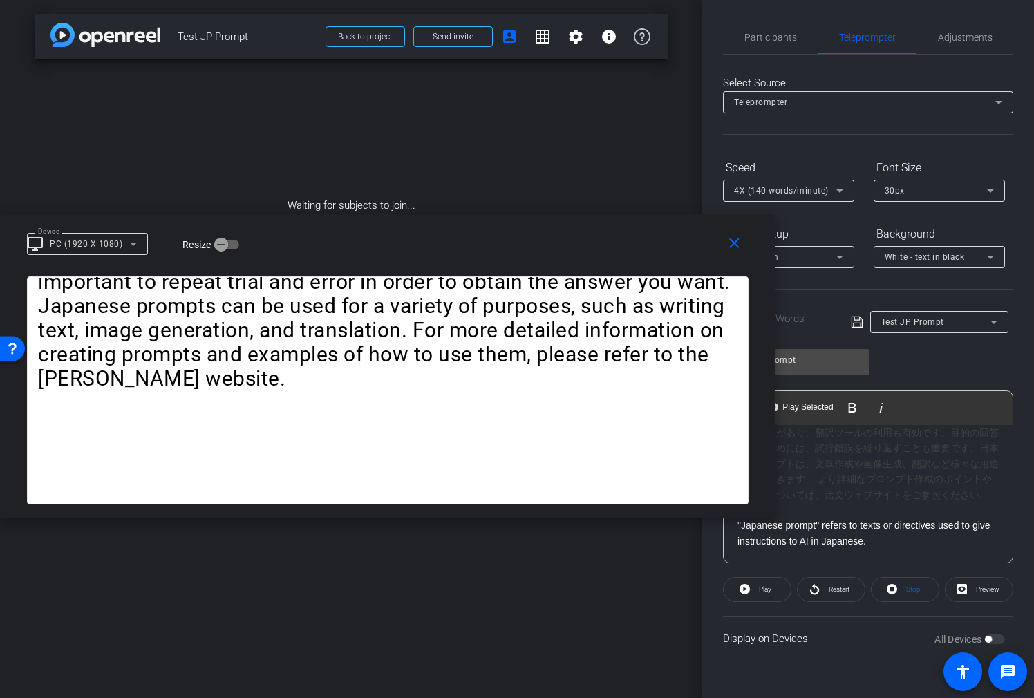
scroll to position [153, 0]
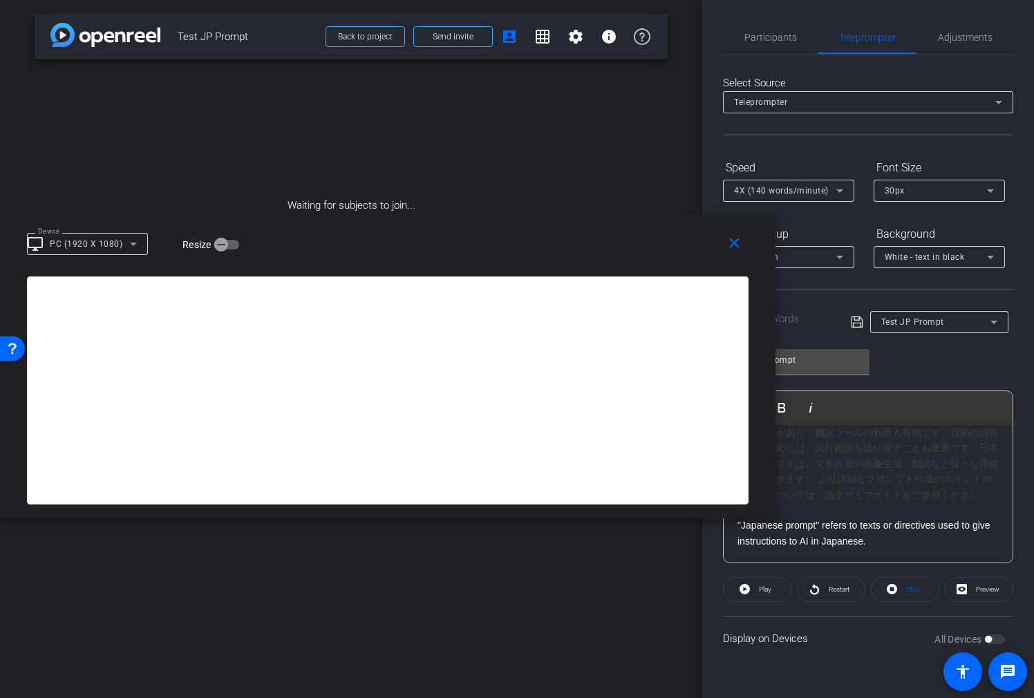
click at [860, 324] on icon at bounding box center [856, 322] width 11 height 11
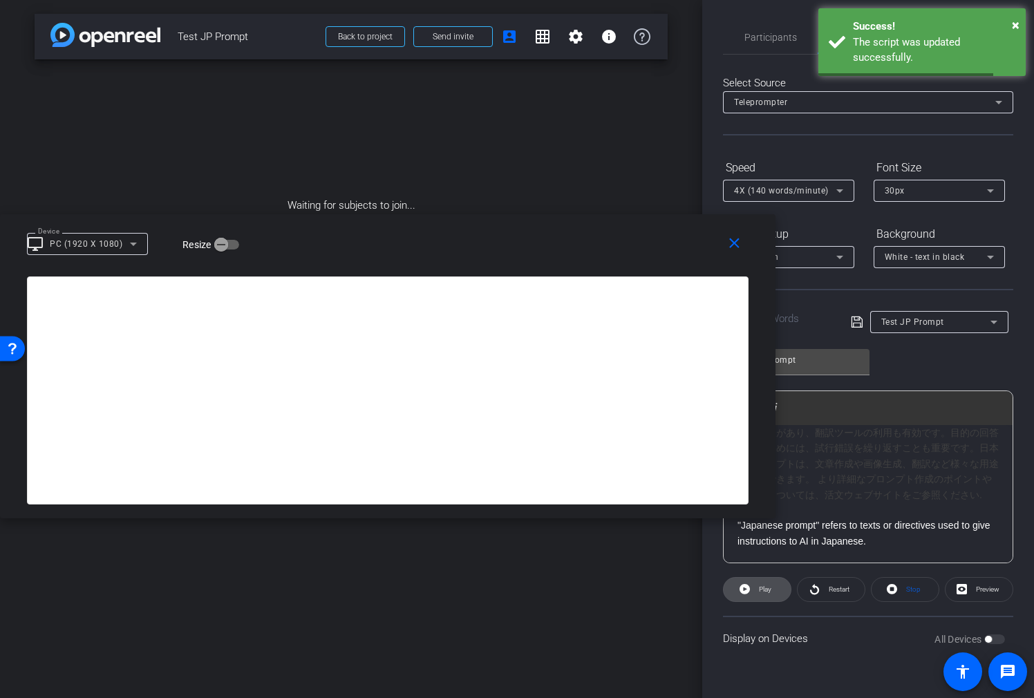
click at [768, 596] on span "Play" at bounding box center [763, 589] width 16 height 19
click at [806, 196] on div "4X (140 words/minute)" at bounding box center [785, 190] width 102 height 17
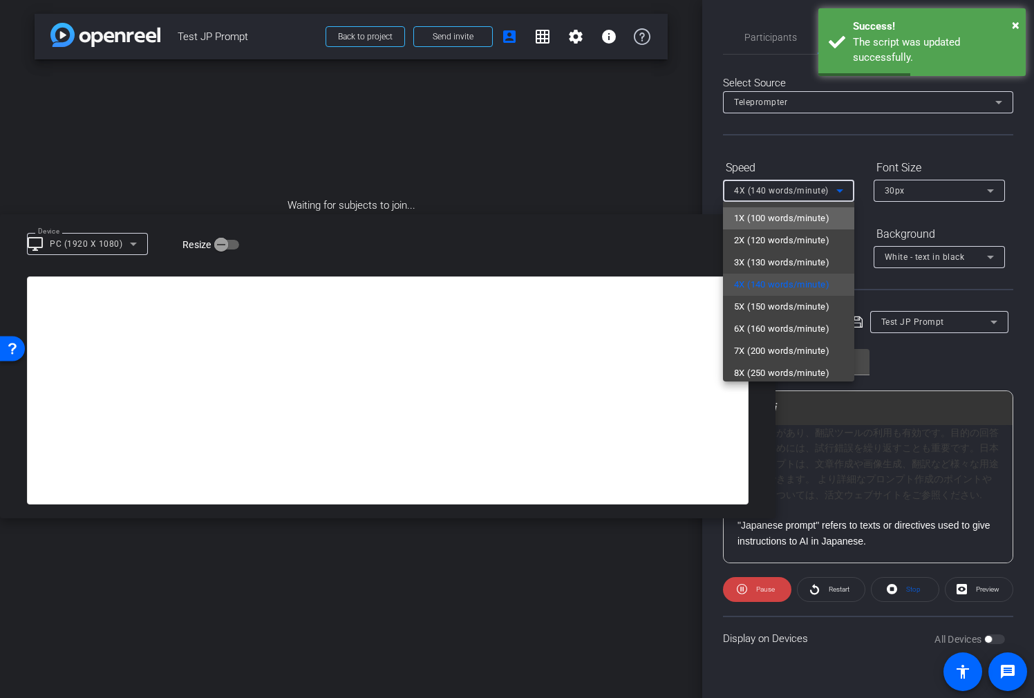
click at [794, 220] on span "1X (100 words/minute)" at bounding box center [781, 218] width 95 height 17
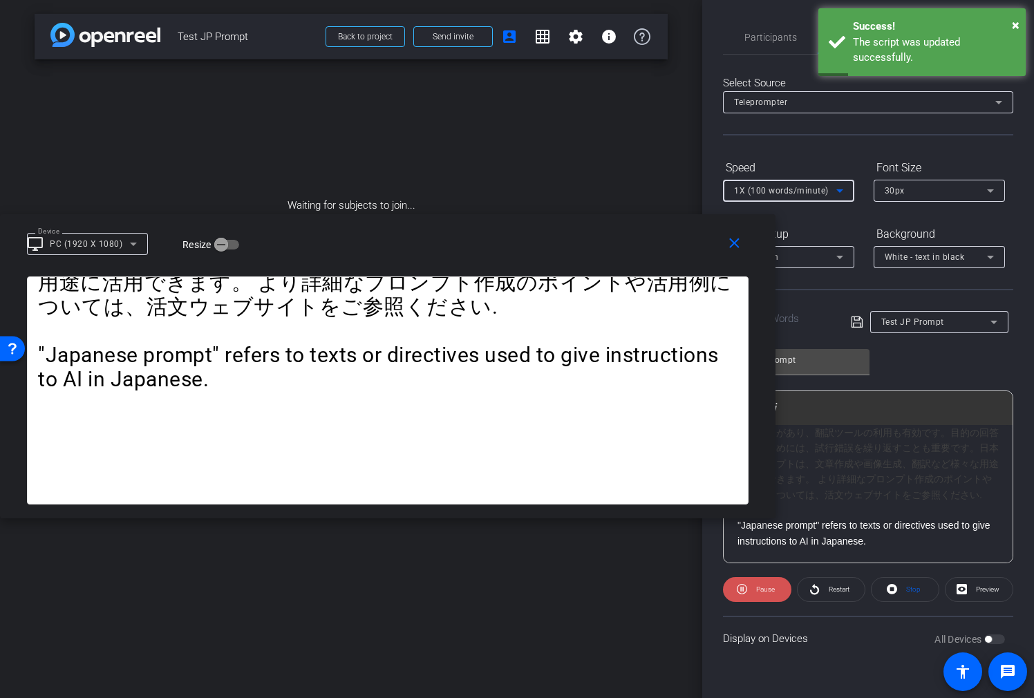
click at [766, 594] on span "Pause" at bounding box center [764, 589] width 22 height 19
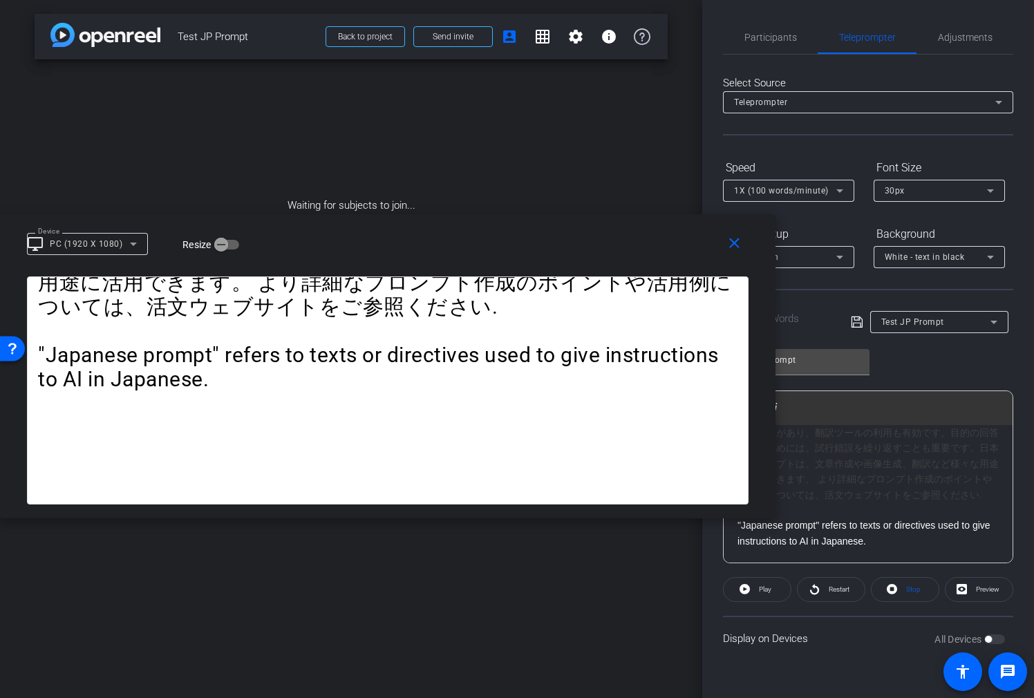
click at [860, 325] on icon at bounding box center [856, 322] width 11 height 11
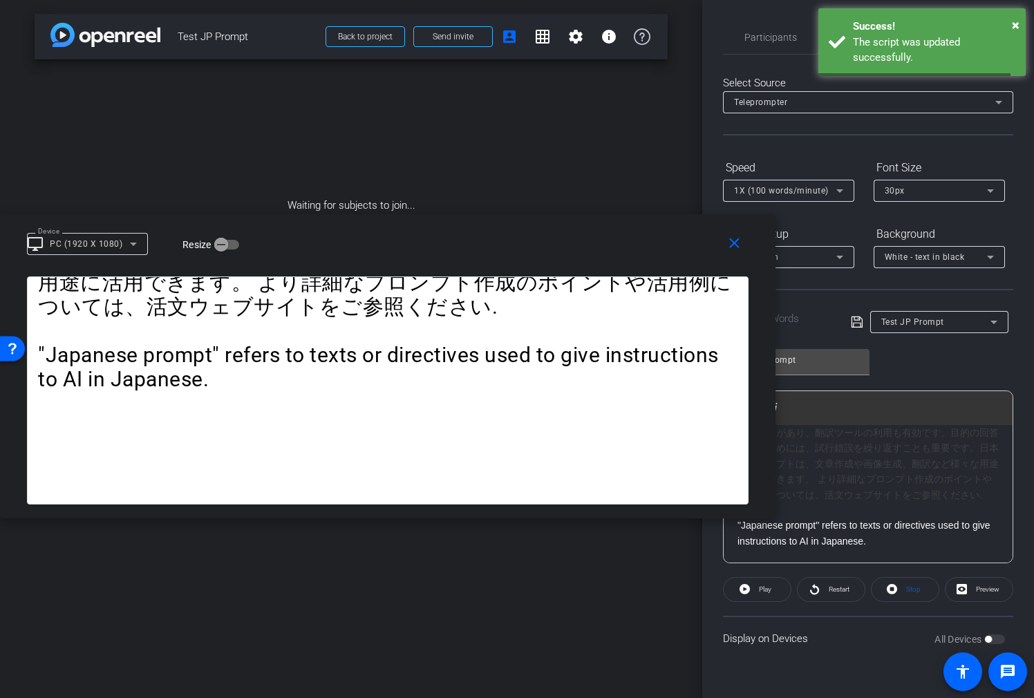
click at [956, 189] on div "30px" at bounding box center [936, 190] width 102 height 17
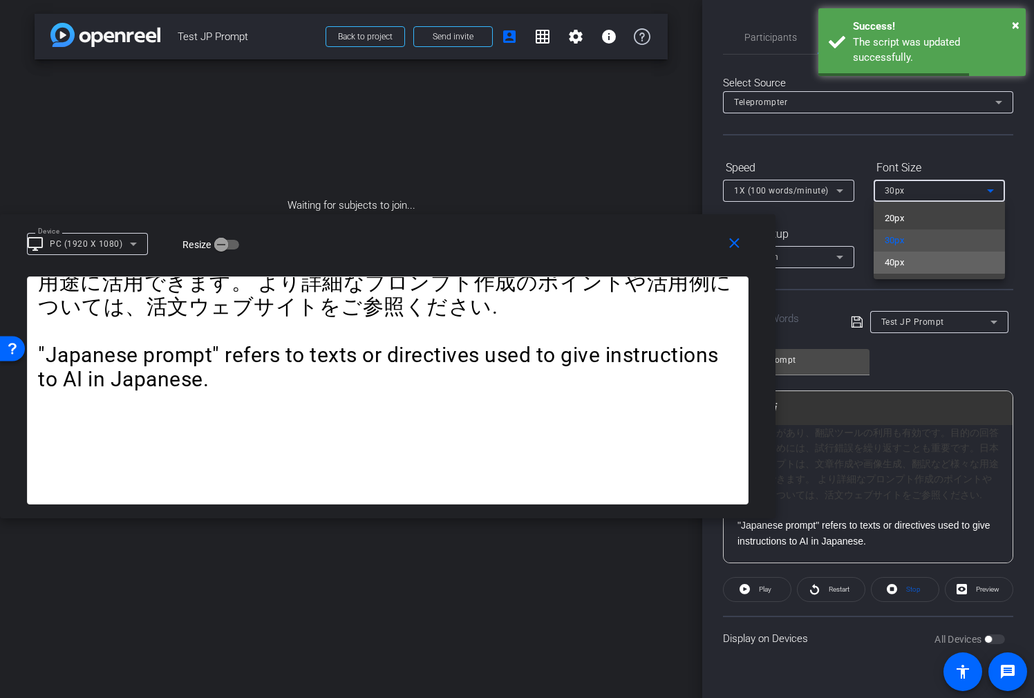
click at [923, 261] on mat-option "40px" at bounding box center [939, 263] width 131 height 22
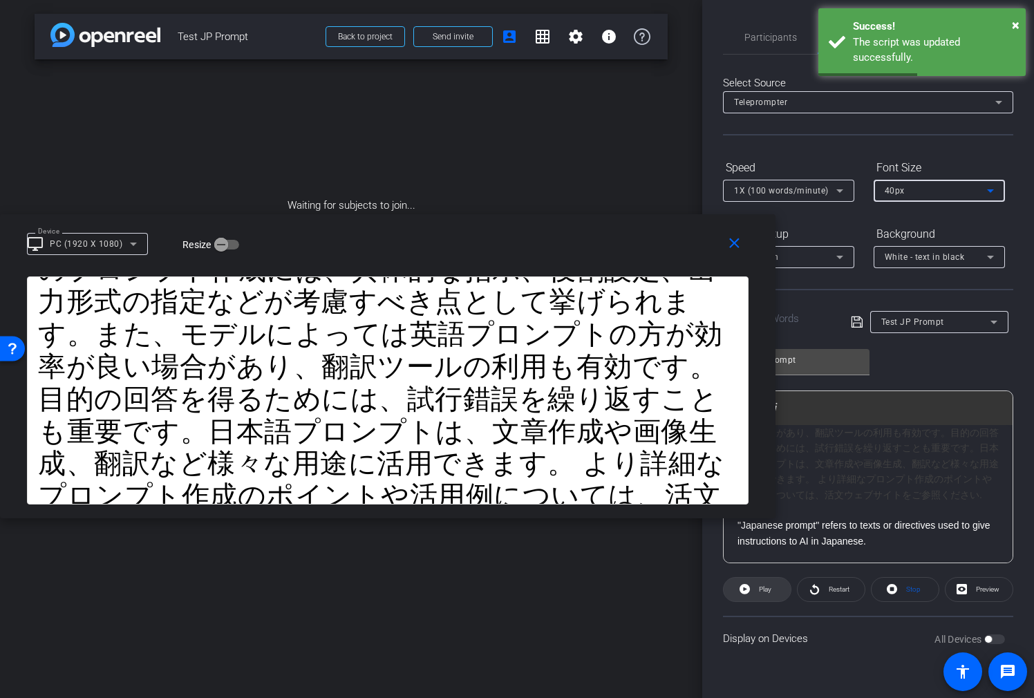
click at [754, 588] on span at bounding box center [757, 589] width 67 height 33
click at [757, 589] on span "Pause" at bounding box center [765, 589] width 19 height 8
drag, startPoint x: 827, startPoint y: 585, endPoint x: 801, endPoint y: 589, distance: 26.6
click at [827, 585] on span "Restart" at bounding box center [837, 589] width 24 height 19
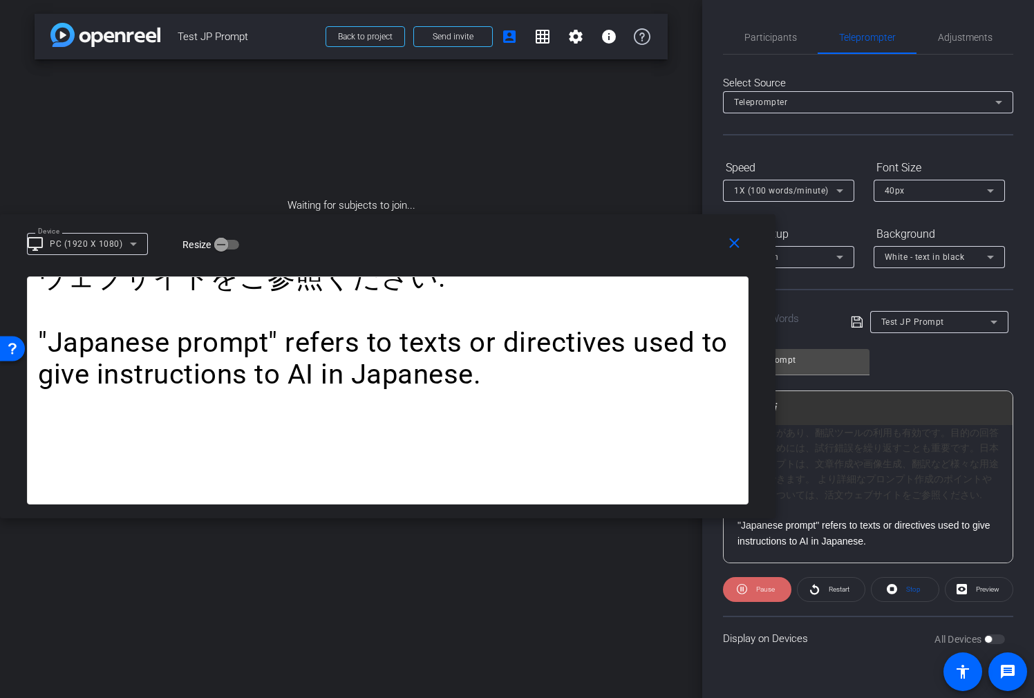
click at [767, 590] on span "Pause" at bounding box center [765, 589] width 19 height 8
click at [762, 587] on span "Play" at bounding box center [765, 589] width 12 height 8
click at [759, 588] on span "Pause" at bounding box center [765, 589] width 19 height 8
click at [757, 589] on span "Play" at bounding box center [763, 589] width 16 height 19
click at [754, 592] on span "Pause" at bounding box center [764, 589] width 22 height 19
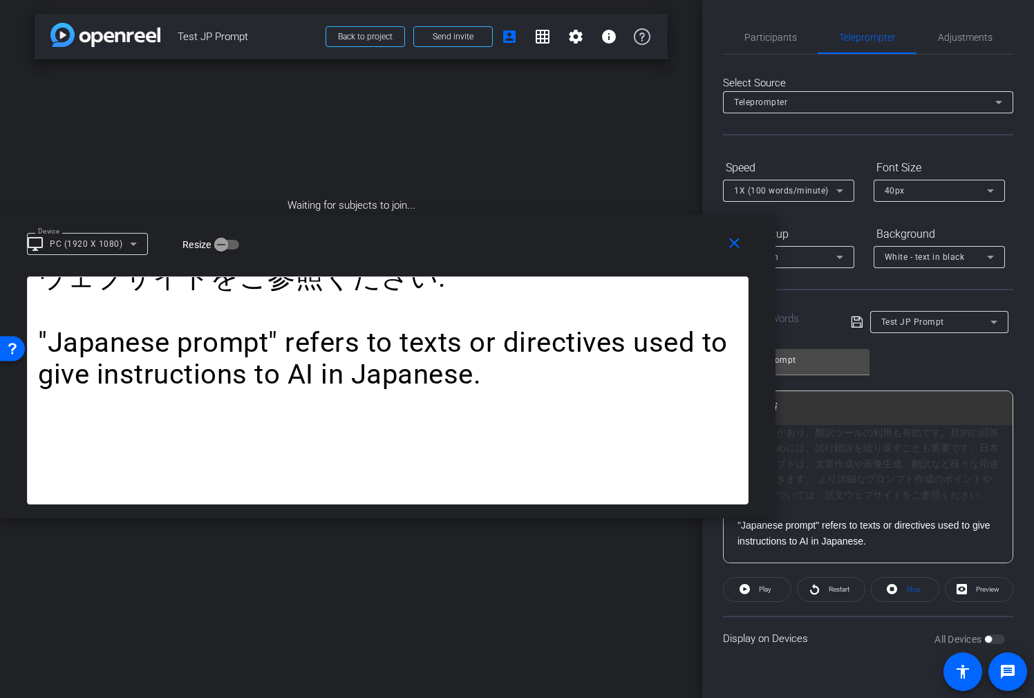
click at [909, 542] on p ""Japanese prompt" refers to texts or directives used to give instructions to AI…" at bounding box center [867, 533] width 261 height 31
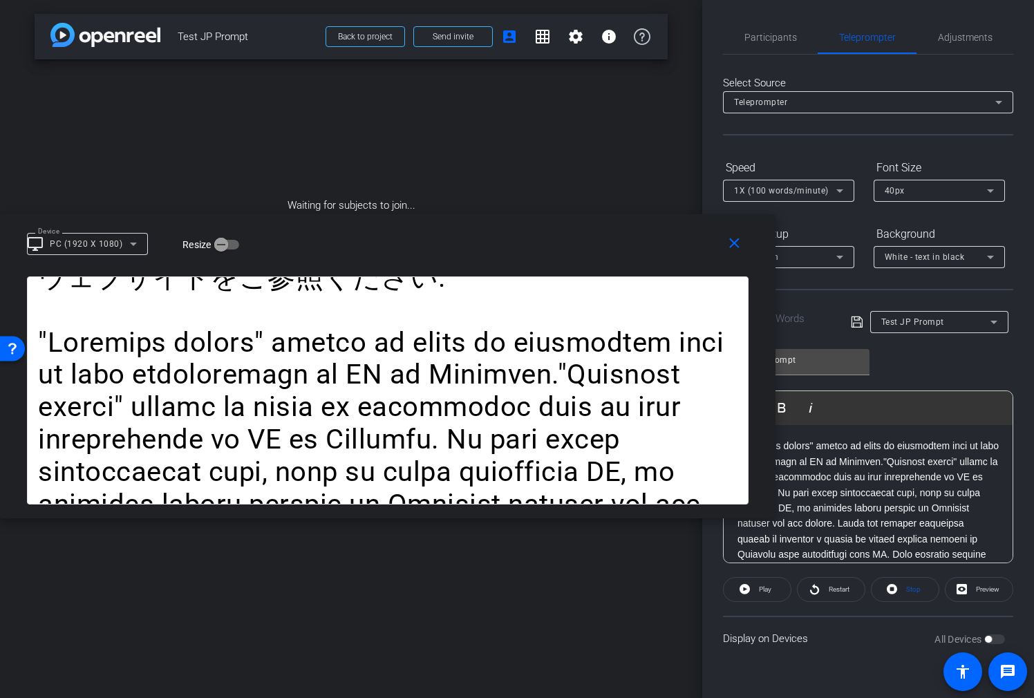
scroll to position [236, 0]
drag, startPoint x: 833, startPoint y: 520, endPoint x: 921, endPoint y: 545, distance: 90.4
click at [977, 569] on openreel-capture-teleprompter "Speed 1X (100 words/minute) Font Size 40px Screen Setup Full Screen Background …" at bounding box center [868, 408] width 290 height 504
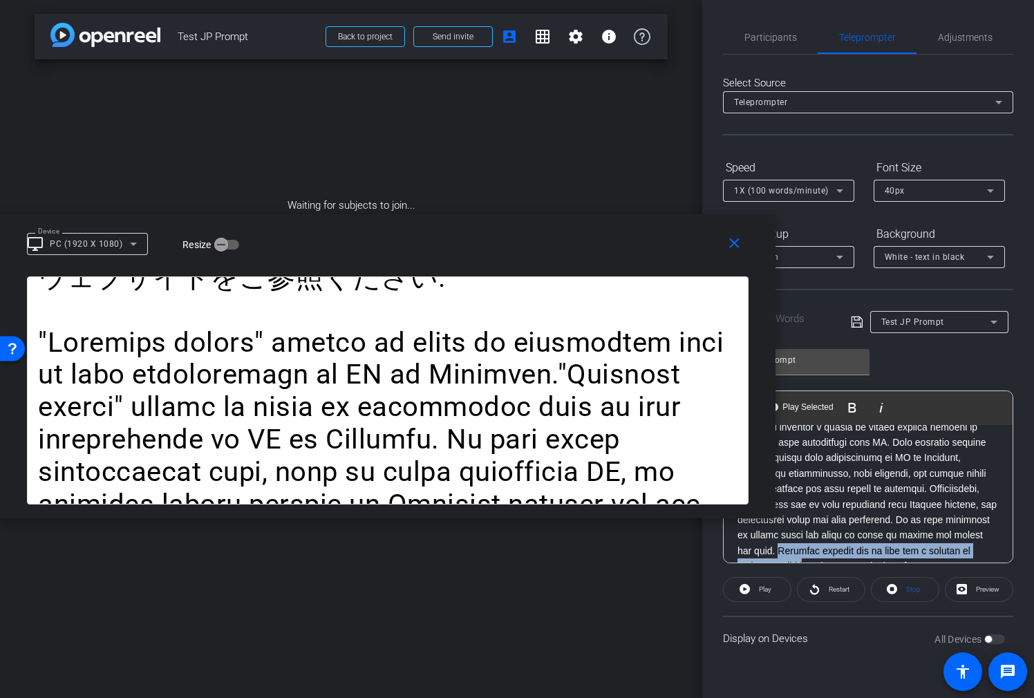
scroll to position [400, 0]
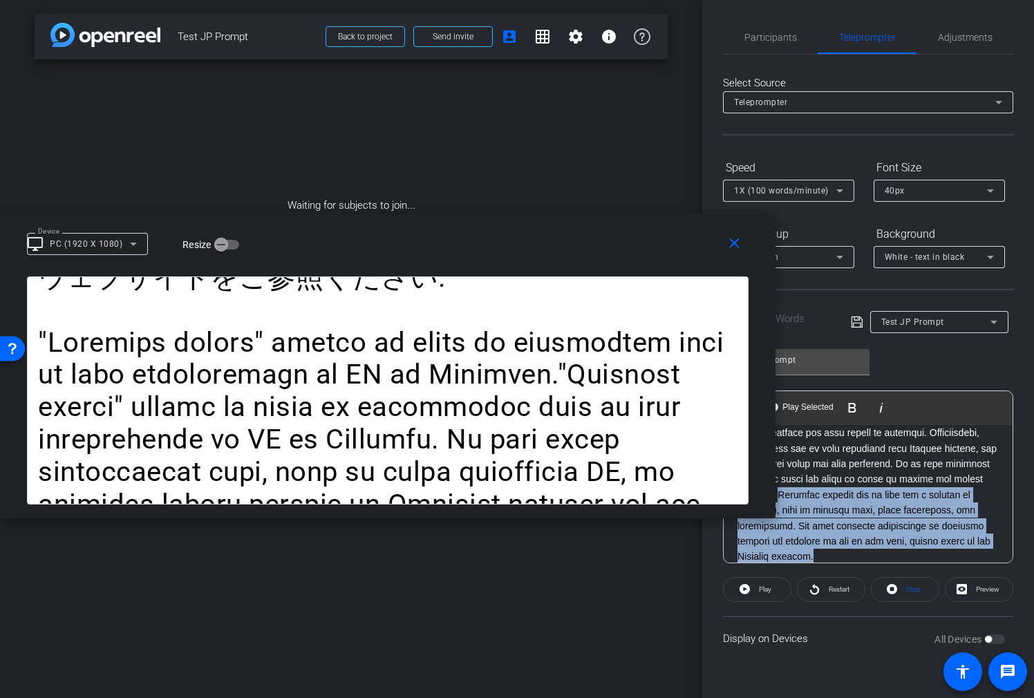
drag, startPoint x: 907, startPoint y: 535, endPoint x: 988, endPoint y: 536, distance: 80.2
click at [985, 538] on p at bounding box center [867, 417] width 261 height 294
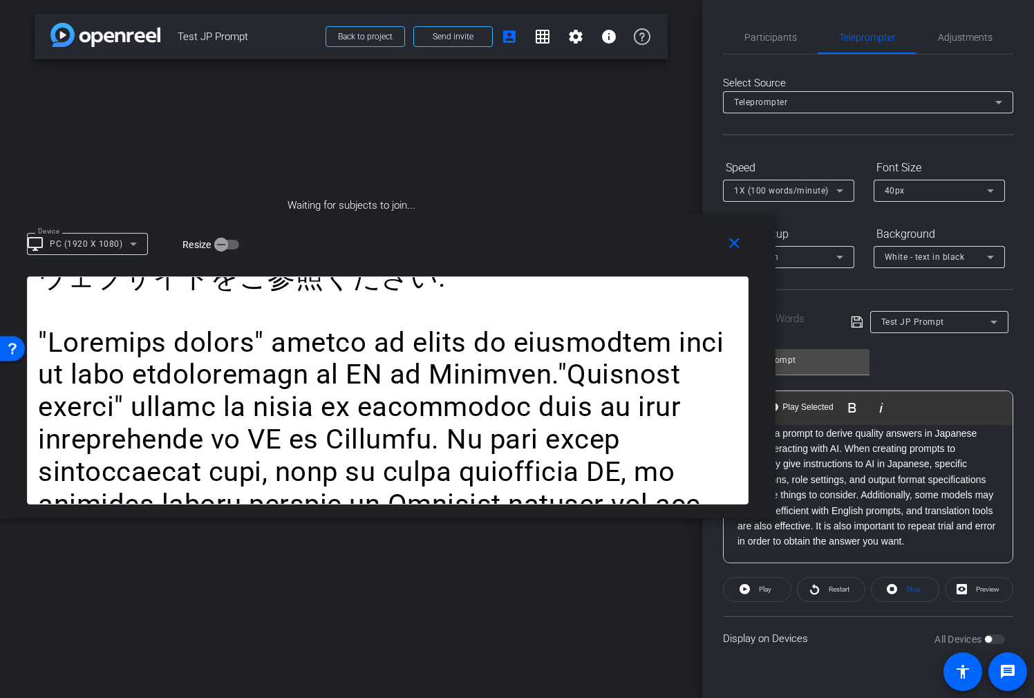
scroll to position [325, 0]
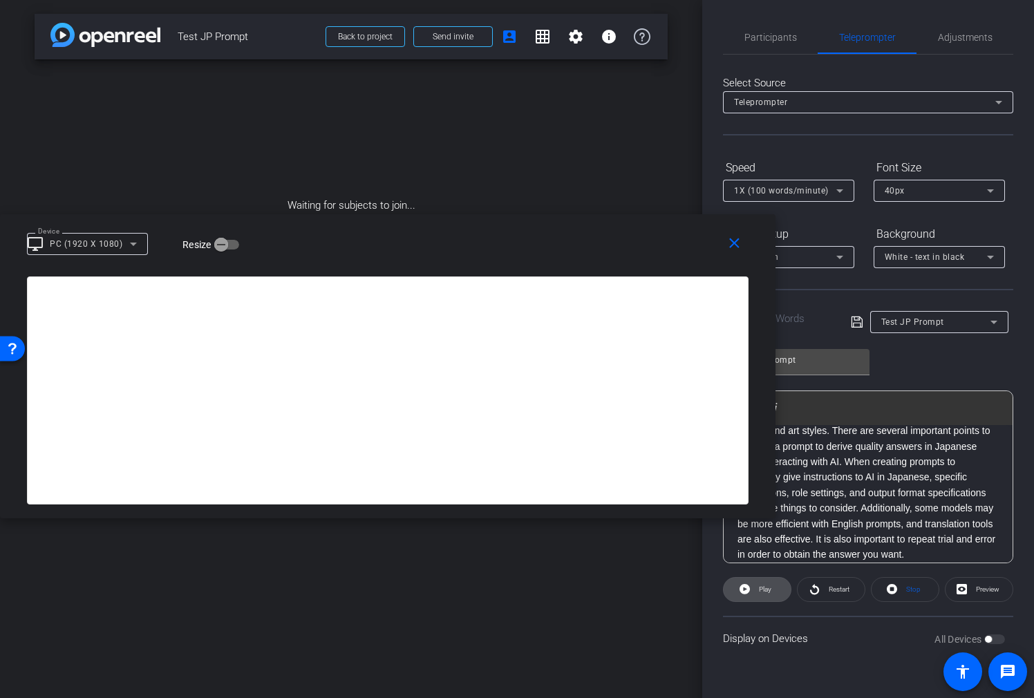
click at [768, 596] on span "Play" at bounding box center [763, 589] width 16 height 19
click at [768, 596] on span "Pause" at bounding box center [764, 589] width 22 height 19
drag, startPoint x: 916, startPoint y: 554, endPoint x: 863, endPoint y: 511, distance: 68.3
click at [863, 511] on p ""Japanese prompt" refers to texts or directives used to give instructions to AI…" at bounding box center [867, 454] width 261 height 216
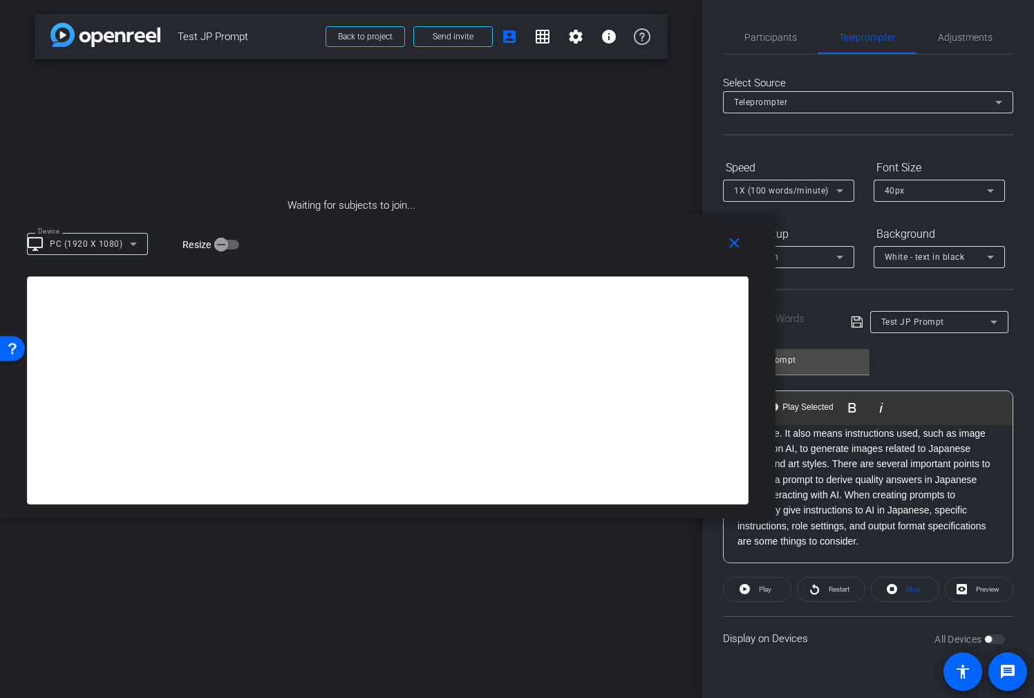
scroll to position [279, 0]
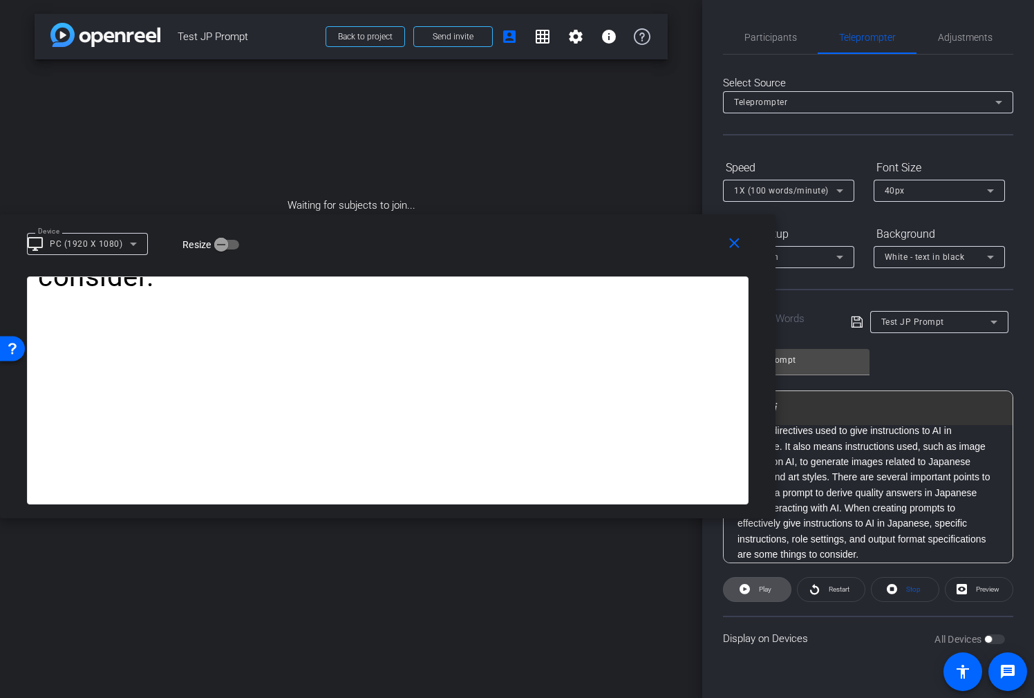
click at [757, 596] on span "Play" at bounding box center [763, 589] width 16 height 19
drag, startPoint x: 759, startPoint y: 595, endPoint x: 822, endPoint y: 580, distance: 64.7
click at [759, 595] on span "Pause" at bounding box center [764, 589] width 22 height 19
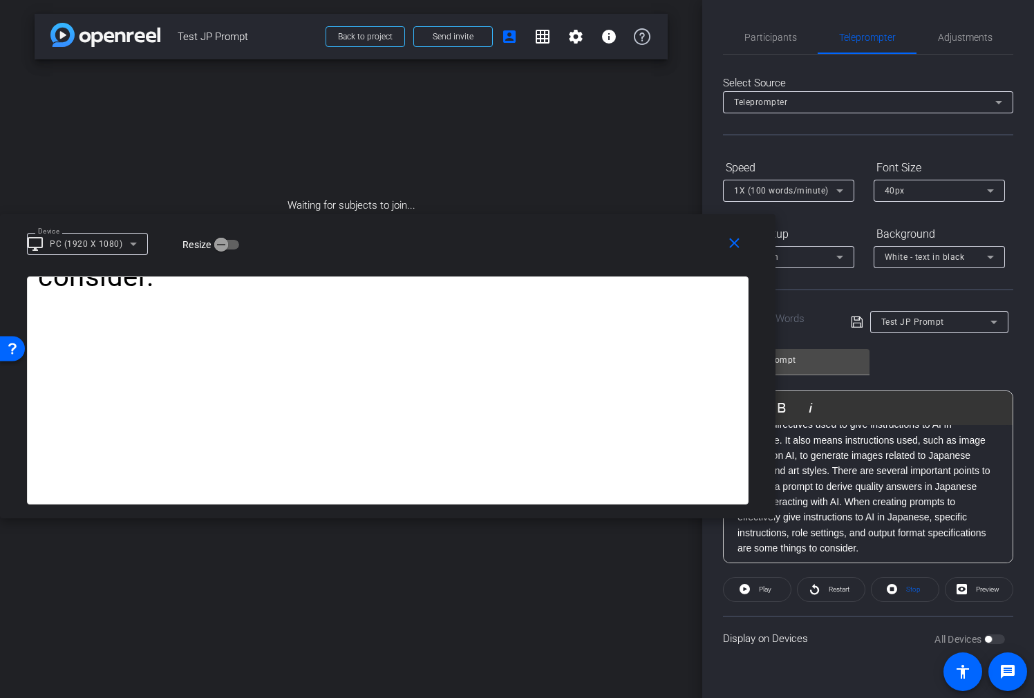
drag, startPoint x: 865, startPoint y: 556, endPoint x: 850, endPoint y: 511, distance: 48.1
click at [845, 508] on p ""Japanese prompt" refers to texts or directives used to give instructions to AI…" at bounding box center [867, 471] width 261 height 170
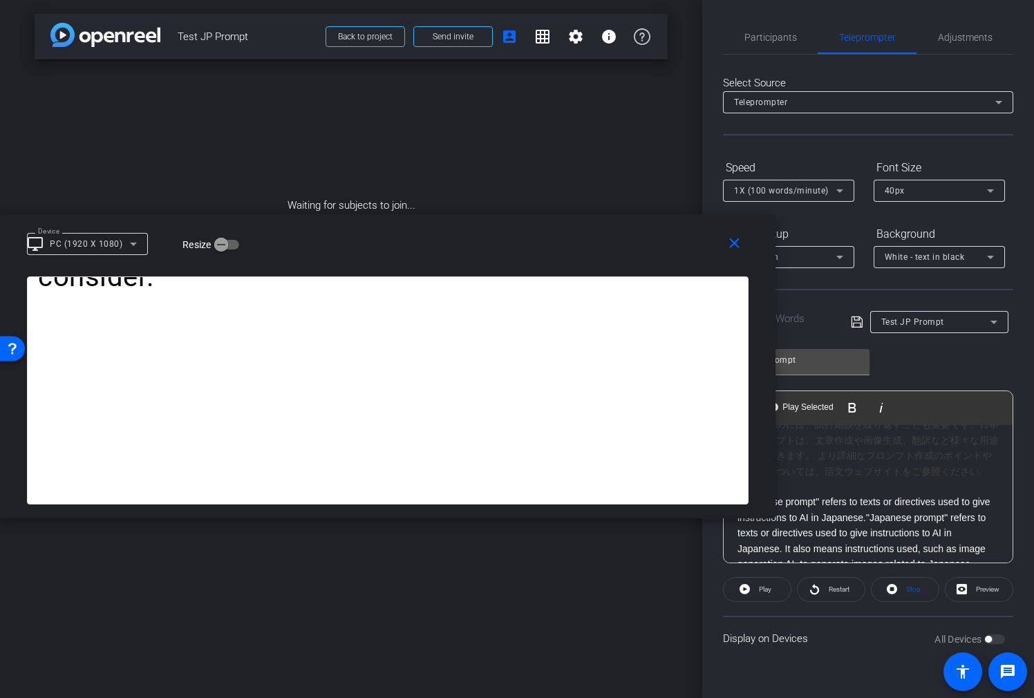
scroll to position [232, 0]
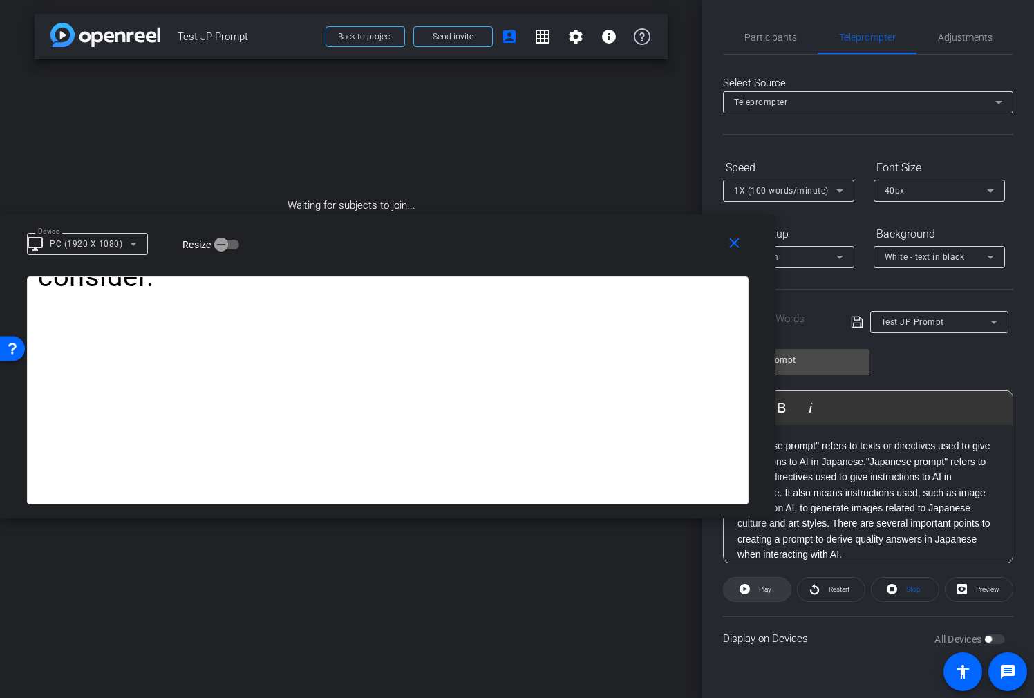
click at [780, 587] on span at bounding box center [757, 589] width 67 height 33
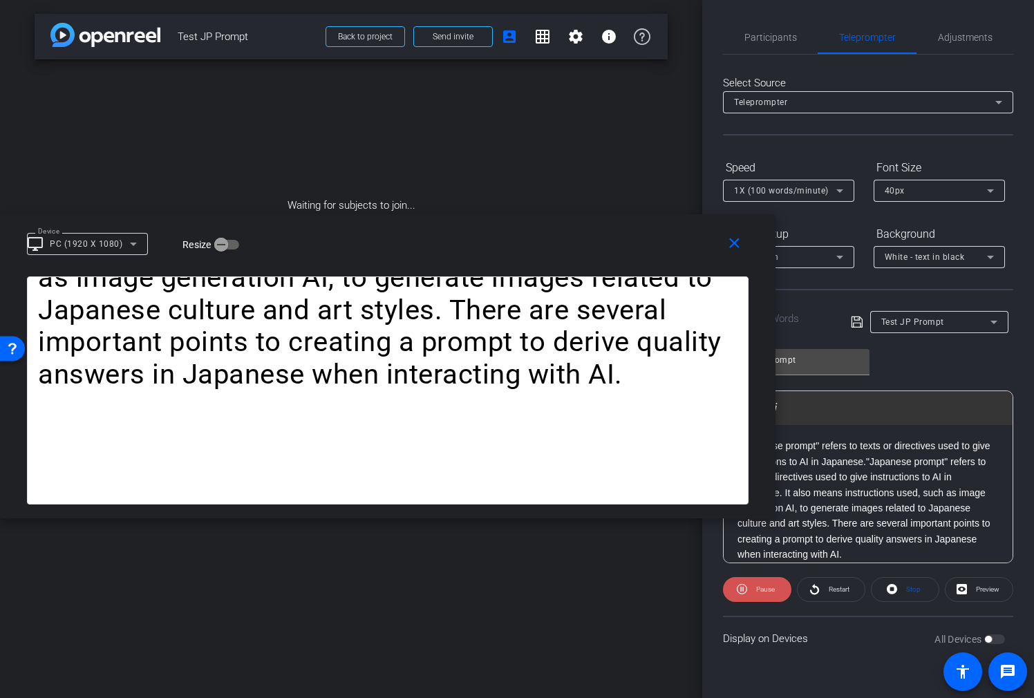
click at [770, 589] on span "Pause" at bounding box center [765, 589] width 19 height 8
click at [862, 522] on p ""Japanese prompt" refers to texts or directives used to give instructions to AI…" at bounding box center [867, 500] width 261 height 124
click at [771, 589] on span "Play" at bounding box center [765, 589] width 12 height 8
click at [757, 588] on span "Pause" at bounding box center [765, 589] width 19 height 8
click at [806, 182] on div "1X (100 words/minute)" at bounding box center [785, 190] width 102 height 17
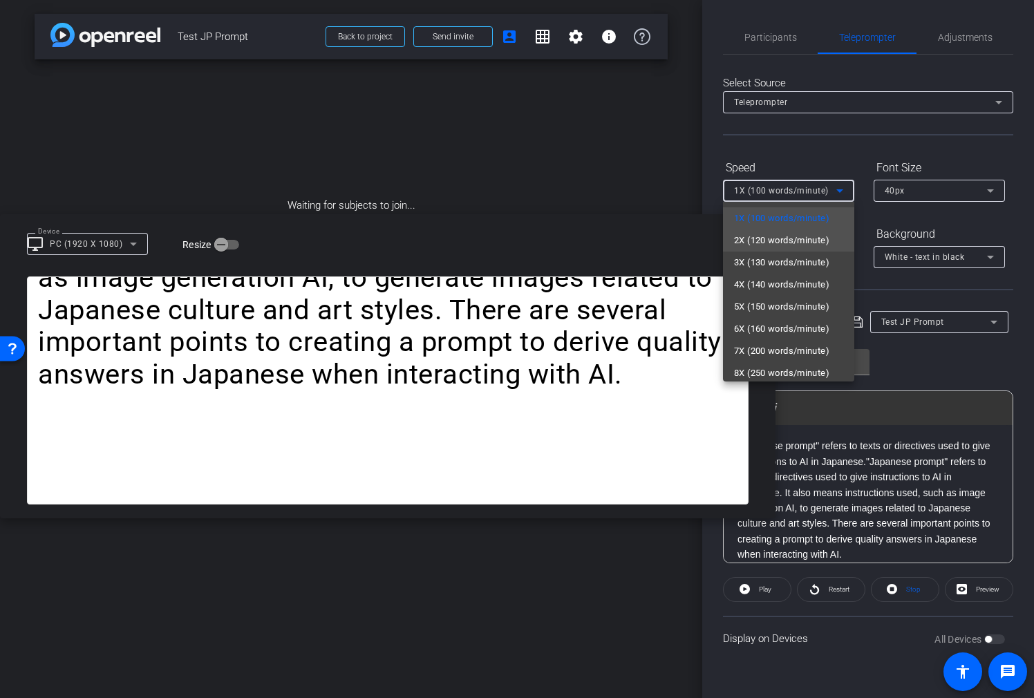
click at [799, 235] on span "2X (120 words/minute)" at bounding box center [781, 240] width 95 height 17
click at [843, 260] on mat-option "3X (130 words/minute)" at bounding box center [788, 263] width 131 height 22
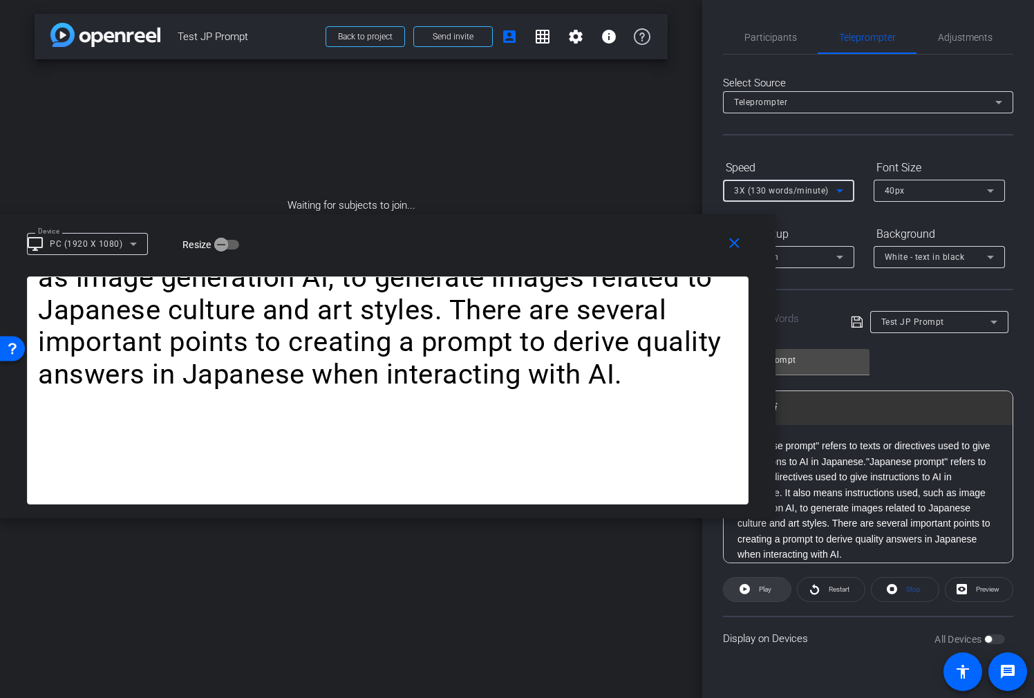
click at [780, 587] on span at bounding box center [757, 589] width 67 height 33
click at [773, 588] on span "Pause" at bounding box center [765, 589] width 19 height 8
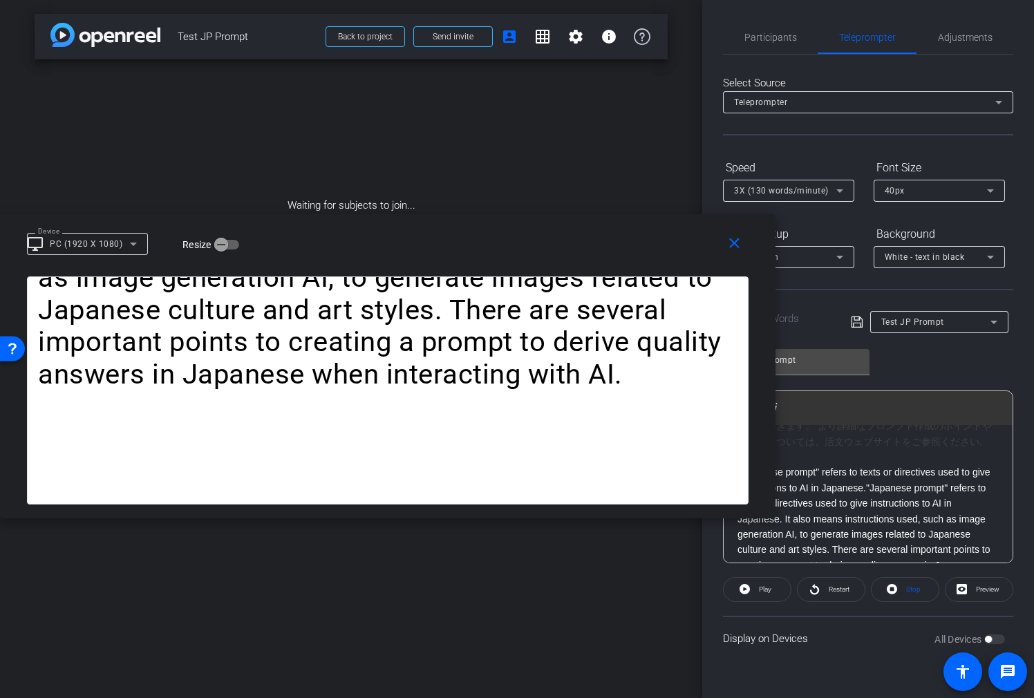
scroll to position [245, 0]
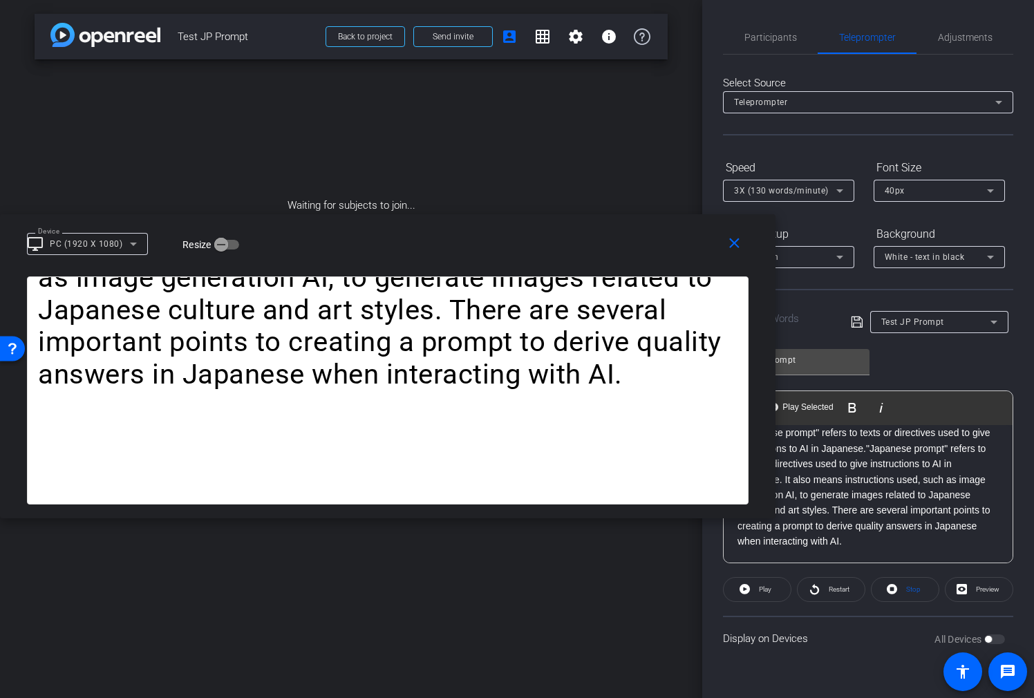
drag, startPoint x: 833, startPoint y: 510, endPoint x: 926, endPoint y: 562, distance: 106.1
click at [927, 563] on openreel-capture-teleprompter "Speed 3X (130 words/minute) Font Size 40px Screen Setup Full Screen Background …" at bounding box center [868, 408] width 290 height 504
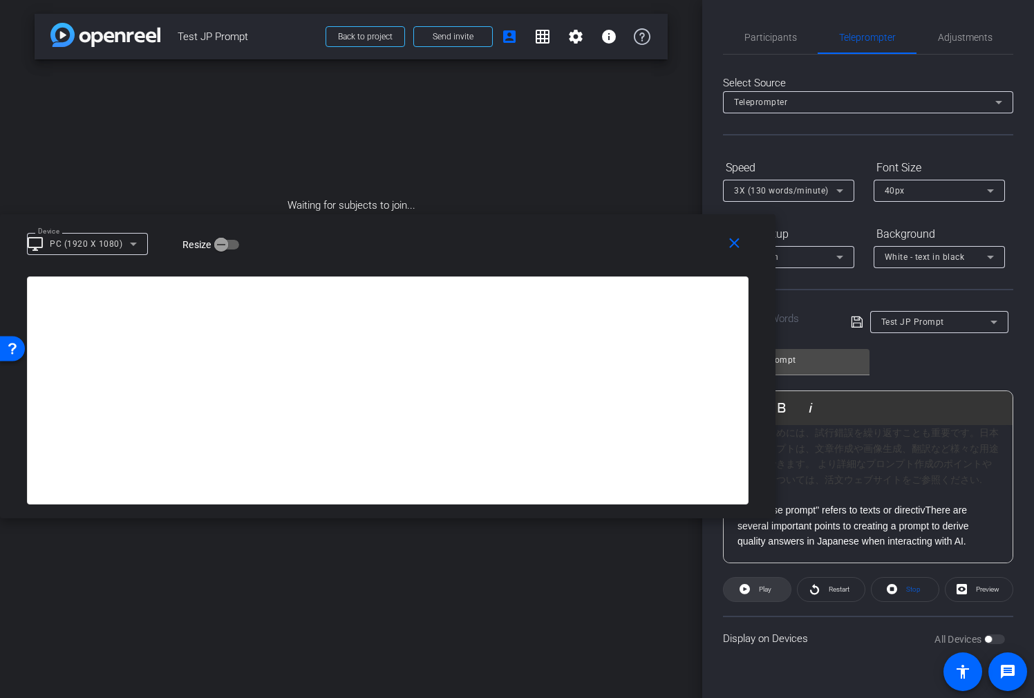
click at [766, 589] on span "Play" at bounding box center [765, 589] width 12 height 8
click at [766, 589] on span "Pause" at bounding box center [765, 589] width 19 height 8
click at [830, 200] on div "3X (130 words/minute)" at bounding box center [788, 191] width 109 height 22
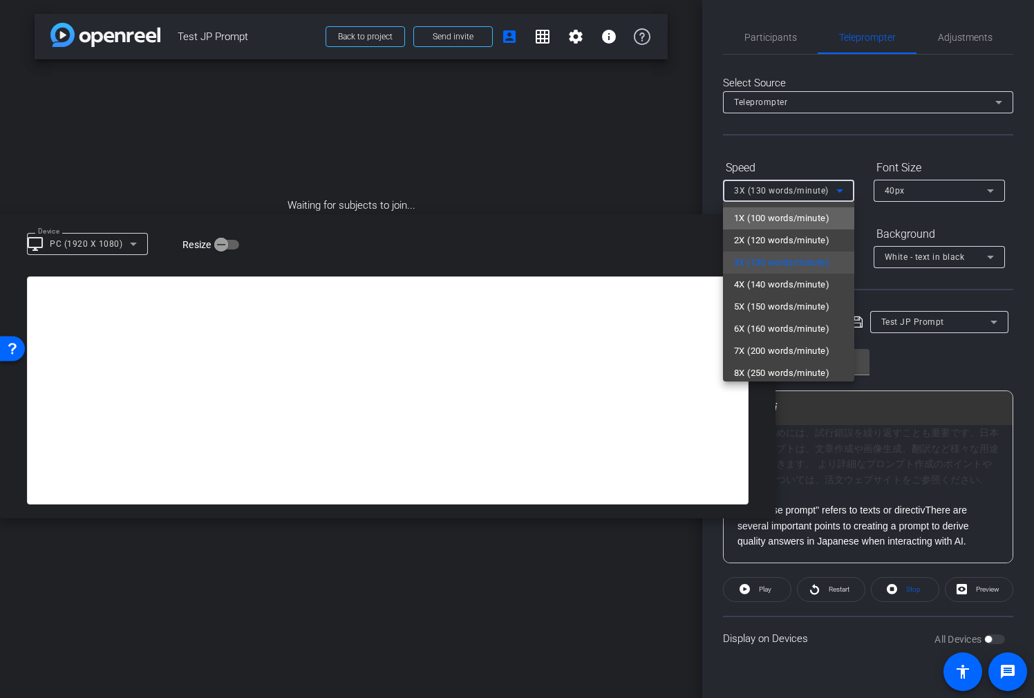
click at [797, 219] on span "1X (100 words/minute)" at bounding box center [781, 218] width 95 height 17
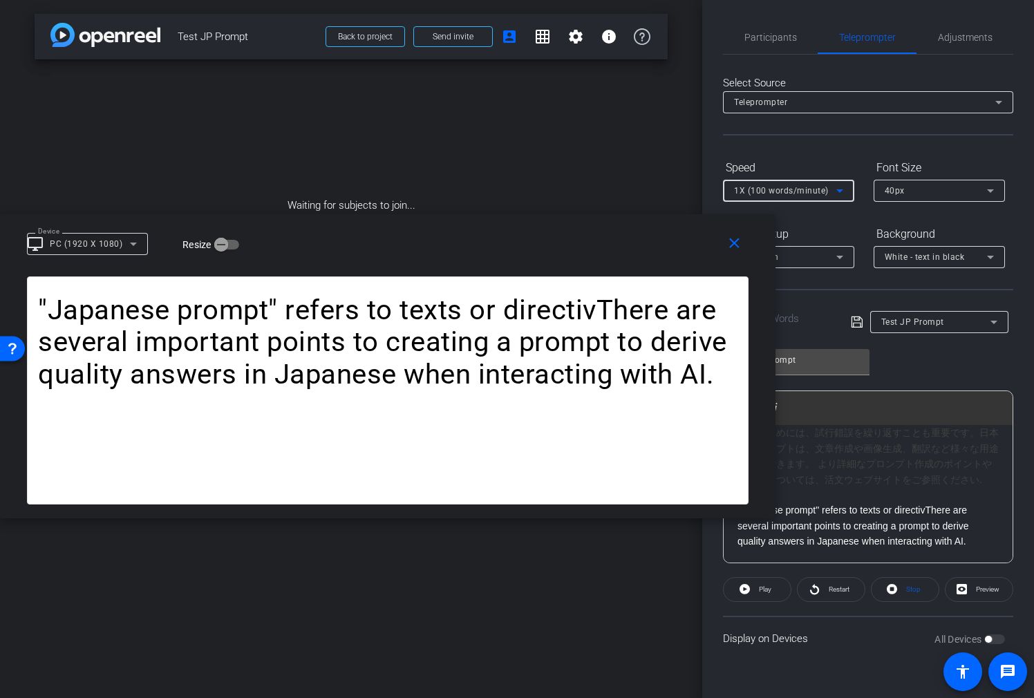
click at [853, 321] on icon at bounding box center [857, 322] width 12 height 17
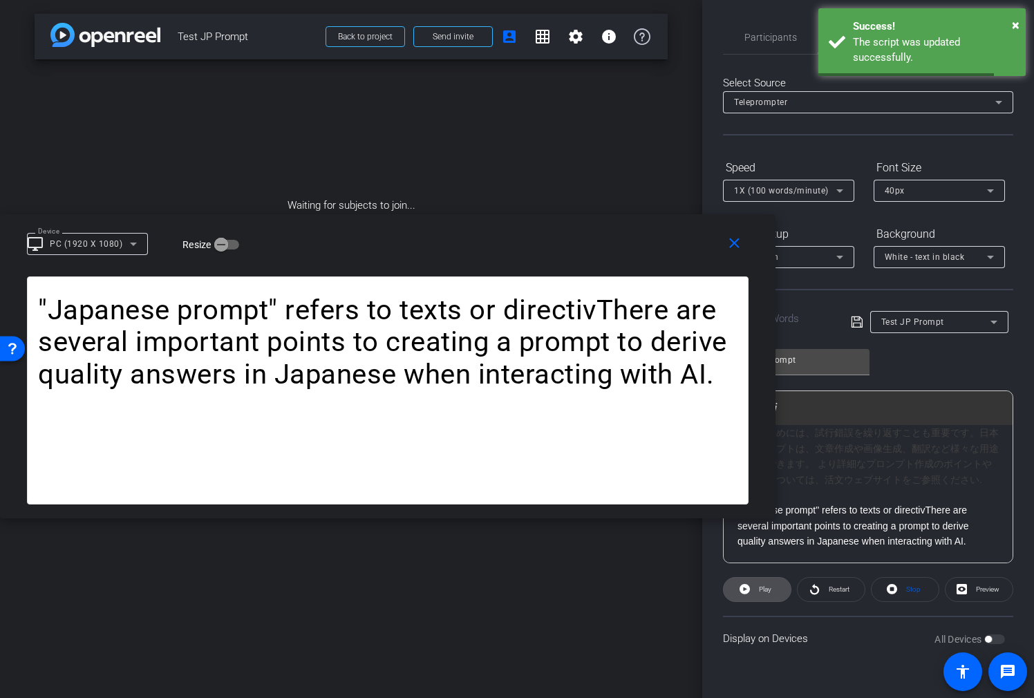
click at [771, 589] on span "Play" at bounding box center [765, 589] width 12 height 8
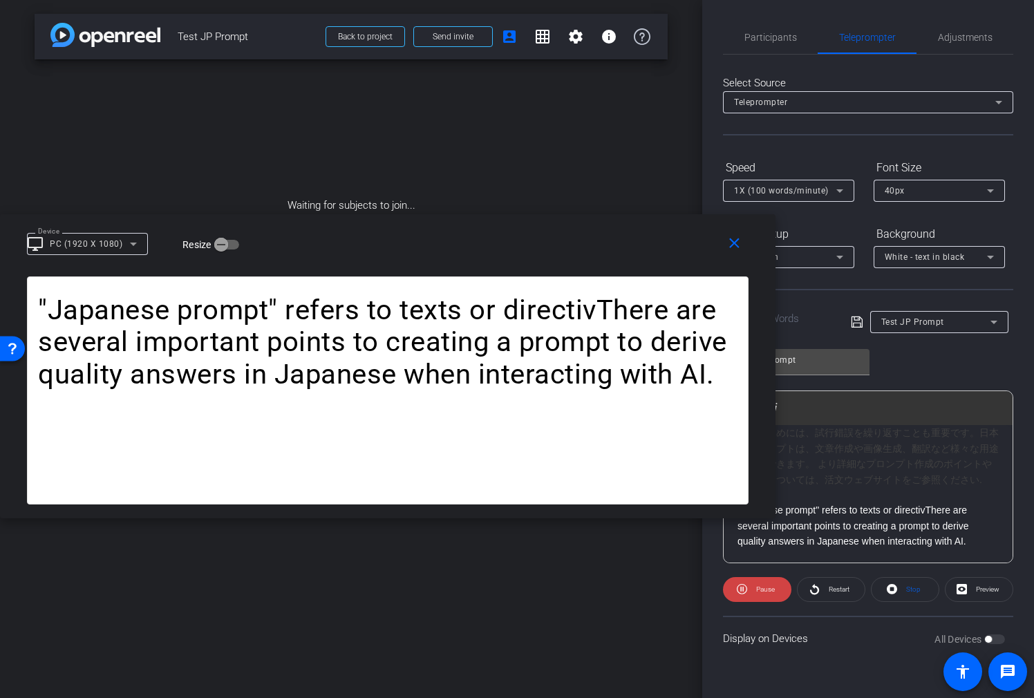
click at [980, 539] on p ""Japanese prompt" refers to texts or directivThere are several important points…" at bounding box center [867, 525] width 261 height 46
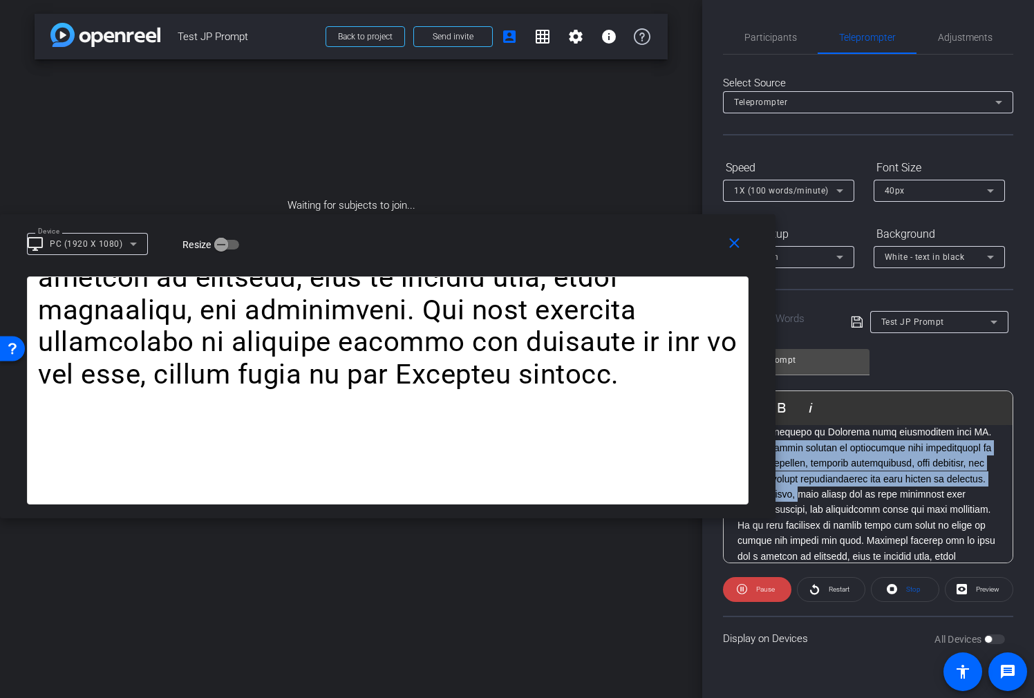
scroll to position [431, 0]
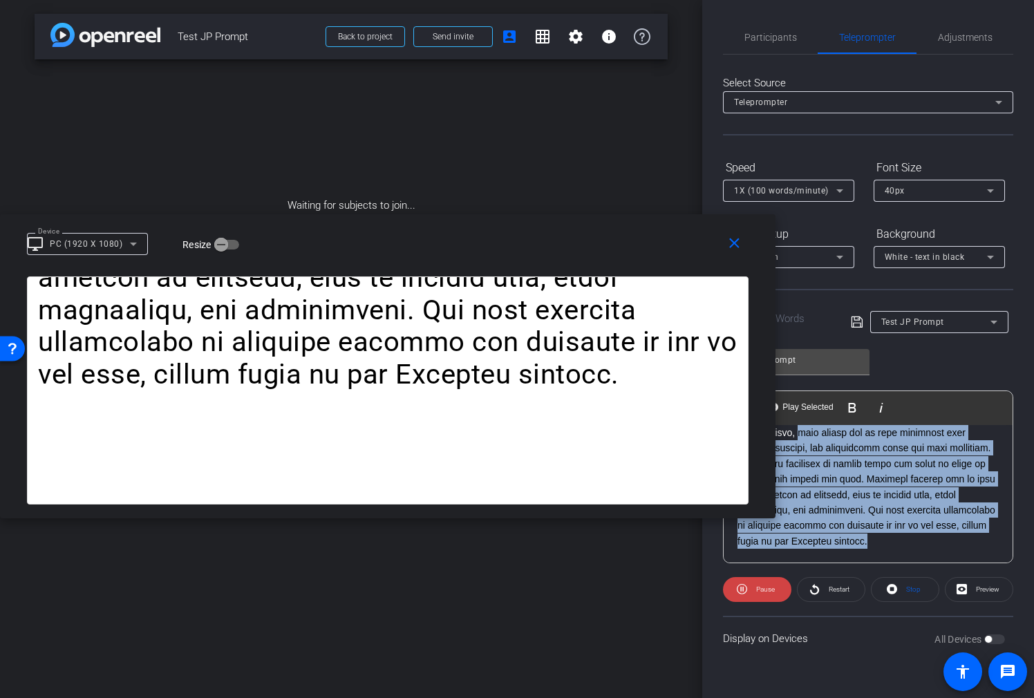
drag, startPoint x: 856, startPoint y: 516, endPoint x: 1048, endPoint y: 586, distance: 203.8
click at [1033, 586] on html "Accessibility Screen-Reader Guide, Feedback, and Issue Reporting | New window m…" at bounding box center [517, 349] width 1034 height 698
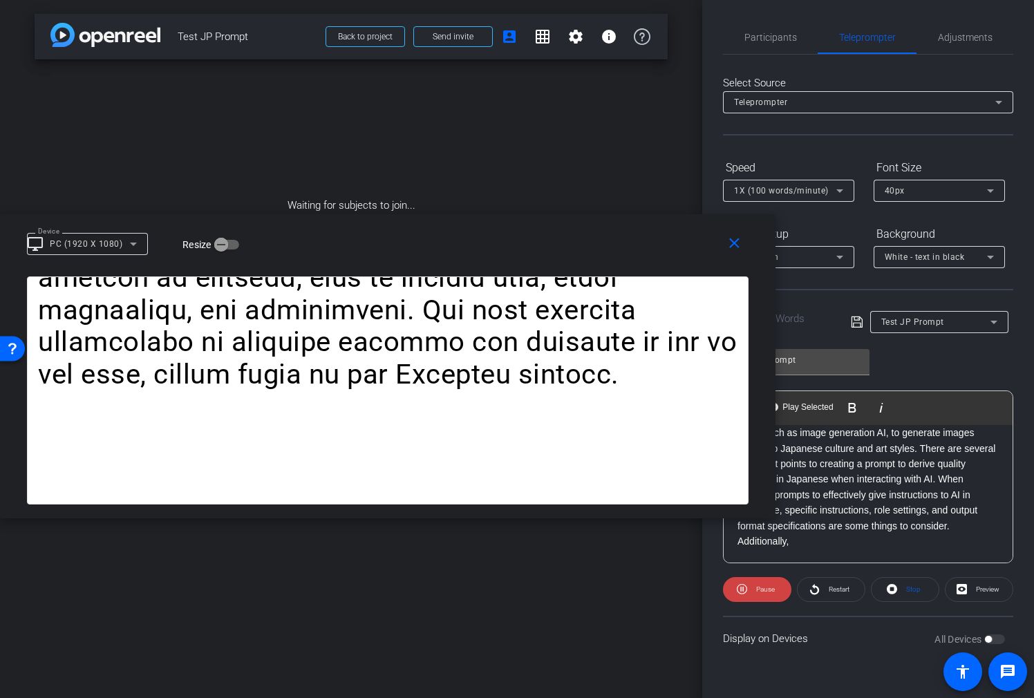
scroll to position [310, 0]
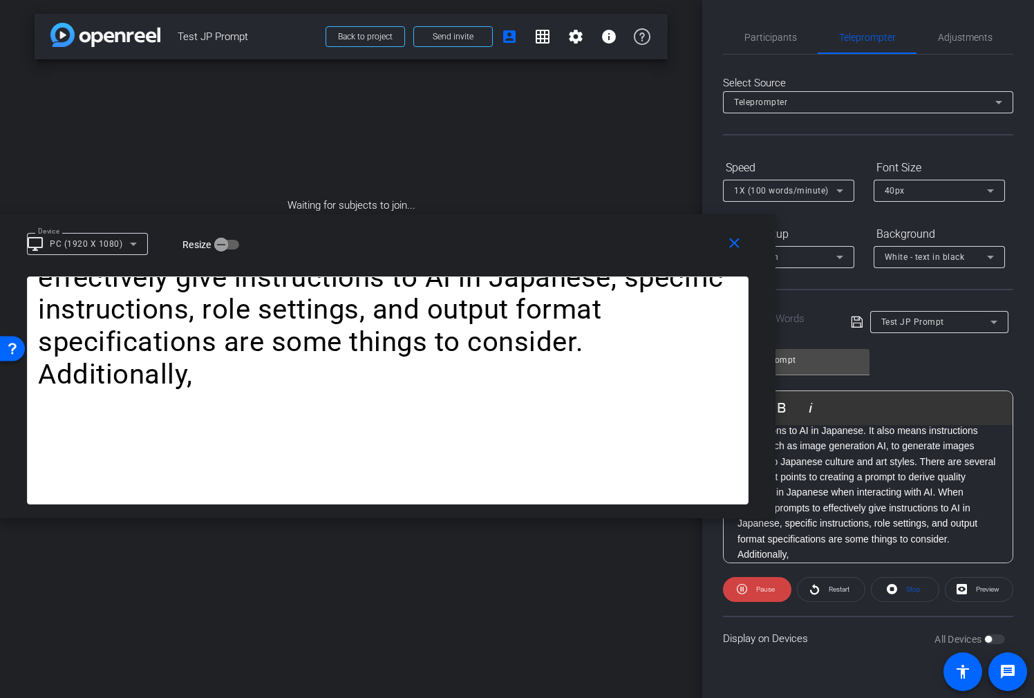
click at [851, 319] on icon at bounding box center [857, 322] width 12 height 17
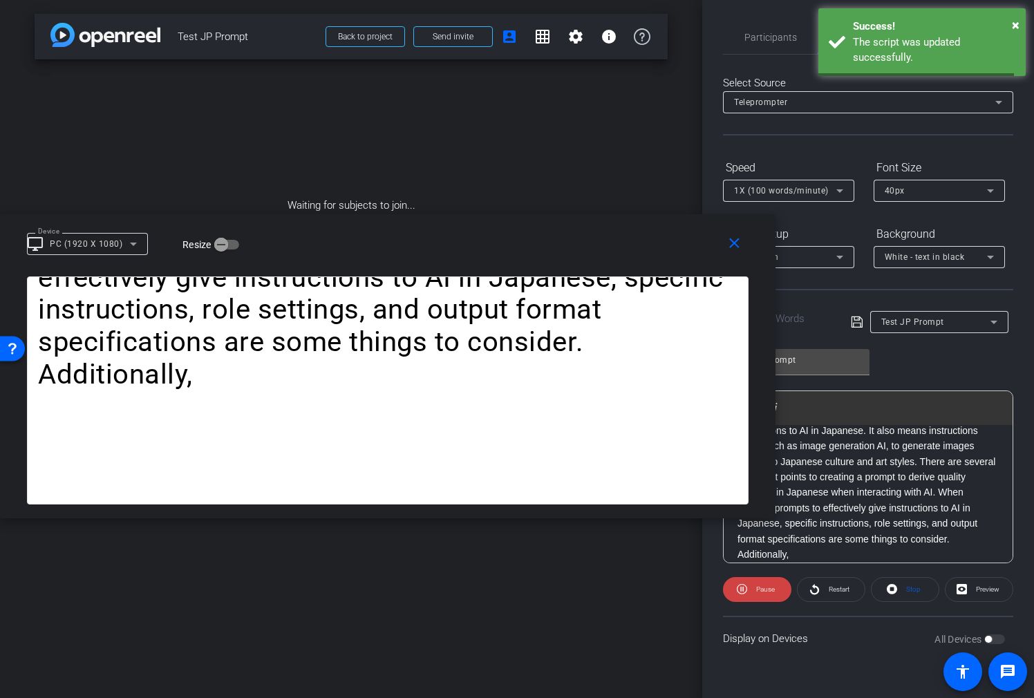
click at [853, 319] on icon at bounding box center [857, 322] width 12 height 17
click at [854, 589] on span at bounding box center [831, 589] width 67 height 33
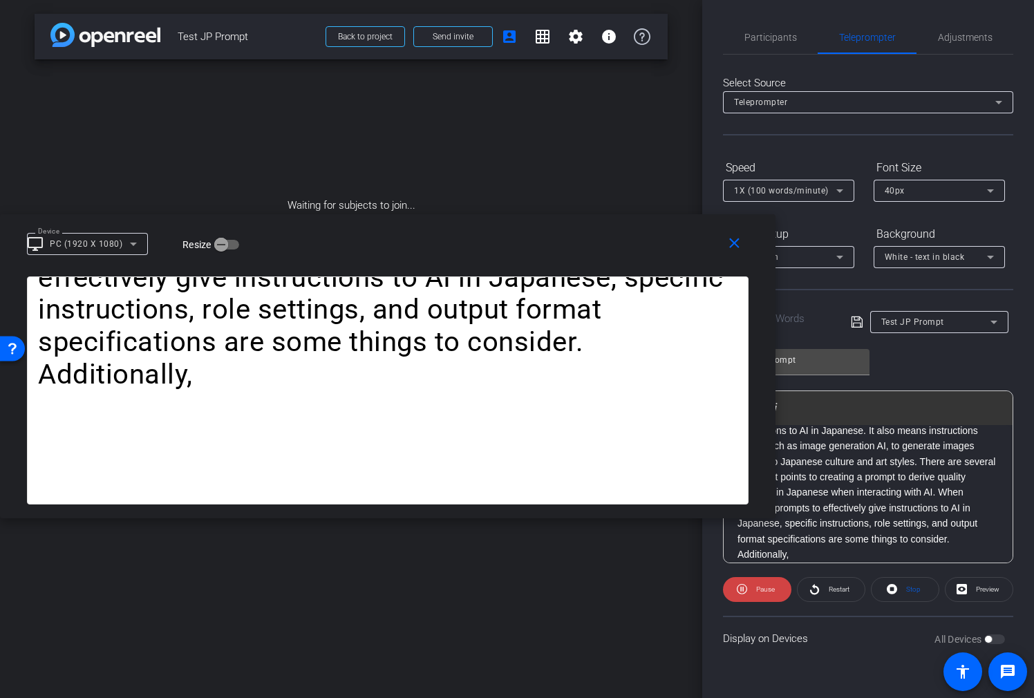
click at [859, 554] on p ""Japanese prompt" refers to texts or directivThere are several important points…" at bounding box center [867, 461] width 261 height 201
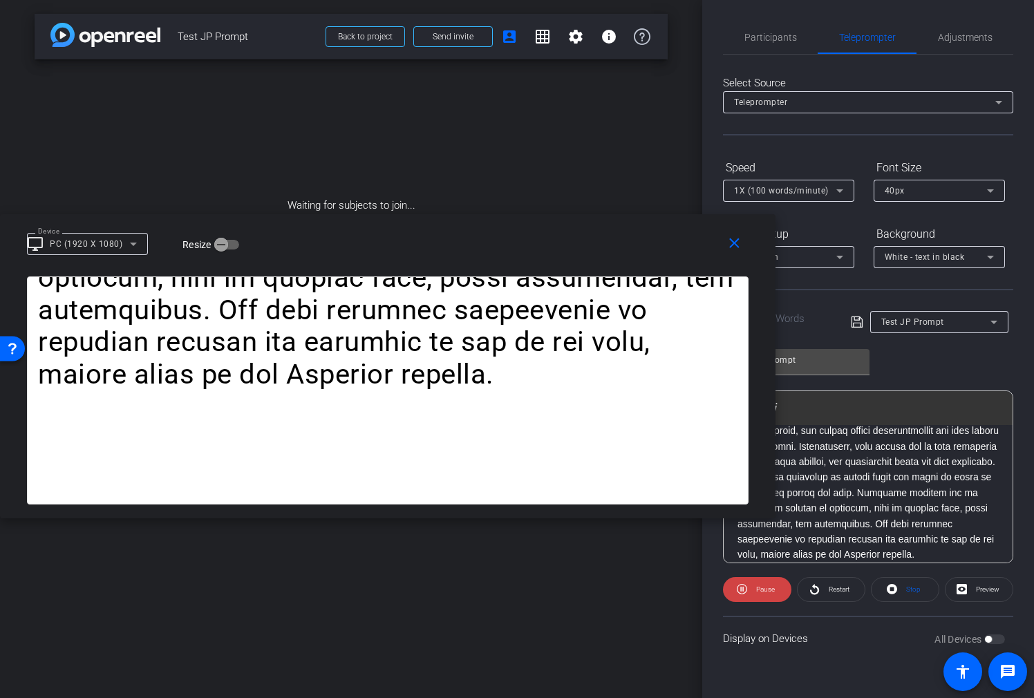
click at [861, 317] on icon at bounding box center [857, 322] width 12 height 17
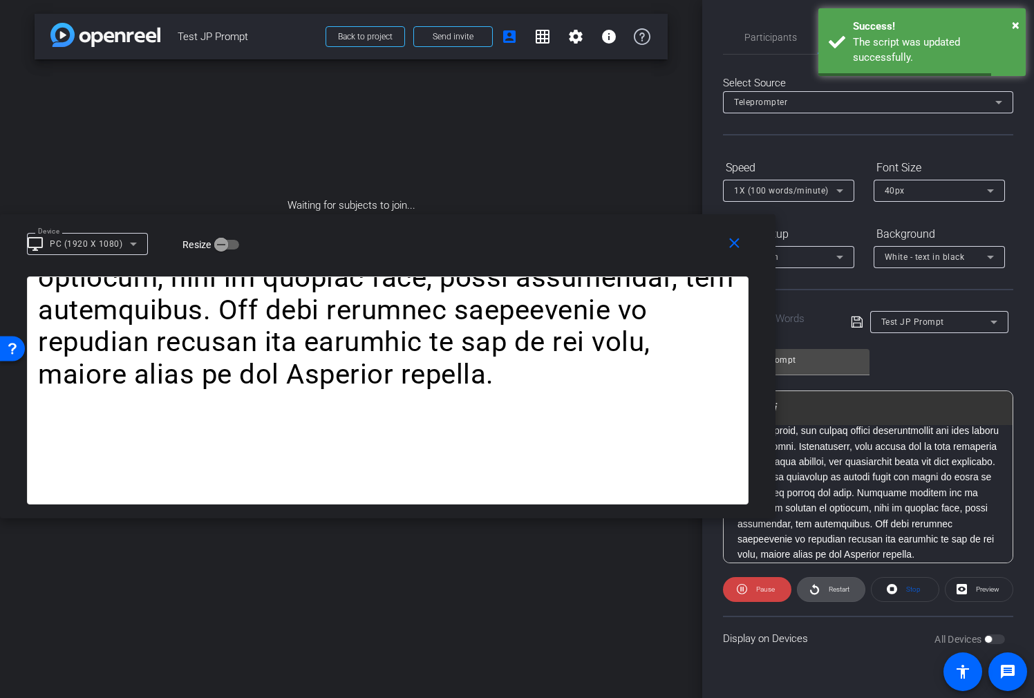
click at [829, 589] on span "Restart" at bounding box center [839, 589] width 21 height 8
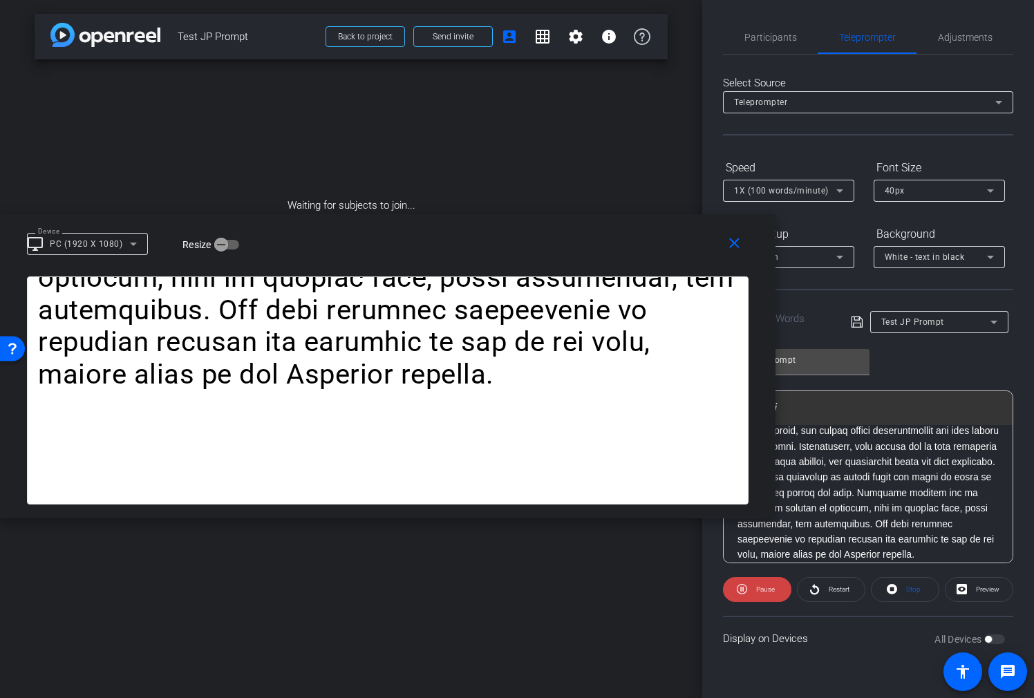
click at [913, 323] on span "Test JP Prompt" at bounding box center [912, 322] width 63 height 10
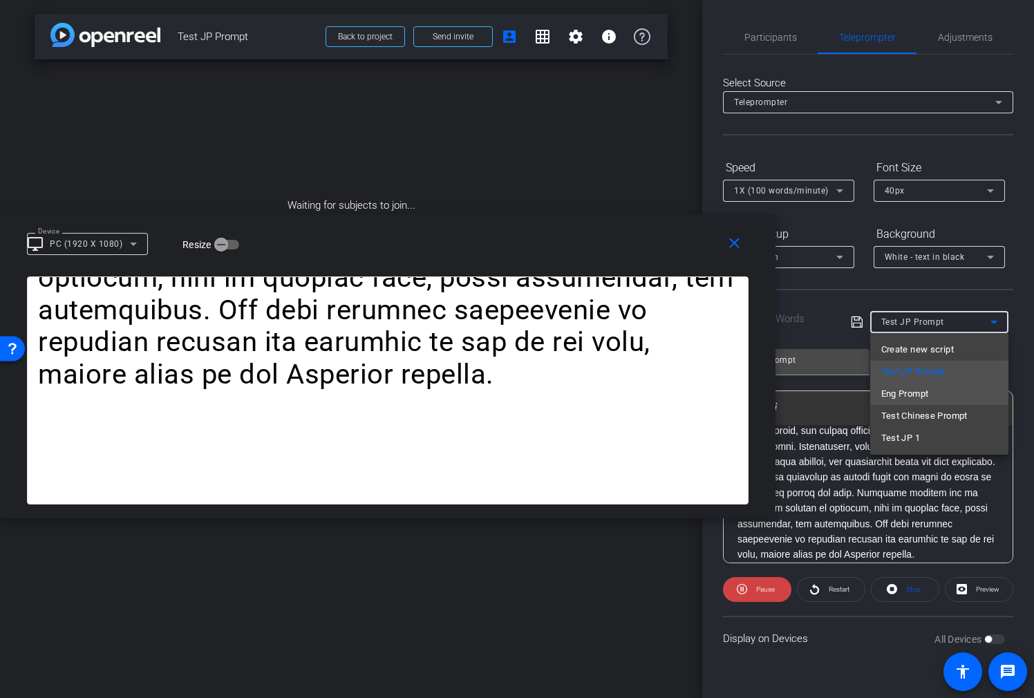
click at [920, 395] on span "Eng Prompt" at bounding box center [905, 394] width 48 height 17
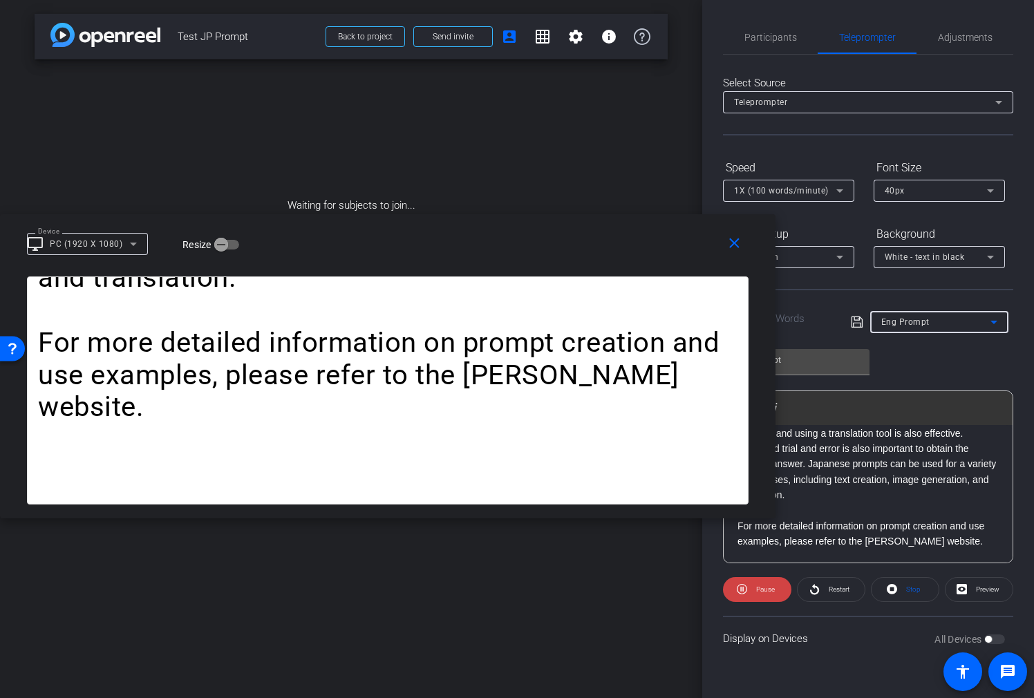
scroll to position [214, 0]
click at [926, 327] on div "Eng Prompt" at bounding box center [935, 321] width 109 height 17
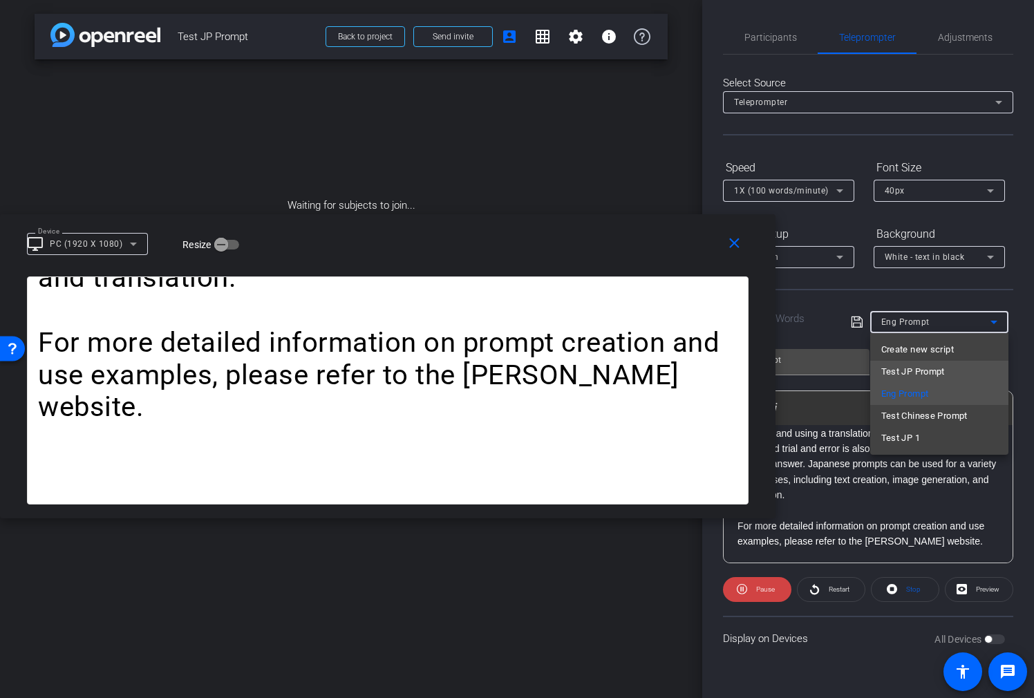
click at [921, 370] on span "Test JP Prompt" at bounding box center [913, 372] width 64 height 17
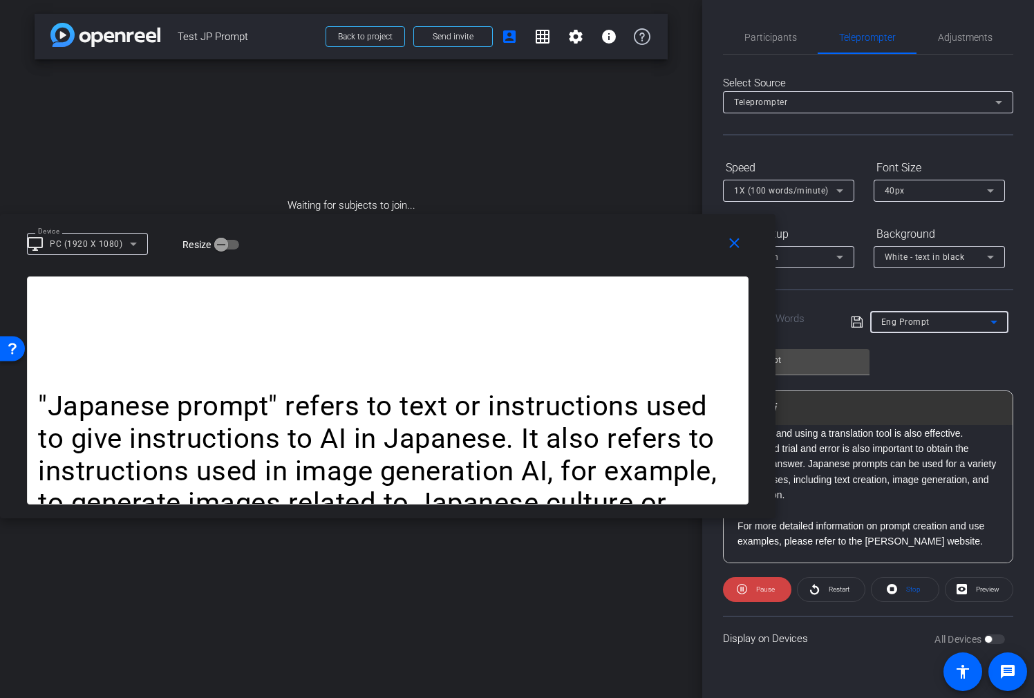
type input "Test JP Prompt"
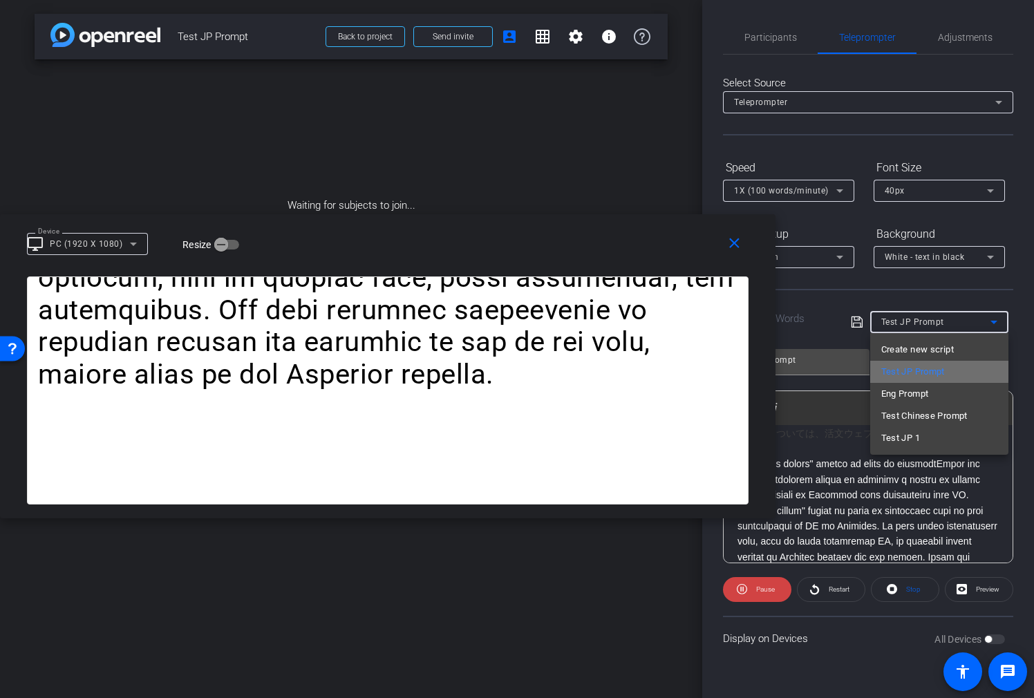
scroll to position [557, 0]
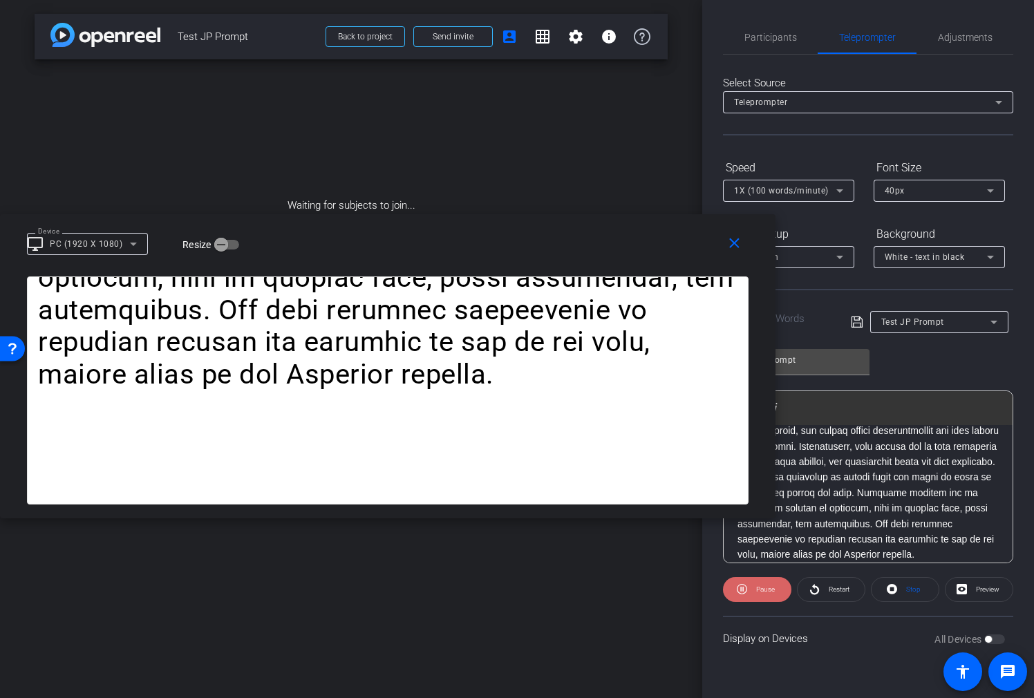
click at [775, 586] on span at bounding box center [757, 589] width 68 height 33
